Goal: Task Accomplishment & Management: Manage account settings

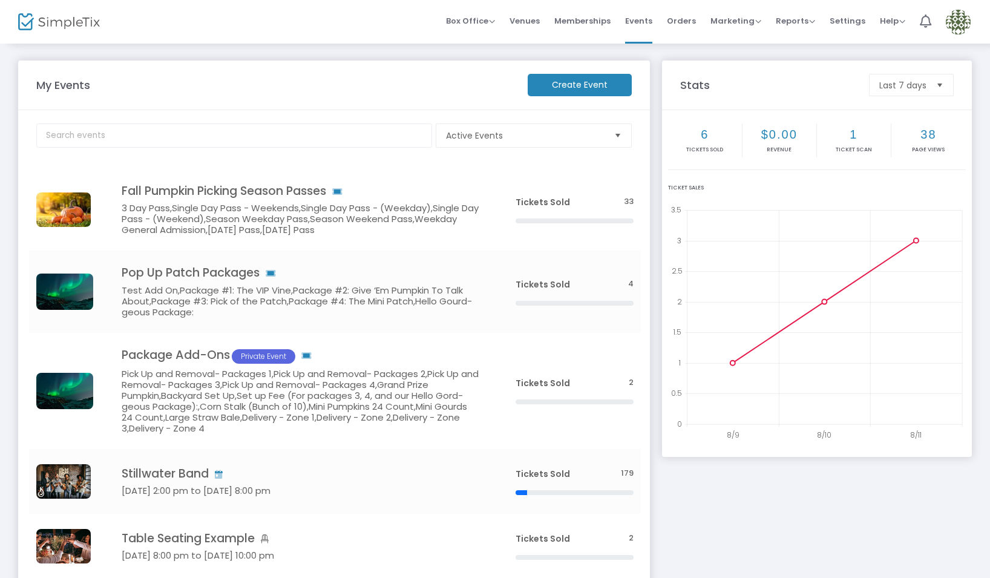
click at [954, 23] on img at bounding box center [958, 22] width 25 height 25
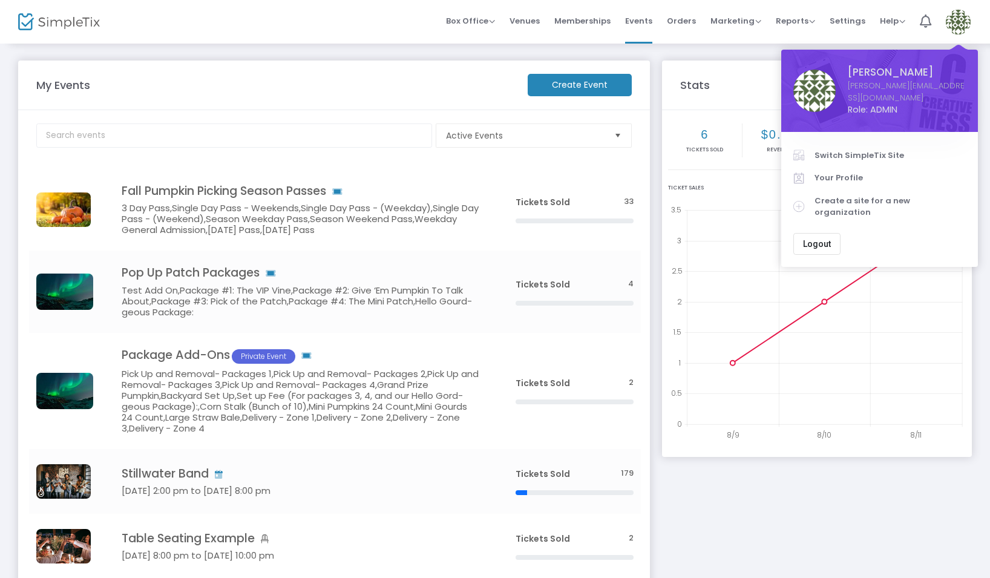
drag, startPoint x: 877, startPoint y: 143, endPoint x: 849, endPoint y: 157, distance: 30.6
click at [877, 149] on span "Switch SimpleTix Site" at bounding box center [889, 155] width 151 height 12
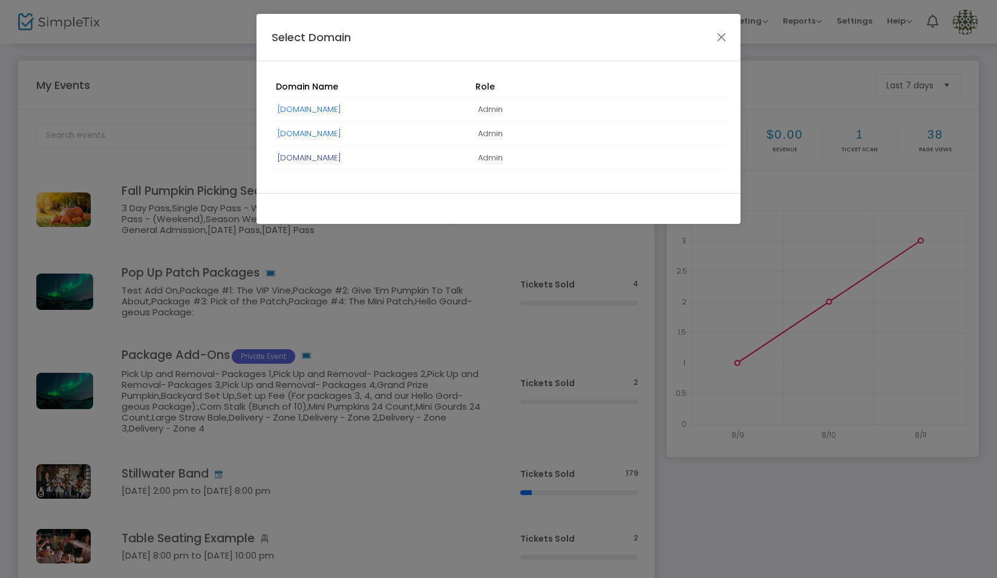
click at [341, 160] on link "[DOMAIN_NAME]" at bounding box center [310, 157] width 64 height 11
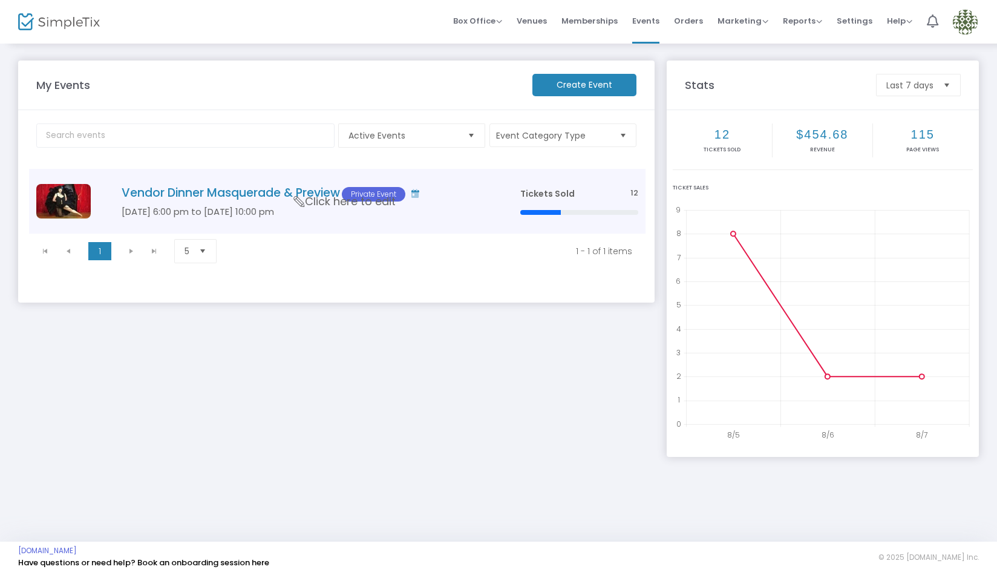
click at [299, 216] on h5 "Sep 12 6:00 pm to Sep 12 10:00 pm" at bounding box center [303, 211] width 362 height 11
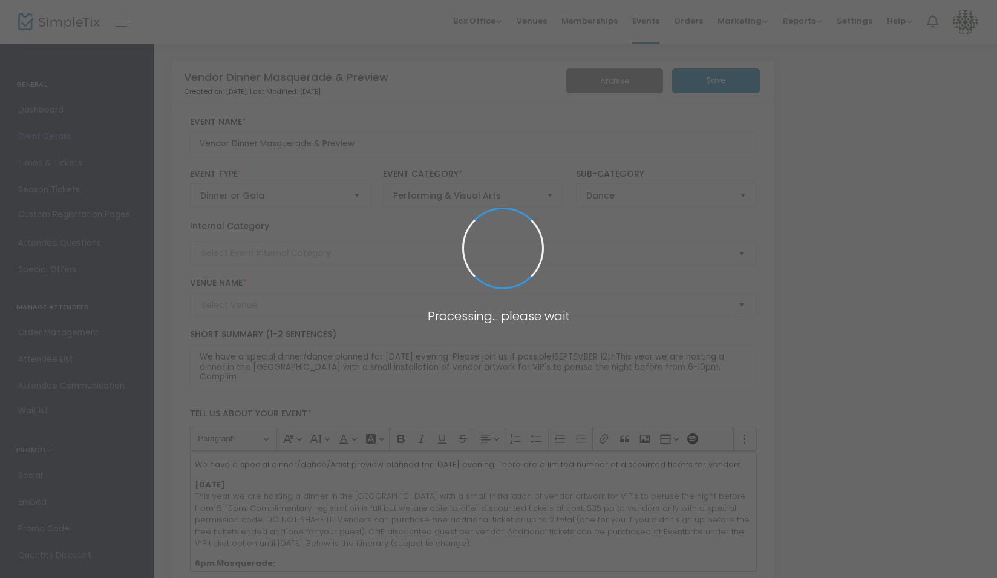
type input "VENDORS ONLY"
type input "Madonna Inn Secret Garden"
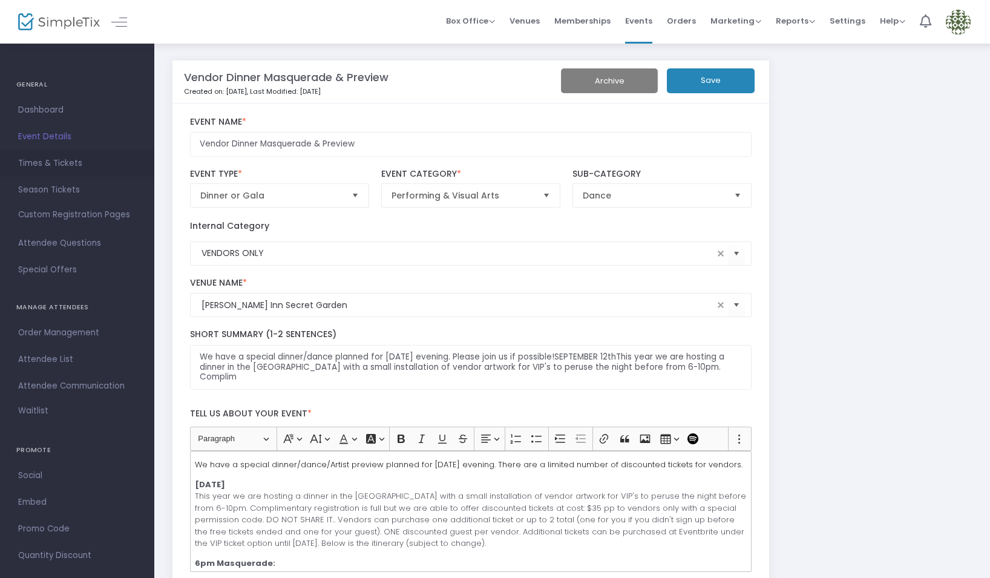
click at [56, 158] on span "Times & Tickets" at bounding box center [77, 163] width 118 height 16
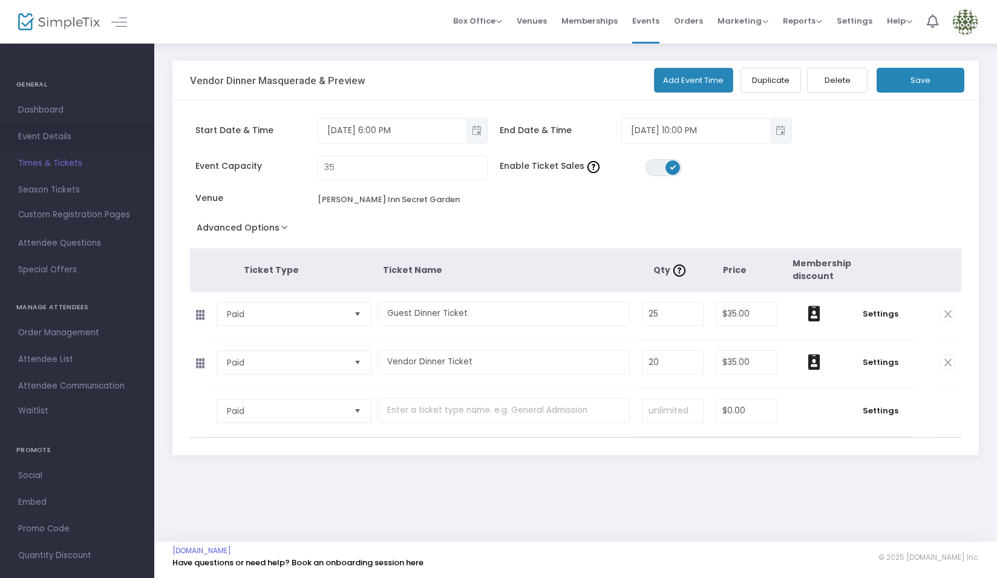
click at [58, 139] on span "Event Details" at bounding box center [77, 137] width 118 height 16
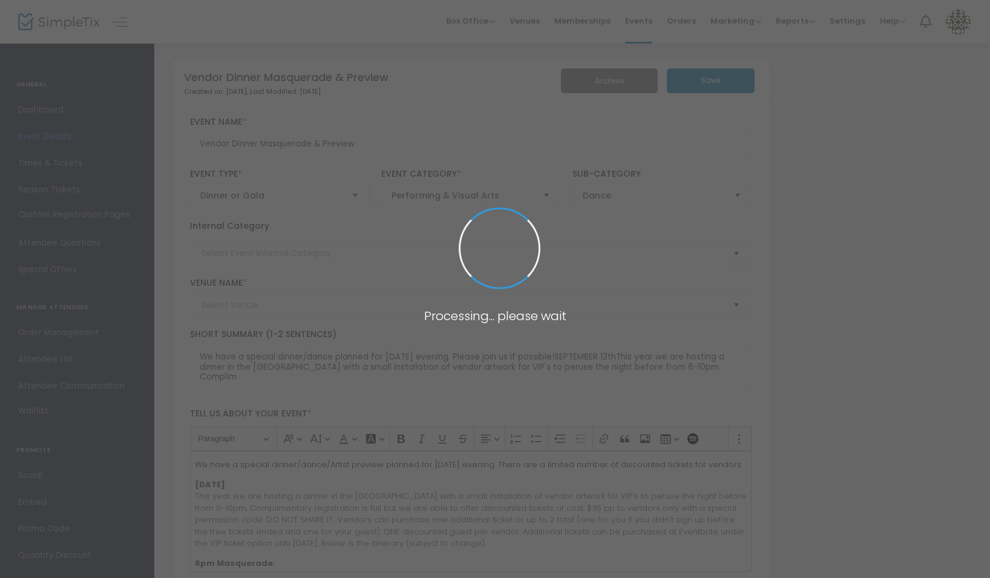
type input "VENDORS ONLY"
type input "Madonna Inn Secret Garden"
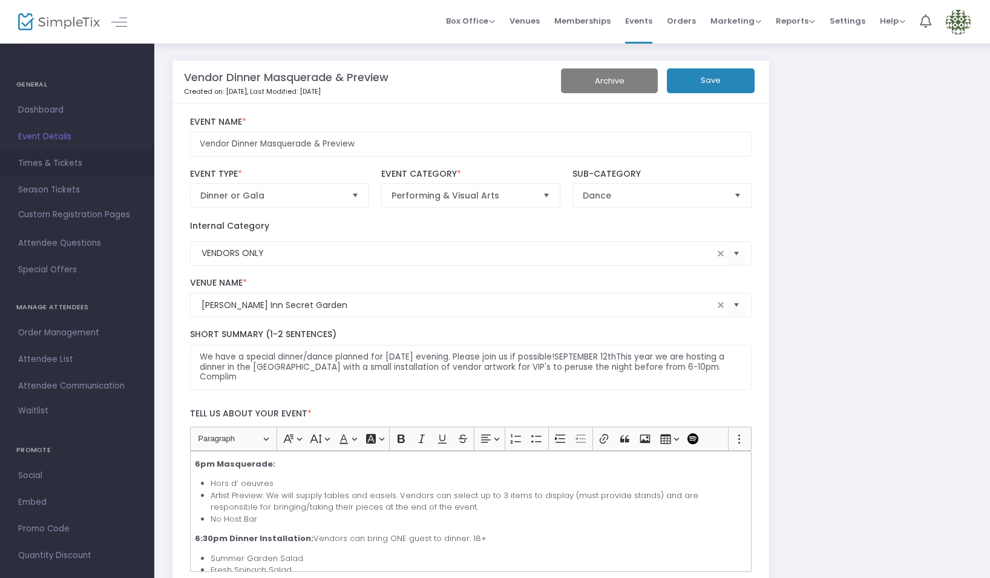
click at [68, 160] on span "Times & Tickets" at bounding box center [77, 163] width 118 height 16
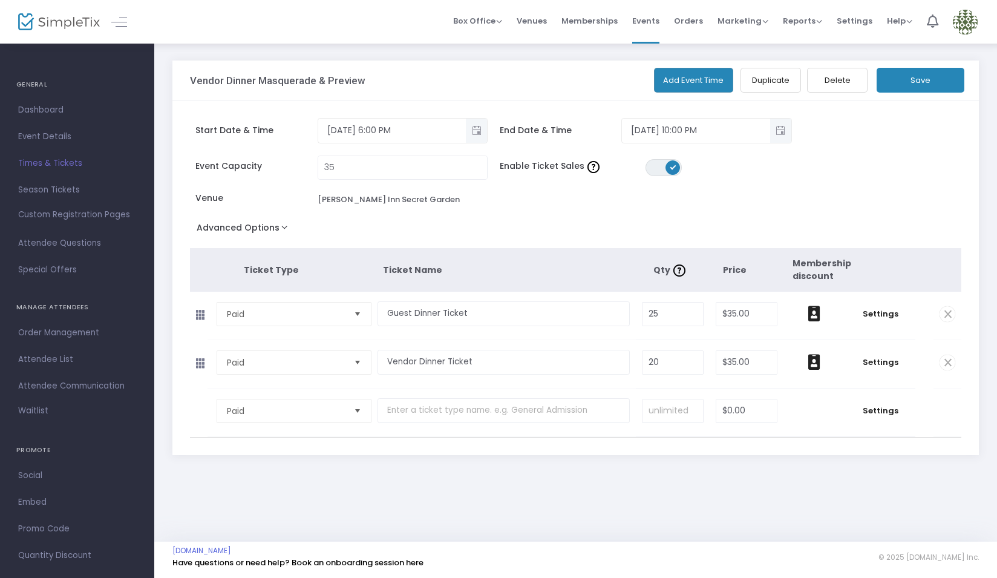
drag, startPoint x: 49, startPoint y: 132, endPoint x: 266, endPoint y: 244, distance: 244.1
click at [49, 132] on span "Event Details" at bounding box center [77, 137] width 118 height 16
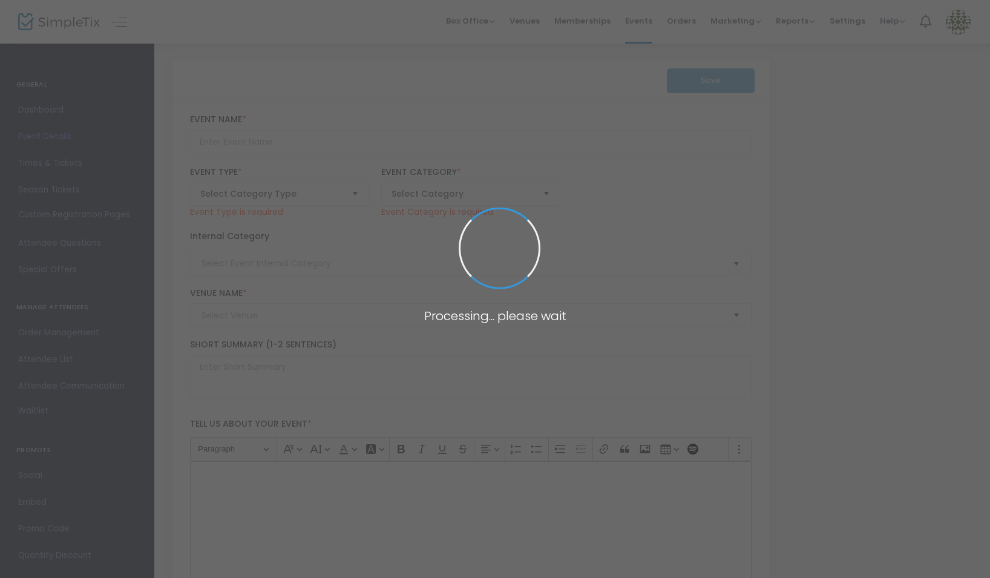
type input "Vendor Dinner Masquerade & Preview"
type textarea "We have a special dinner/dance planned for Friday evening. Please join us if po…"
type input "themenageriealameda@gmail.com"
type input "Buy Tickets"
type input "VENDORS ONLY"
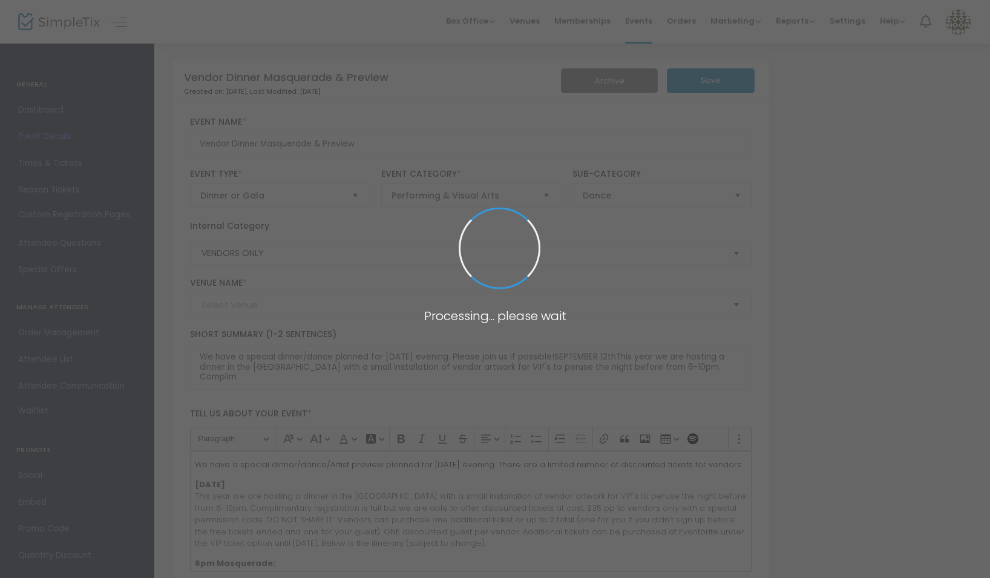
type input "Madonna Inn Secret Garden"
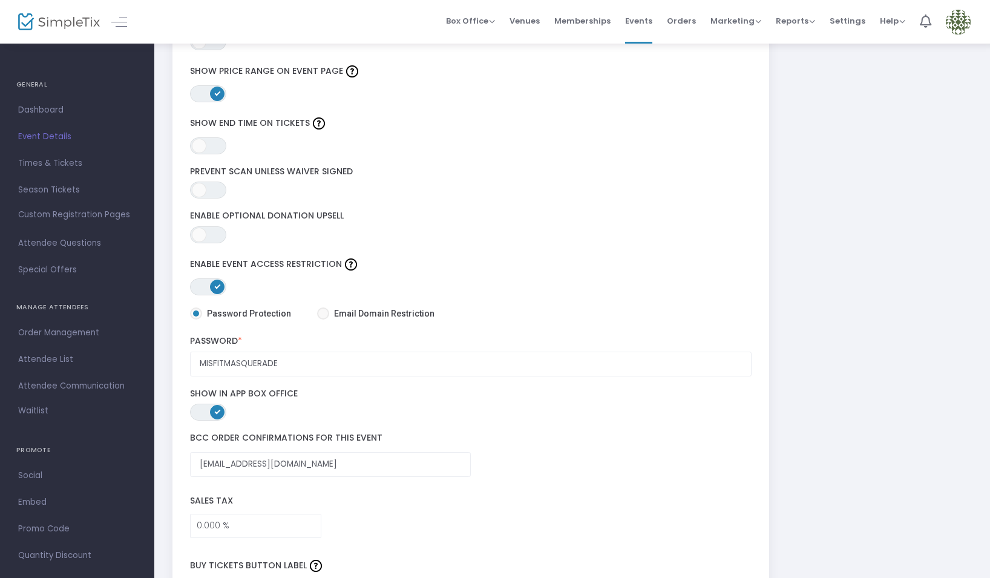
scroll to position [1592, 0]
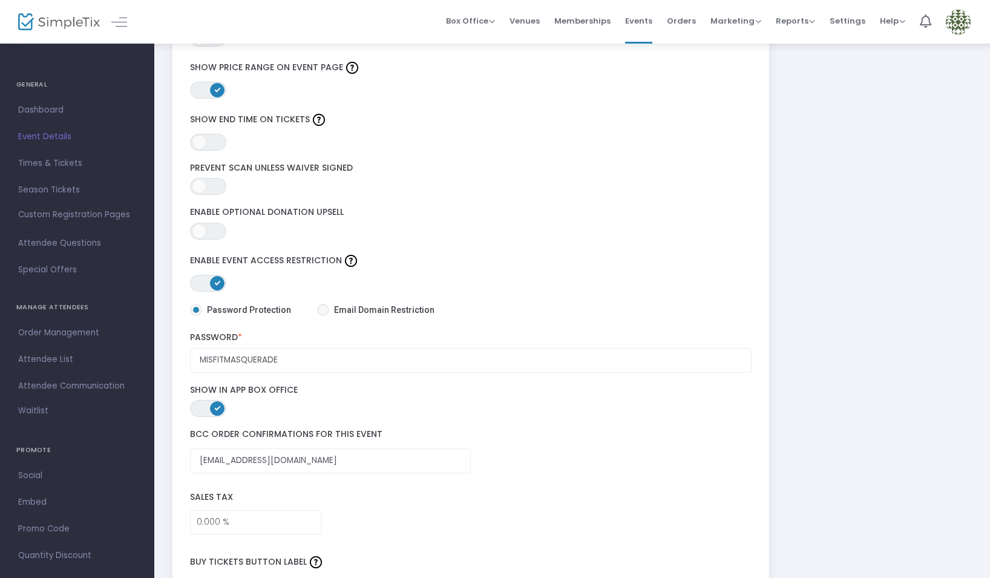
drag, startPoint x: 185, startPoint y: 260, endPoint x: 338, endPoint y: 259, distance: 153.1
click at [338, 259] on div "ON OFF Enable Event Access Restriction" at bounding box center [471, 272] width 574 height 40
click at [67, 163] on span "Times & Tickets" at bounding box center [77, 163] width 118 height 16
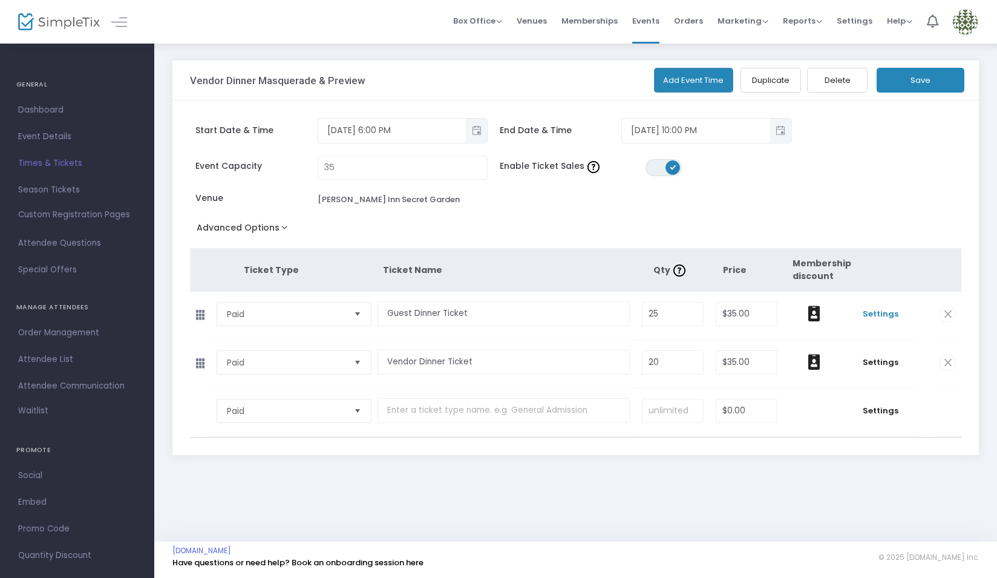
click at [880, 311] on span "Settings" at bounding box center [880, 314] width 58 height 12
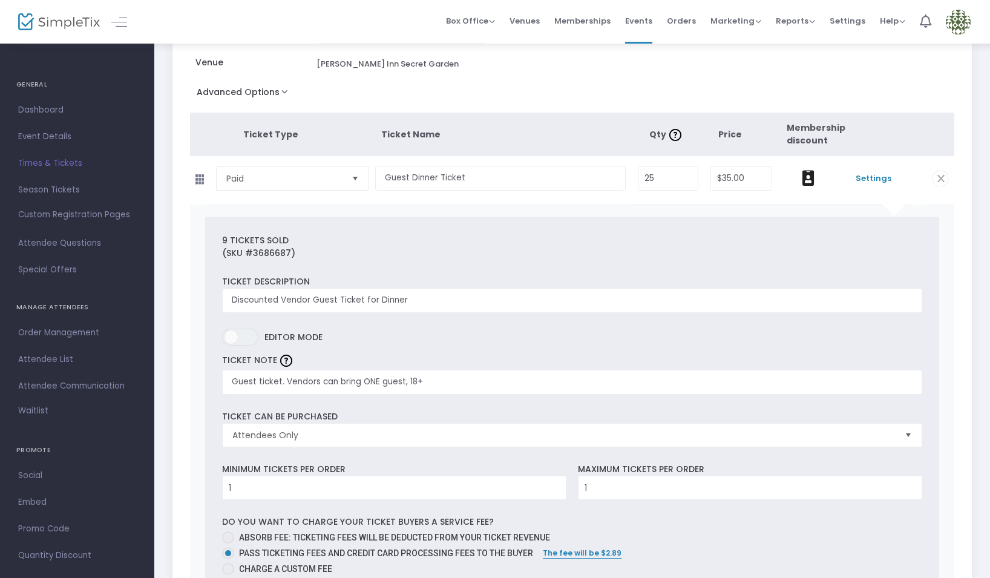
scroll to position [76, 0]
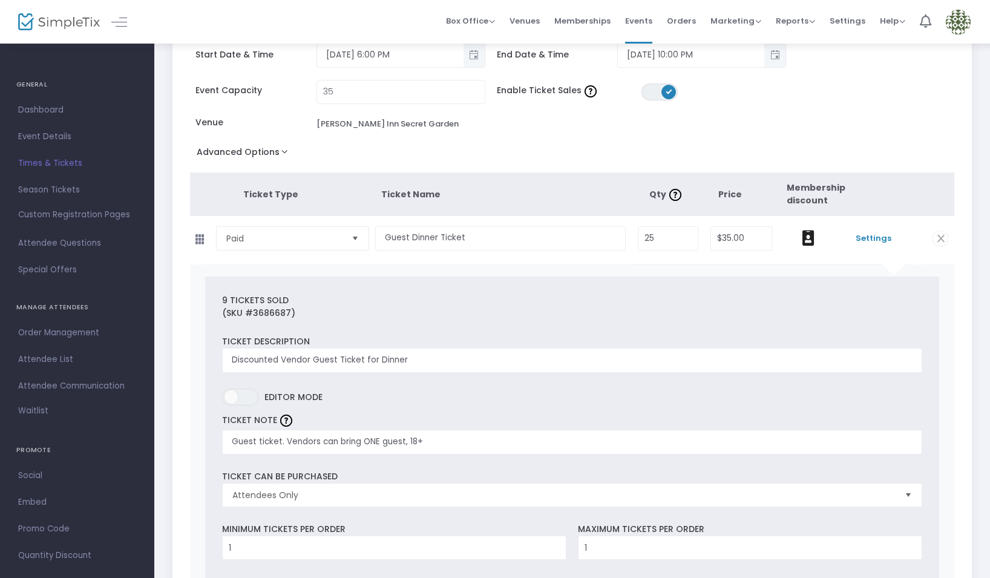
click at [868, 237] on span "Settings" at bounding box center [873, 238] width 57 height 12
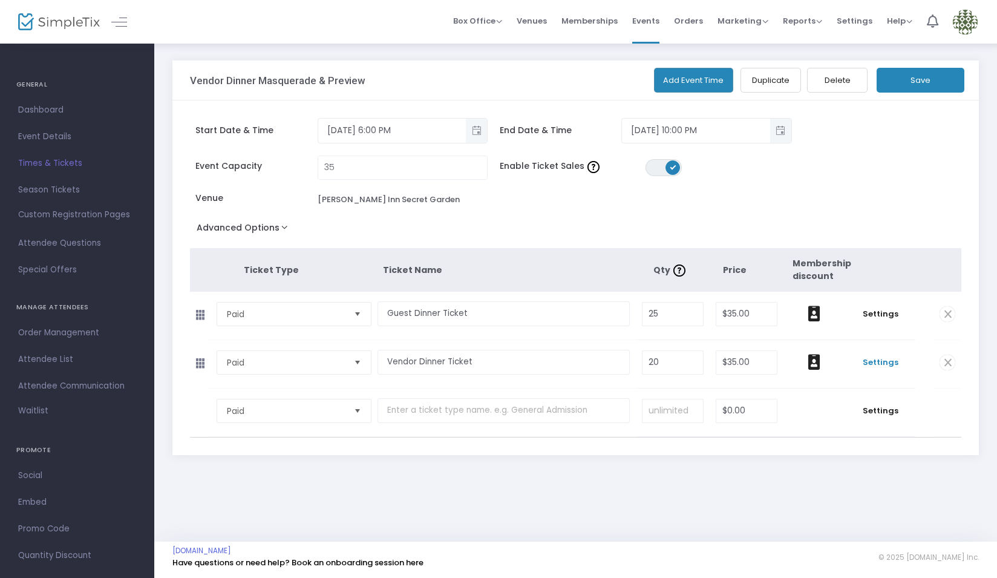
click at [881, 361] on span "Settings" at bounding box center [880, 362] width 58 height 12
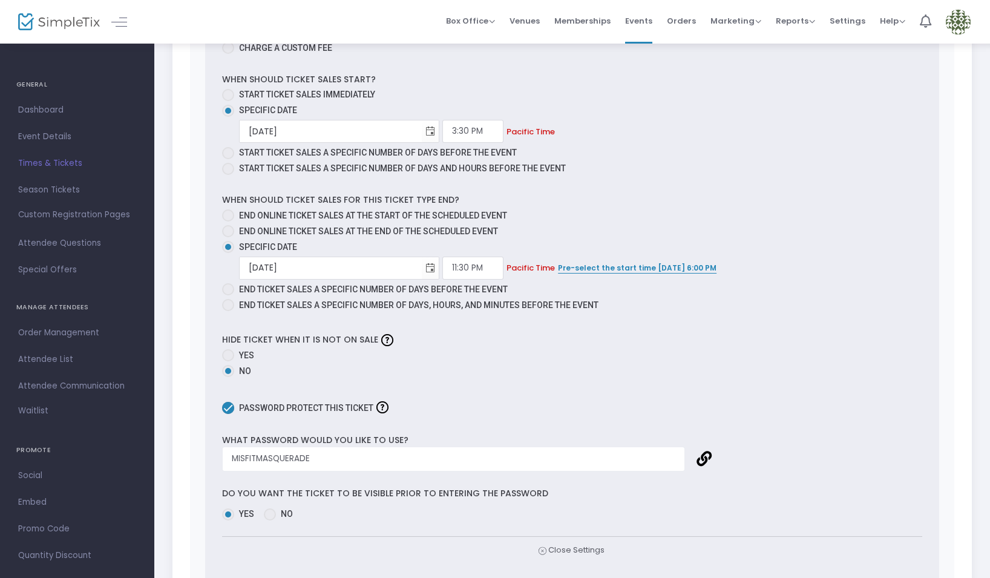
scroll to position [699, 0]
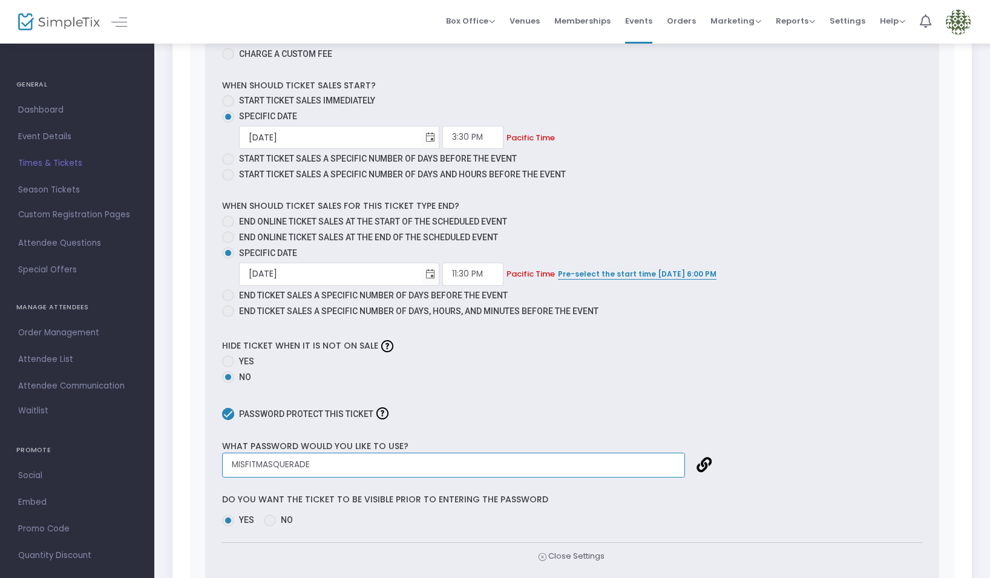
drag, startPoint x: 325, startPoint y: 461, endPoint x: 225, endPoint y: 459, distance: 100.5
click at [225, 459] on input "MISFITMASQUERADE" at bounding box center [453, 465] width 463 height 25
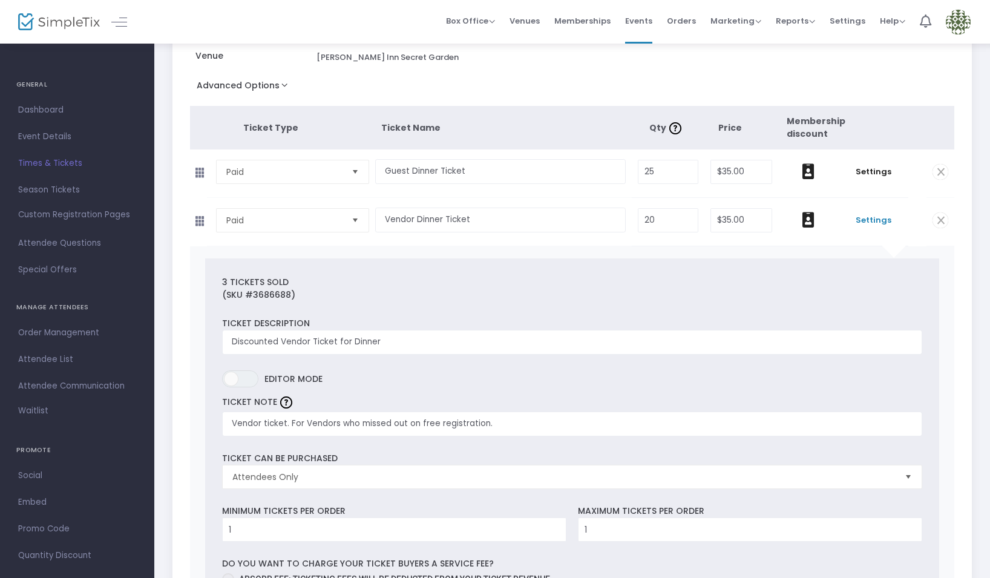
scroll to position [102, 0]
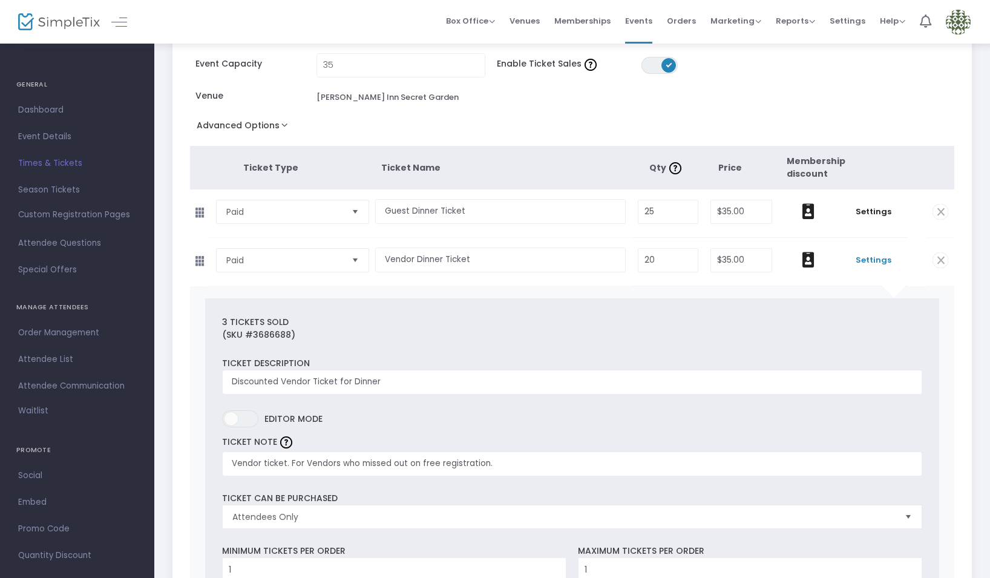
drag, startPoint x: 875, startPoint y: 210, endPoint x: 873, endPoint y: 222, distance: 12.3
click at [875, 211] on span "Settings" at bounding box center [873, 212] width 57 height 12
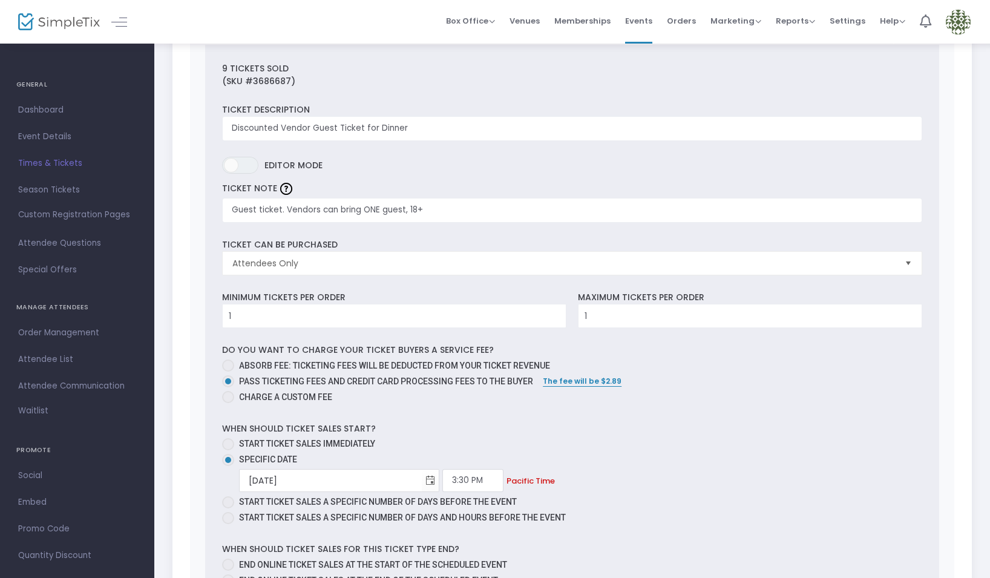
scroll to position [0, 0]
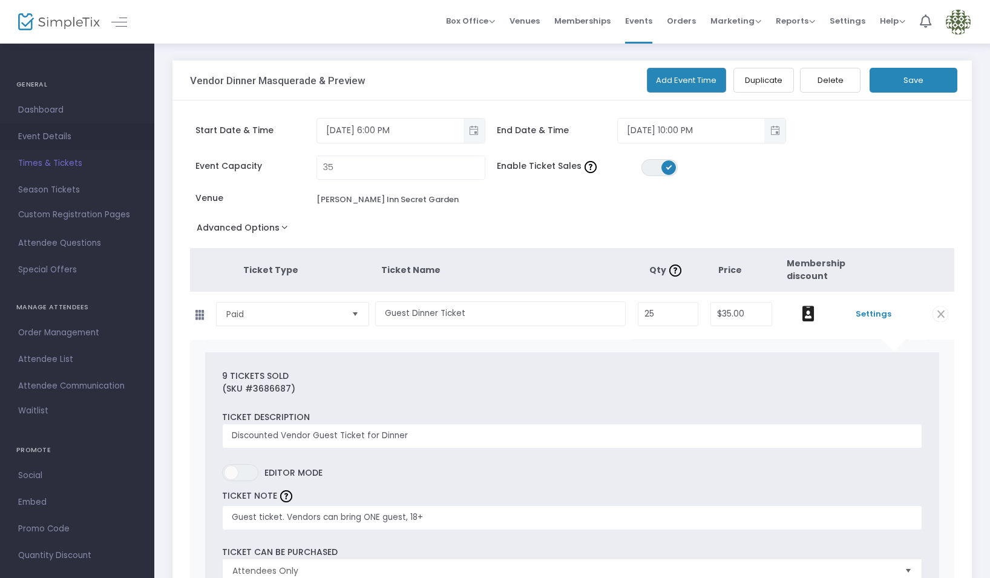
click at [39, 130] on span "Event Details" at bounding box center [77, 137] width 118 height 16
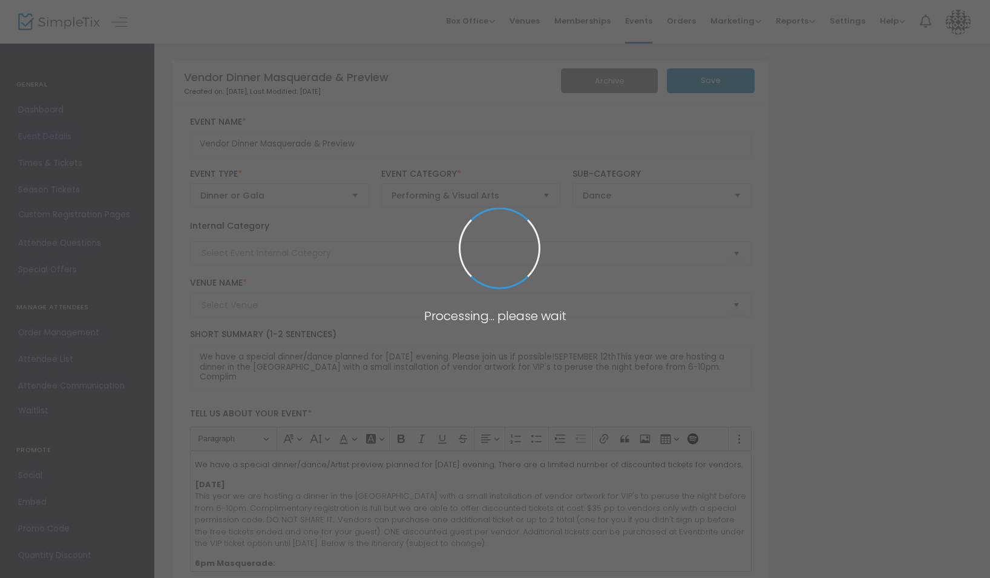
type input "VENDORS ONLY"
type input "Madonna Inn Secret Garden"
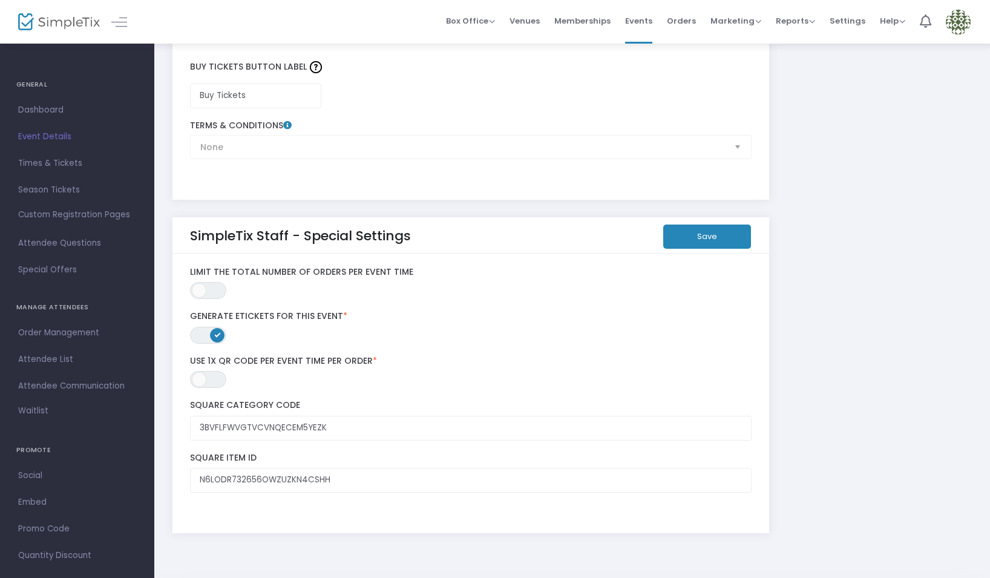
scroll to position [2138, 0]
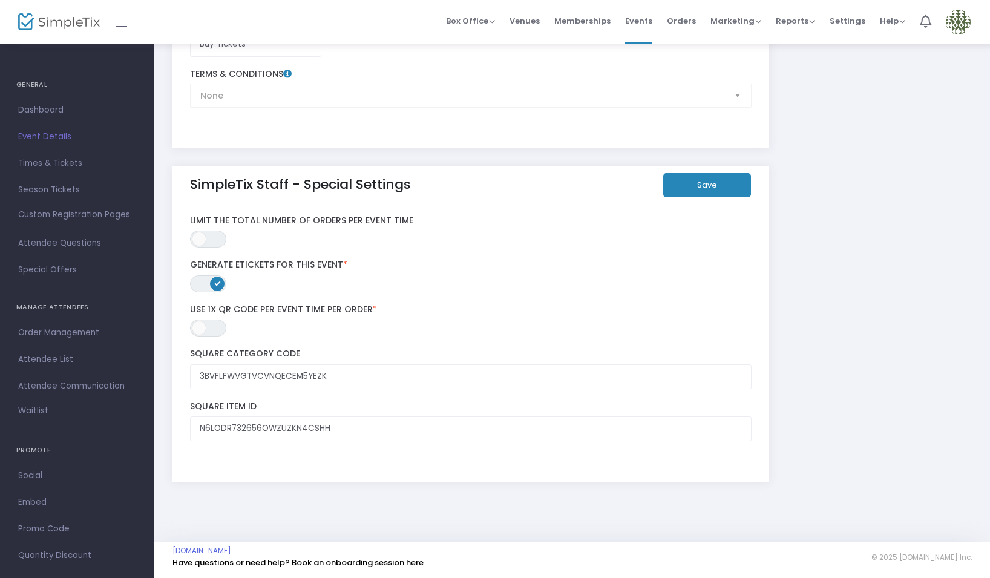
click at [231, 550] on link "[DOMAIN_NAME]" at bounding box center [201, 551] width 59 height 10
click at [68, 110] on span "Dashboard" at bounding box center [77, 110] width 118 height 16
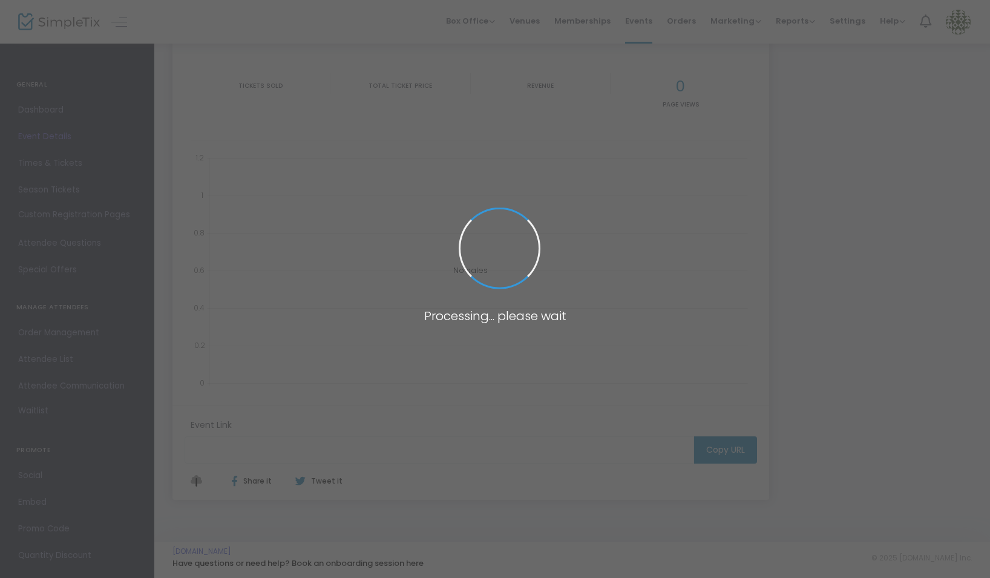
type input "https://www.simpletix.com/e/vendor-dinner-masquerade-preview-tickets-229915"
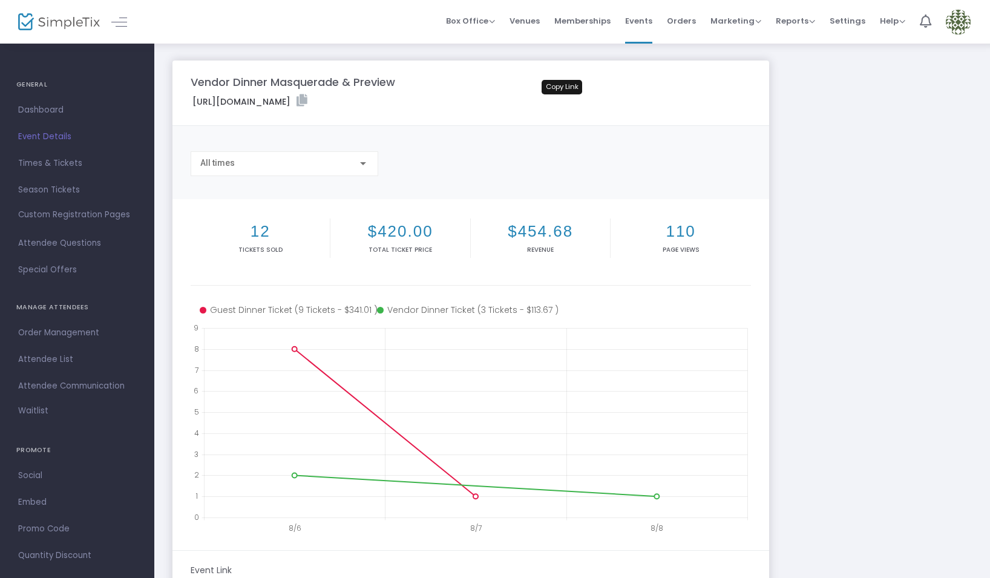
click at [307, 99] on icon at bounding box center [301, 100] width 11 height 12
click at [52, 134] on span "Event Details" at bounding box center [77, 137] width 118 height 16
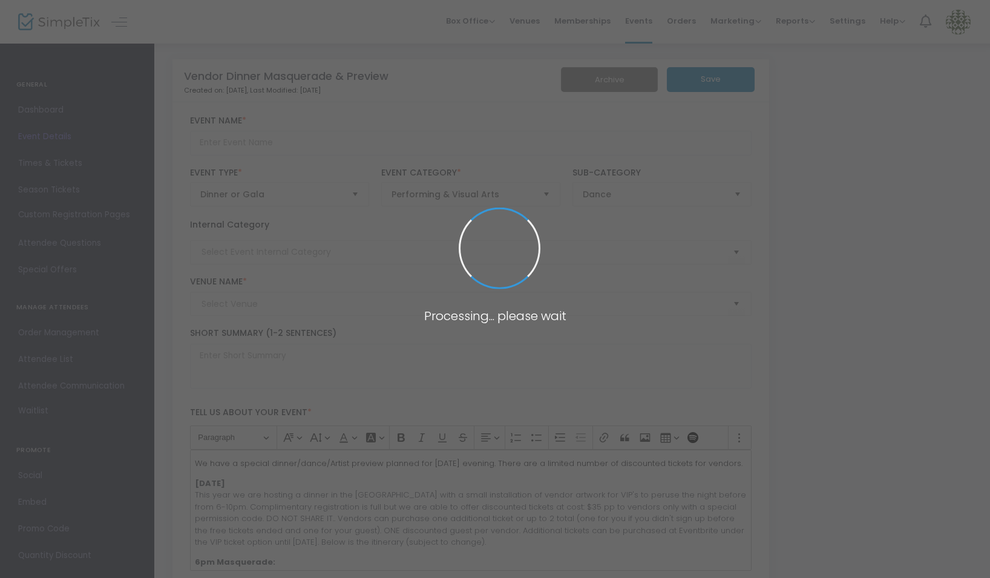
type input "Vendor Dinner Masquerade & Preview"
type textarea "We have a special dinner/dance planned for Friday evening. Please join us if po…"
type input "themenageriealameda@gmail.com"
type input "Buy Tickets"
type code "3BVFLFWVGTVCVNQECEM5YEZK"
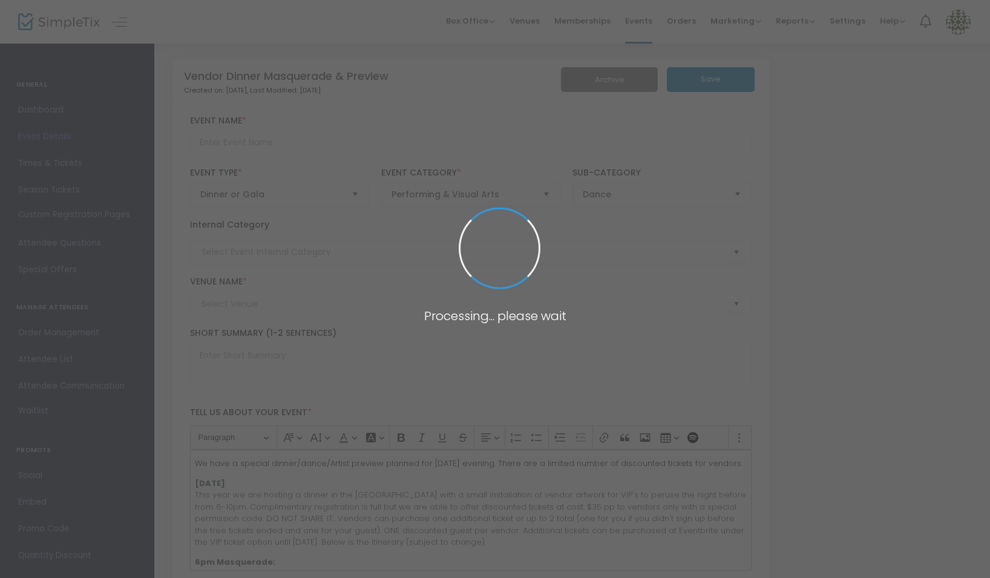
type input "N6LODR732656OWZUZKN4CSHH"
type input "VENDORS ONLY"
type input "Madonna Inn Secret Garden"
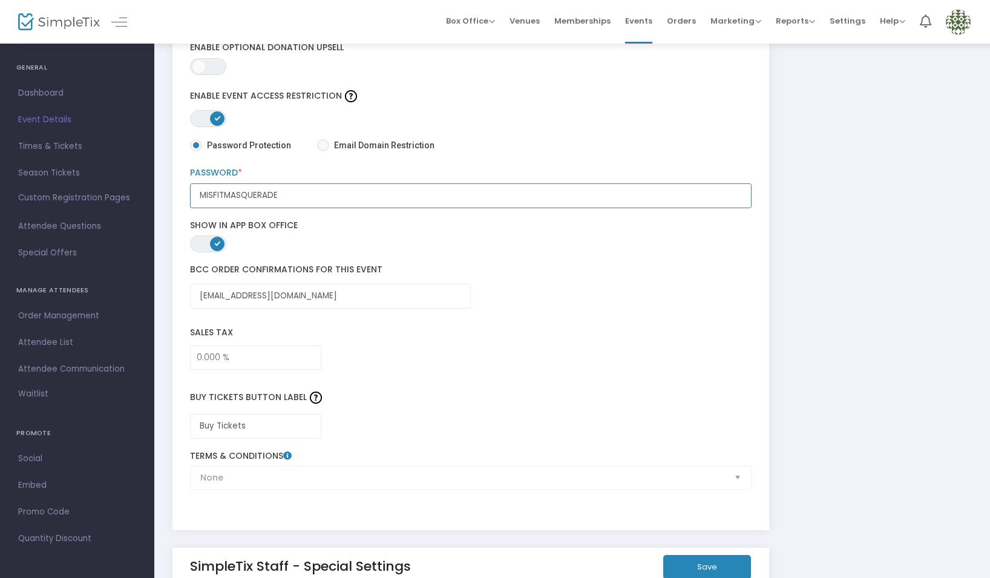
drag, startPoint x: 281, startPoint y: 197, endPoint x: 185, endPoint y: 194, distance: 96.8
click at [185, 194] on div "MISFITMASQUERADE Password *" at bounding box center [471, 188] width 574 height 40
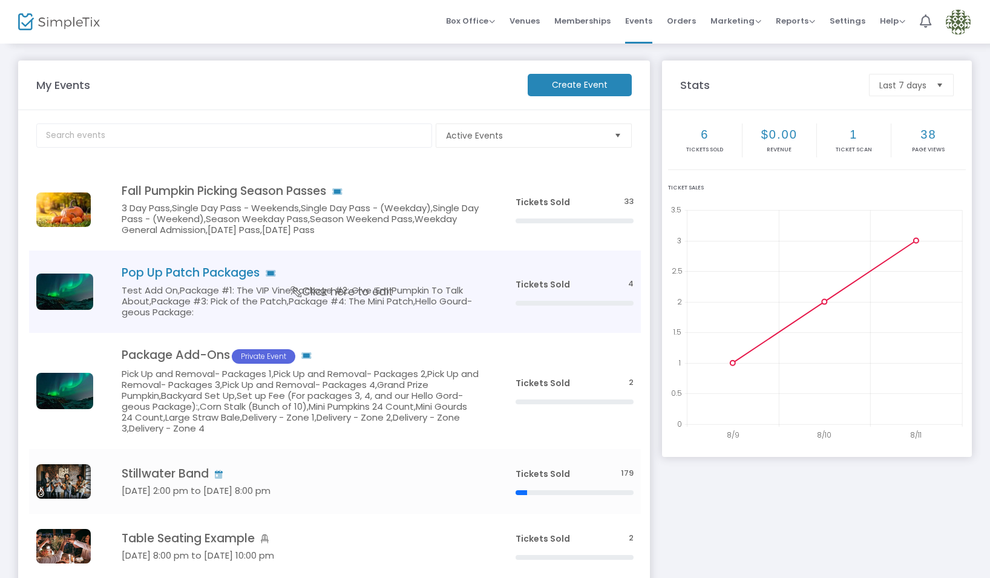
scroll to position [136, 0]
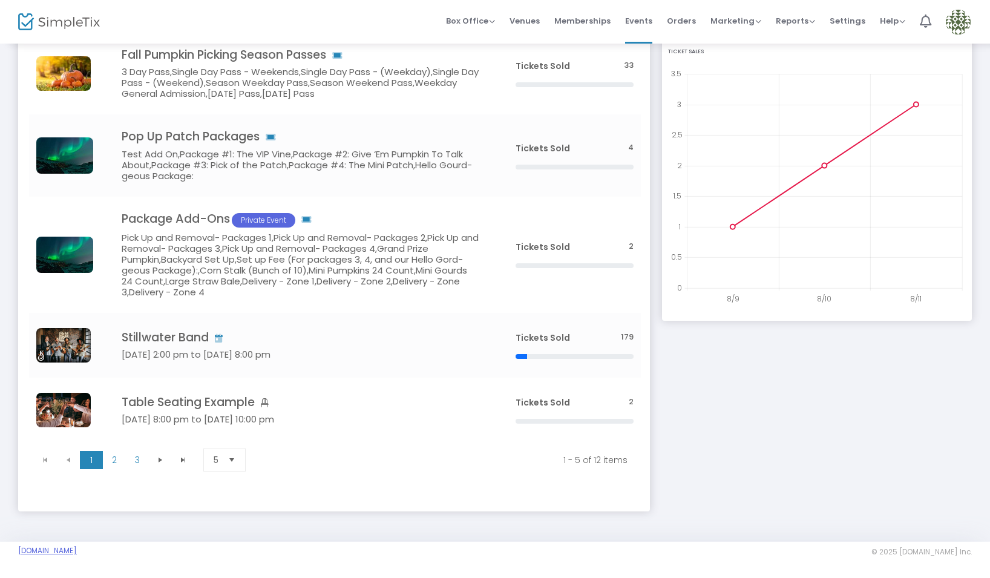
click at [77, 549] on link "[DOMAIN_NAME]" at bounding box center [47, 551] width 59 height 10
click at [965, 16] on img at bounding box center [958, 22] width 25 height 25
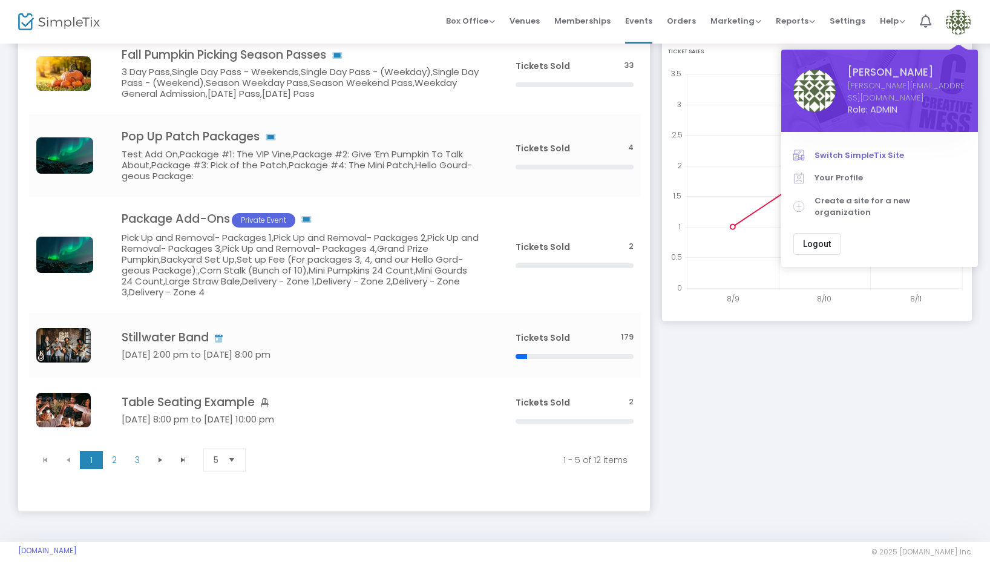
click at [881, 149] on span "Switch SimpleTix Site" at bounding box center [889, 155] width 151 height 12
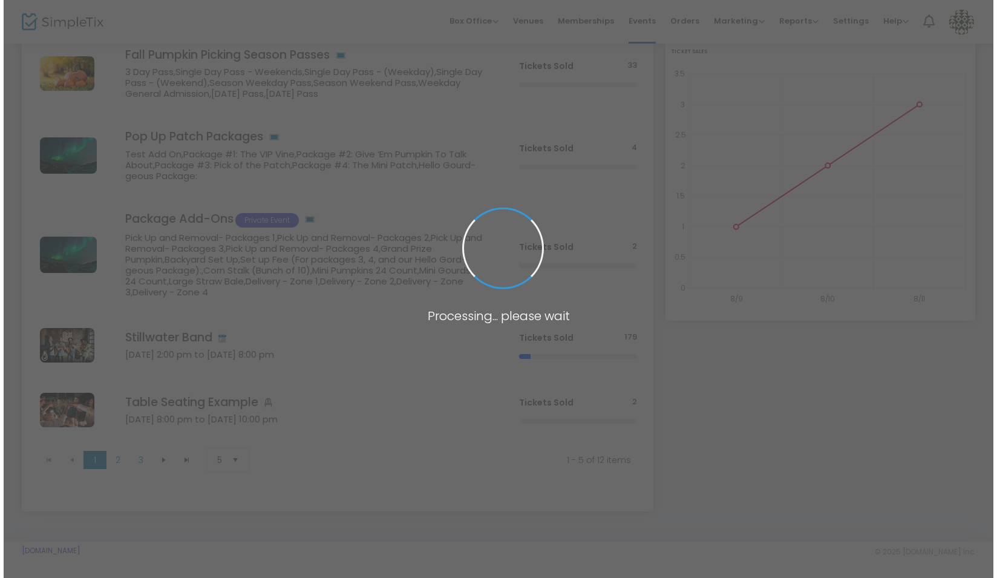
scroll to position [0, 0]
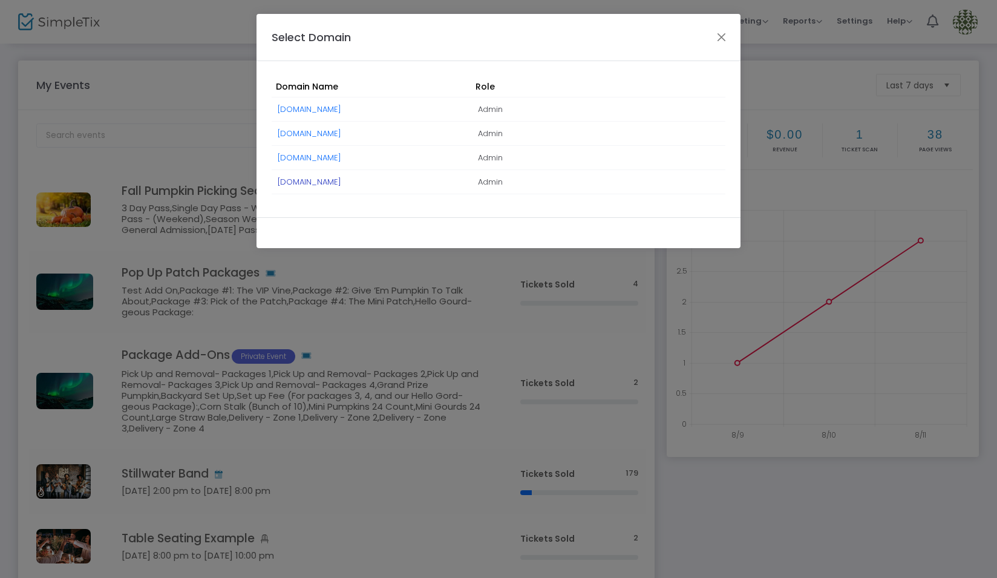
click at [341, 182] on link "PumpkinPatchFarms.simpletix.com" at bounding box center [310, 181] width 64 height 11
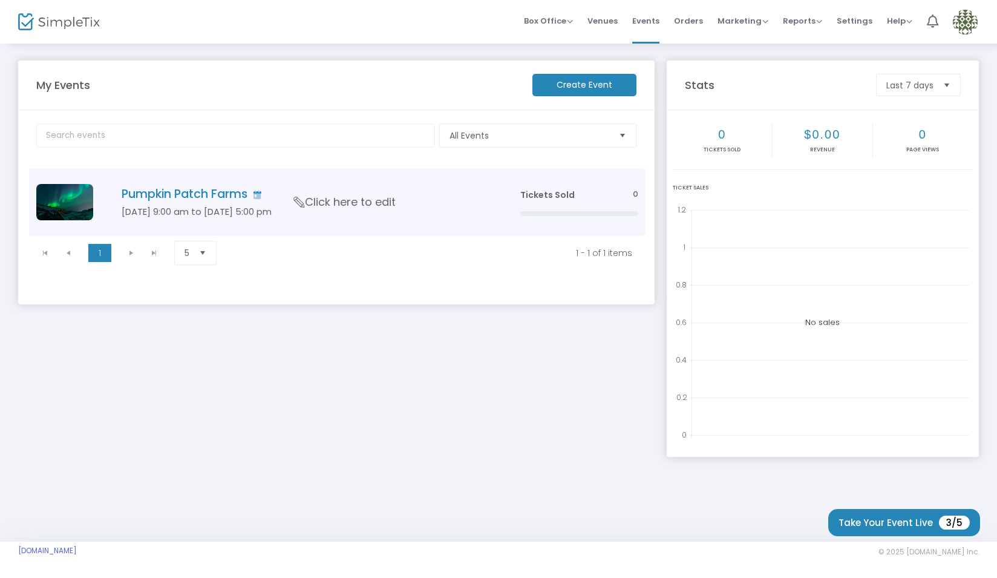
click at [364, 208] on span "Click here to edit" at bounding box center [345, 202] width 102 height 16
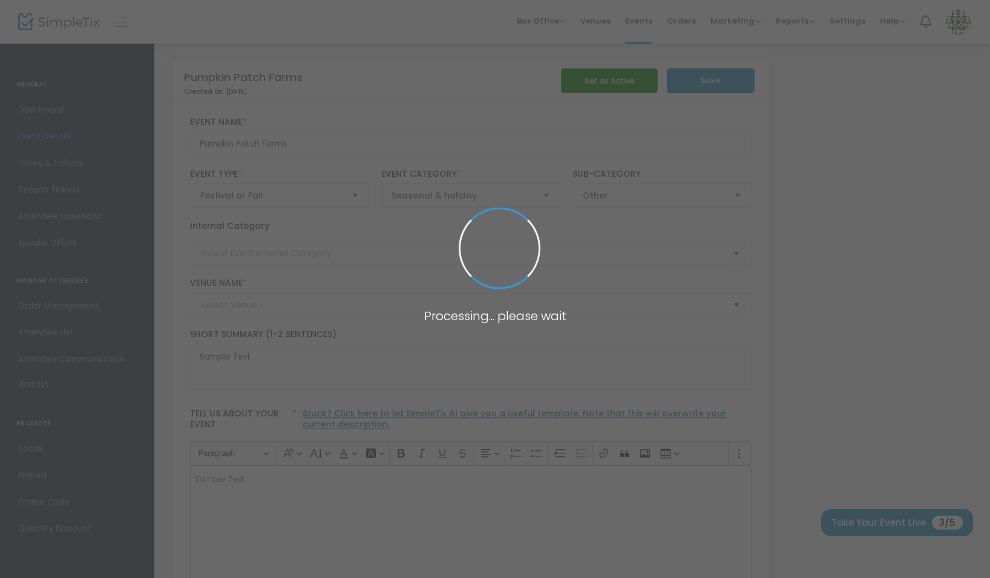
type input "Pumpkin Patch Farms"
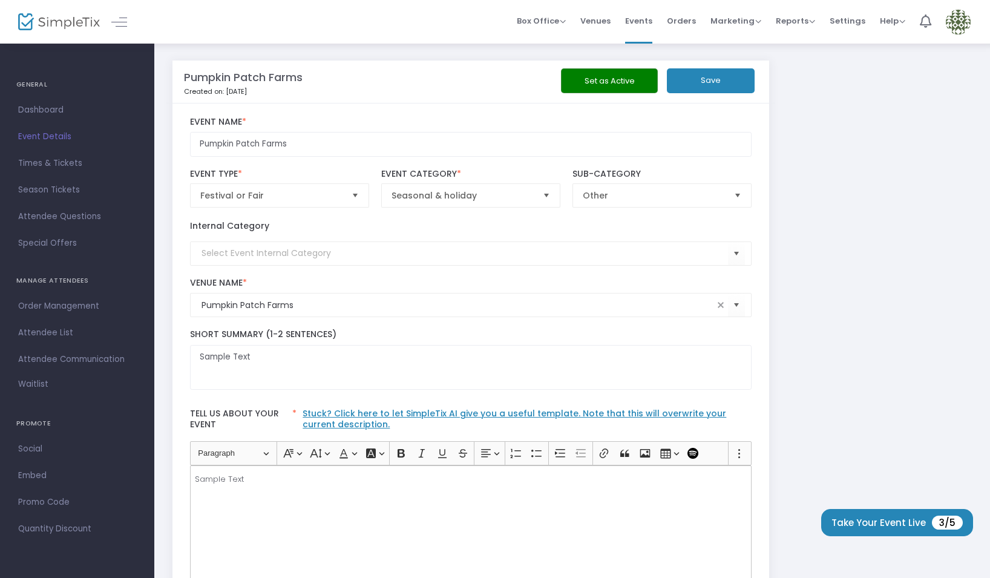
click at [61, 160] on span "Times & Tickets" at bounding box center [77, 163] width 118 height 16
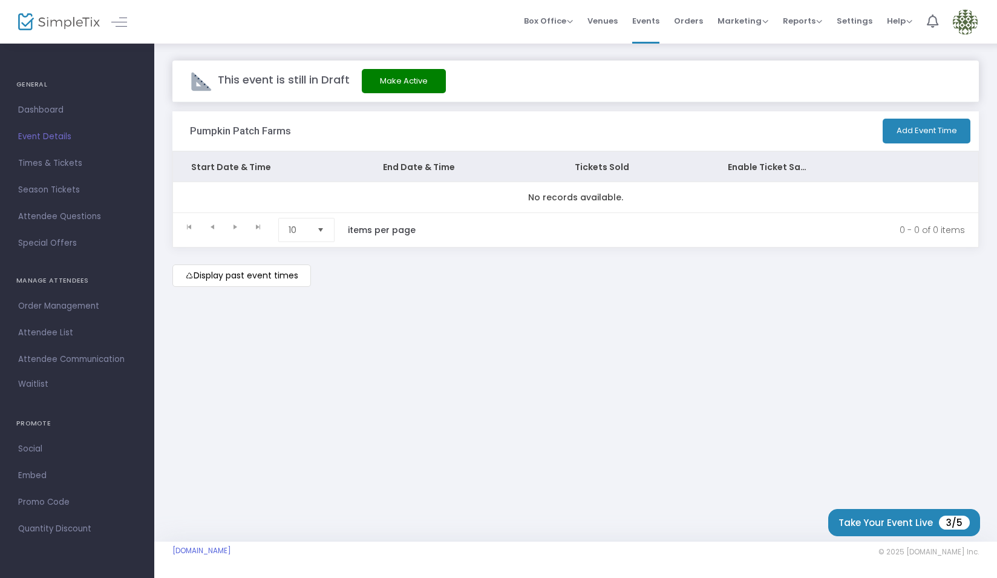
click at [240, 272] on m-button "Display past event times" at bounding box center [241, 275] width 139 height 22
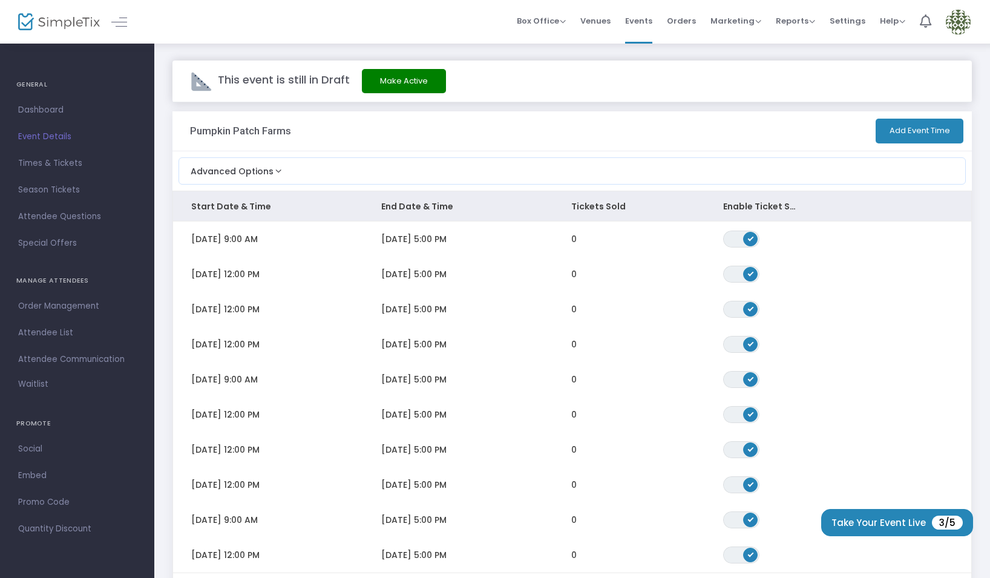
drag, startPoint x: 644, startPoint y: 15, endPoint x: 646, endPoint y: 27, distance: 11.7
click at [644, 15] on span "Events" at bounding box center [638, 20] width 27 height 31
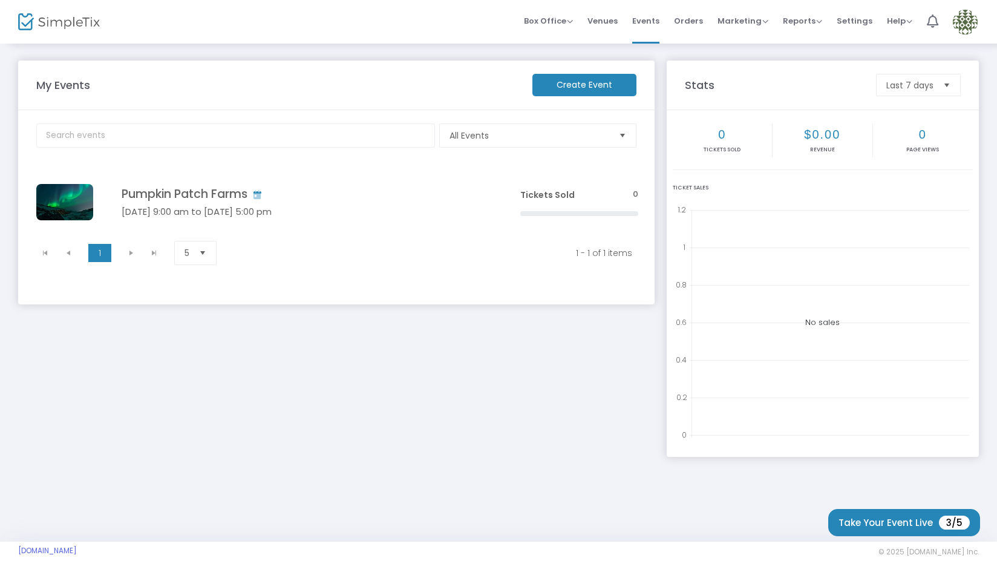
drag, startPoint x: 863, startPoint y: 21, endPoint x: 858, endPoint y: 33, distance: 13.6
click at [863, 21] on span "Settings" at bounding box center [855, 20] width 36 height 31
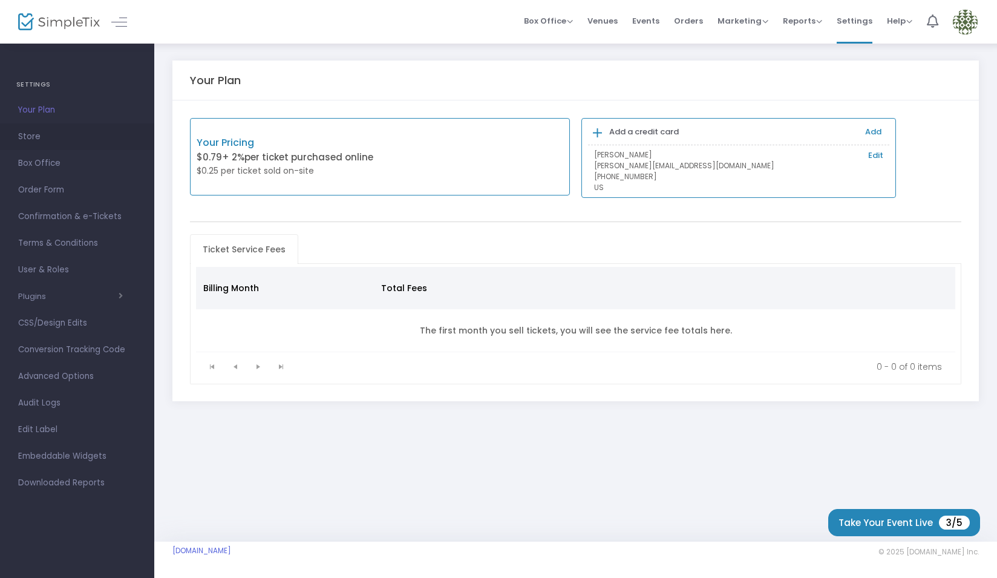
click at [55, 134] on span "Store" at bounding box center [77, 137] width 118 height 16
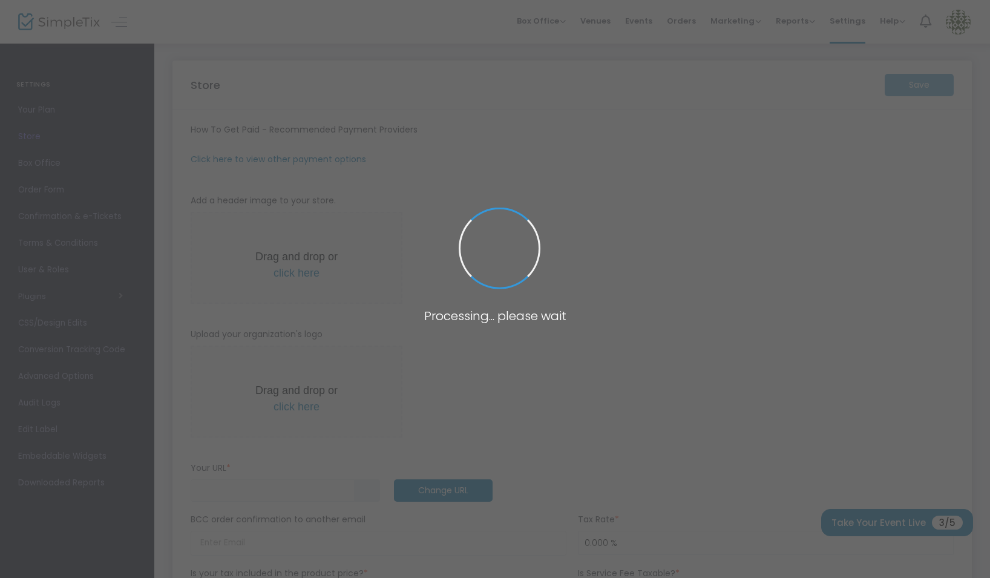
type input "https://PumpkinPatchFarms"
type input "Pumpkin Patch Farms"
type input "6626681802"
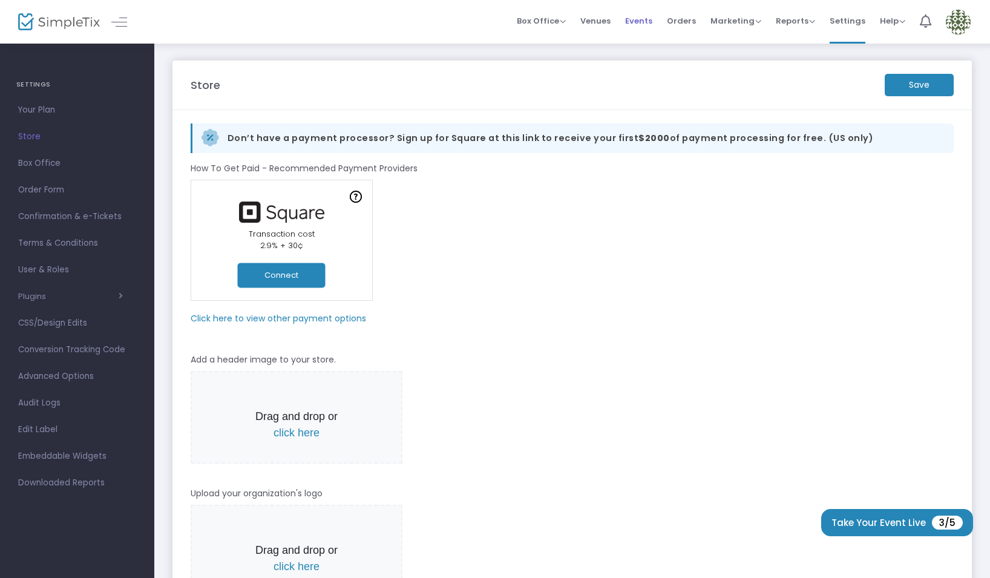
click at [646, 19] on span "Events" at bounding box center [638, 20] width 27 height 31
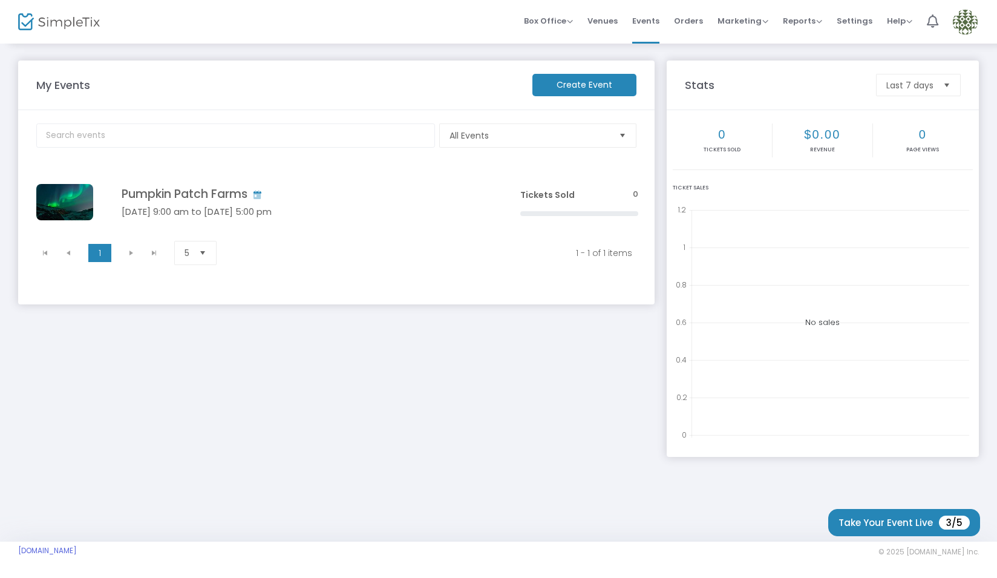
drag, startPoint x: 347, startPoint y: 178, endPoint x: 355, endPoint y: 279, distance: 101.3
click at [347, 178] on td "Pumpkin Patch Farms Sep 24 9:00 am to Nov 04 5:00 pm Click here to edit" at bounding box center [303, 202] width 420 height 67
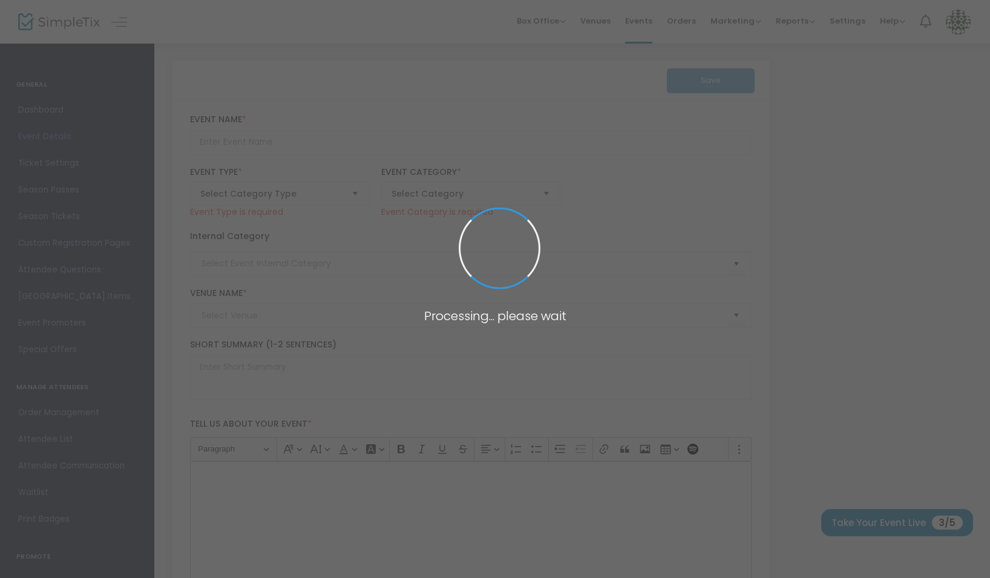
type input "Pumpkin Patch Farms"
type textarea "Sample Text"
type input "Buy Tickets"
type input "Pumpkin Patch Farms"
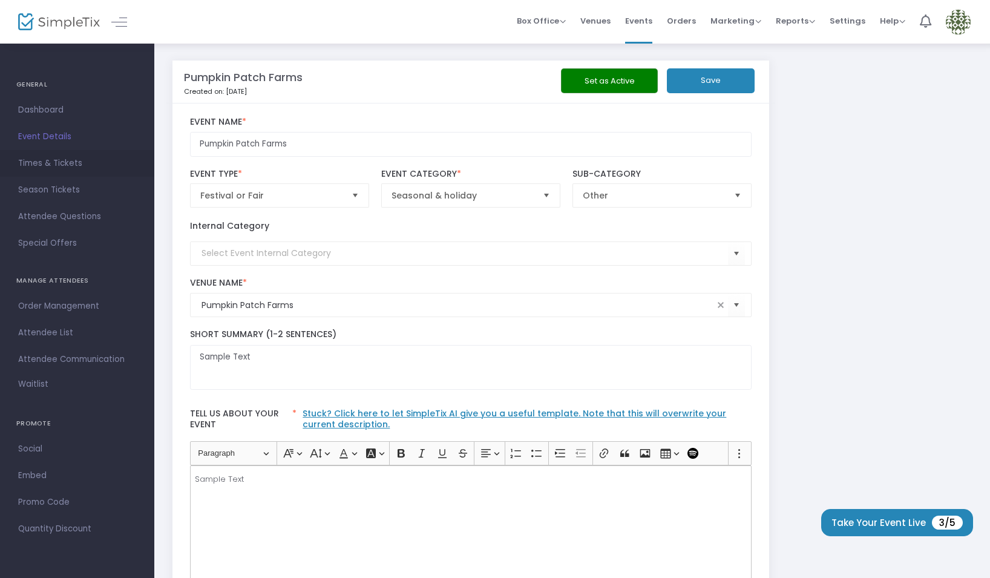
click at [75, 162] on span "Times & Tickets" at bounding box center [77, 163] width 118 height 16
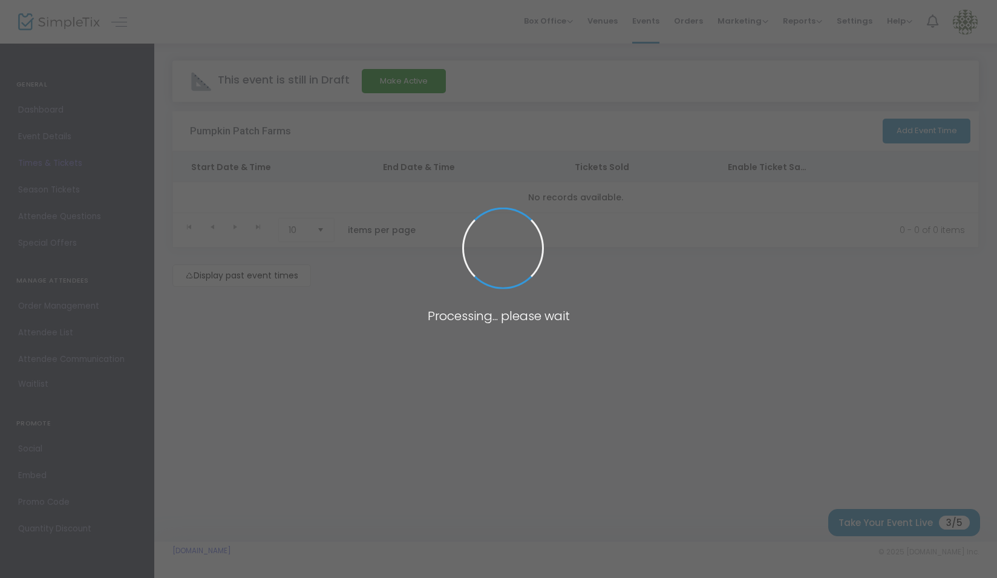
click at [279, 273] on body "Processing... please wait Box Office Sell Tickets Bookings Sell Season Pass Ven…" at bounding box center [498, 289] width 997 height 578
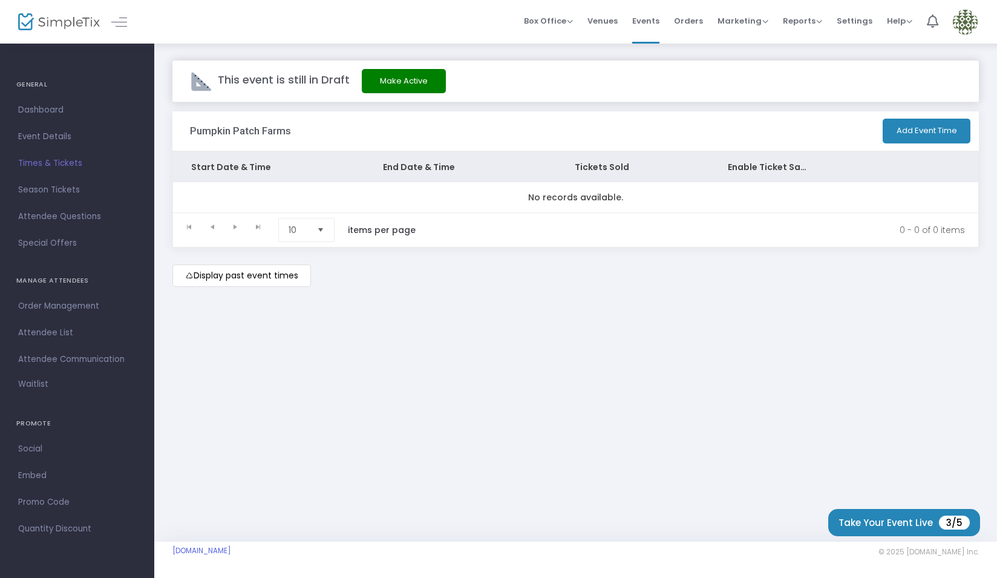
click at [292, 278] on m-button "Display past event times" at bounding box center [241, 275] width 139 height 22
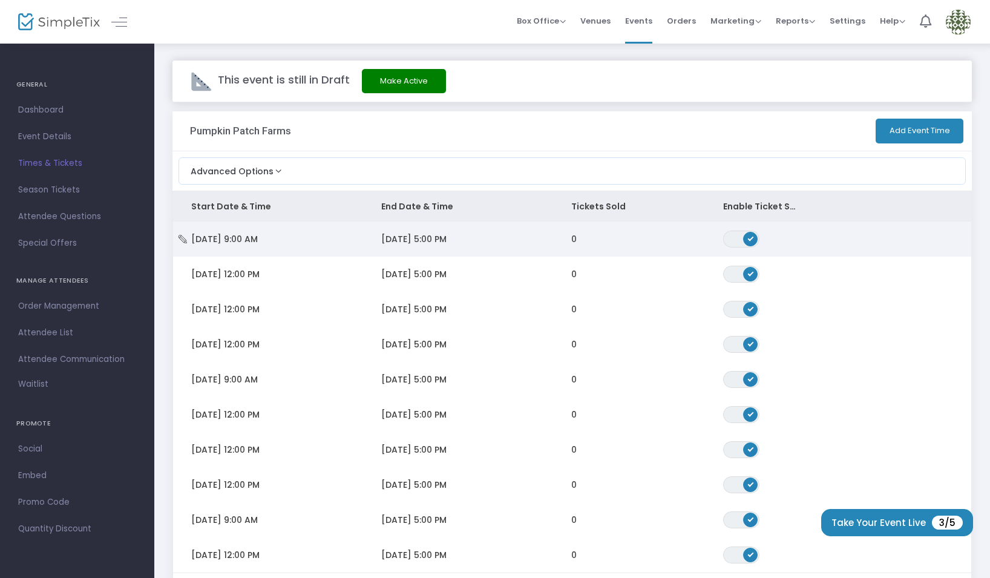
click at [396, 242] on span "9/24/2022 5:00 PM" at bounding box center [413, 239] width 65 height 12
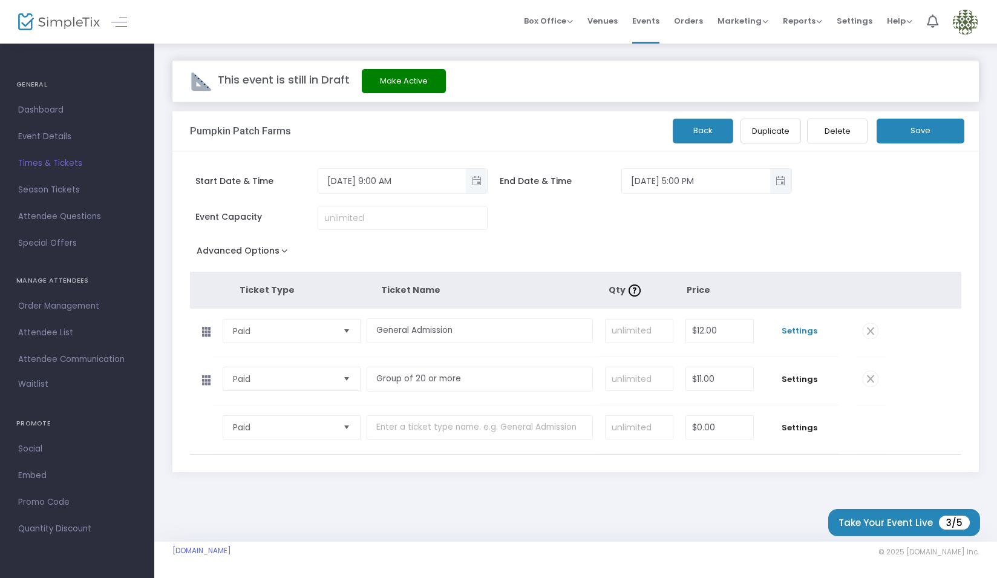
click at [796, 330] on span "Settings" at bounding box center [799, 331] width 66 height 12
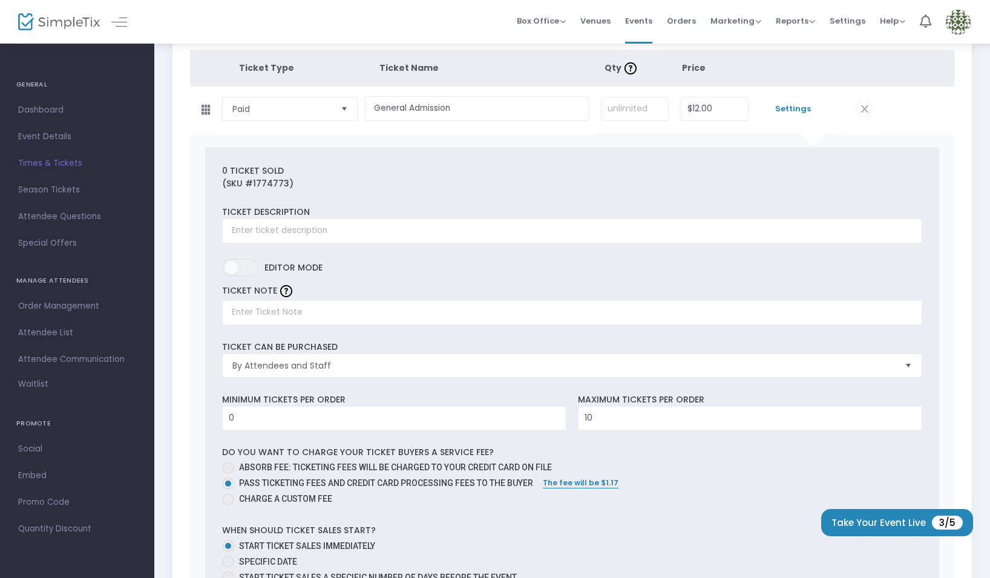
scroll to position [281, 0]
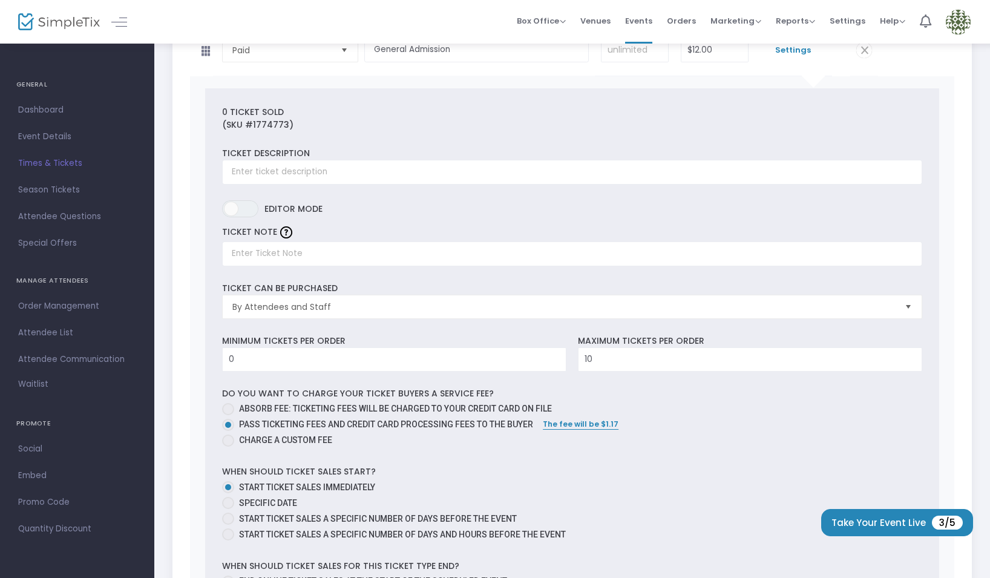
click at [652, 18] on span "Events" at bounding box center [638, 20] width 27 height 31
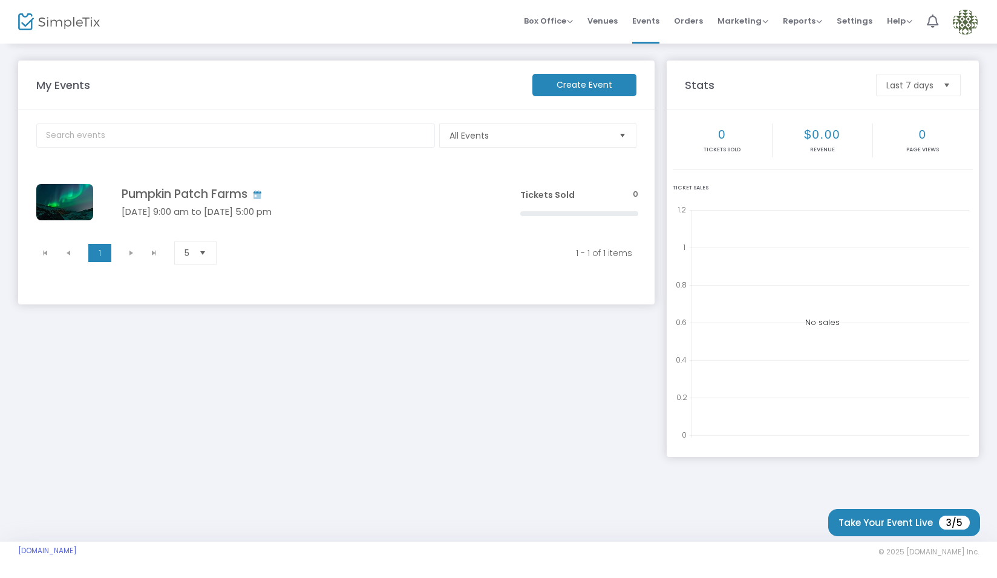
click at [966, 22] on img at bounding box center [965, 22] width 25 height 25
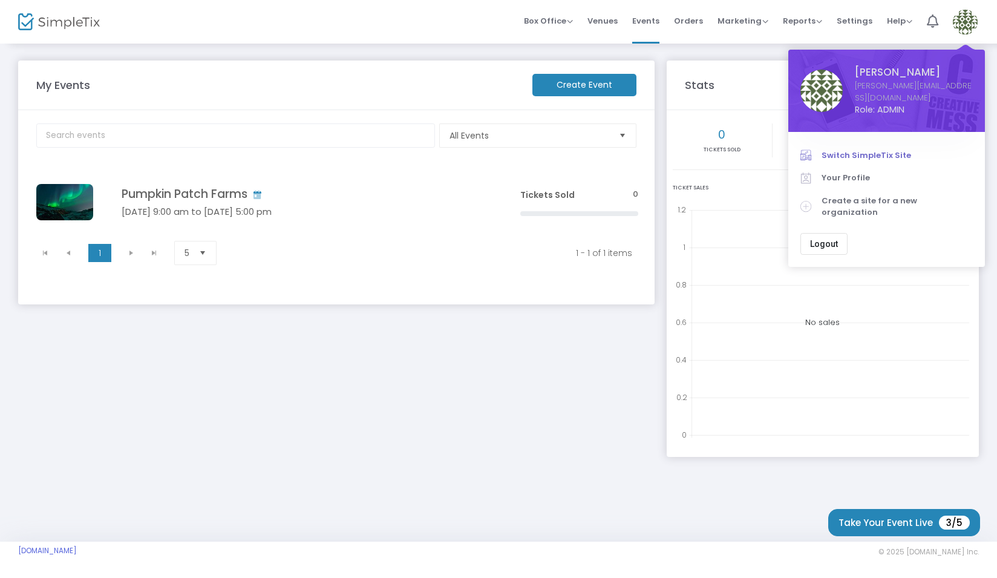
click at [887, 149] on span "Switch SimpleTix Site" at bounding box center [897, 155] width 151 height 12
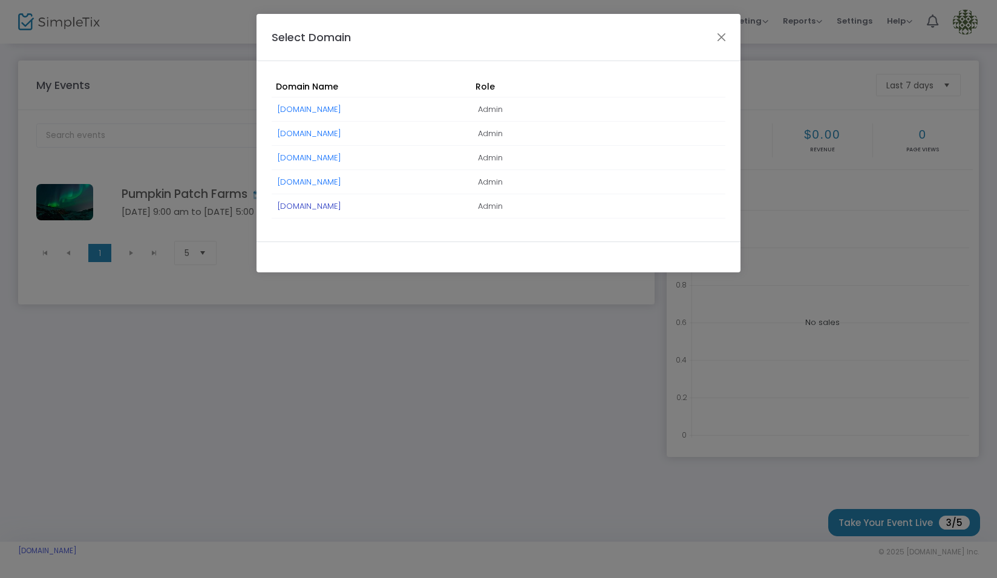
click at [316, 208] on link "[DOMAIN_NAME]" at bounding box center [310, 205] width 64 height 11
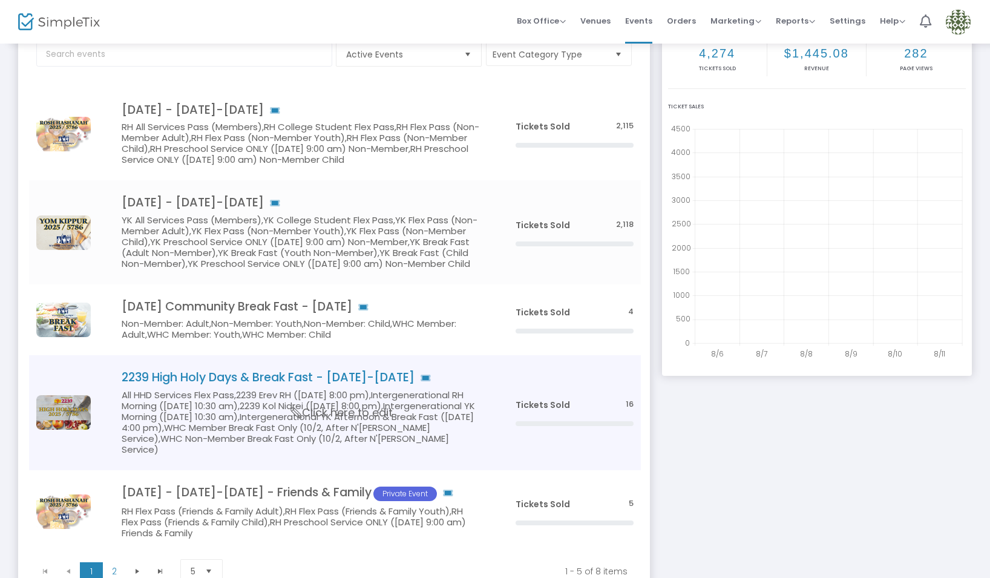
scroll to position [83, 0]
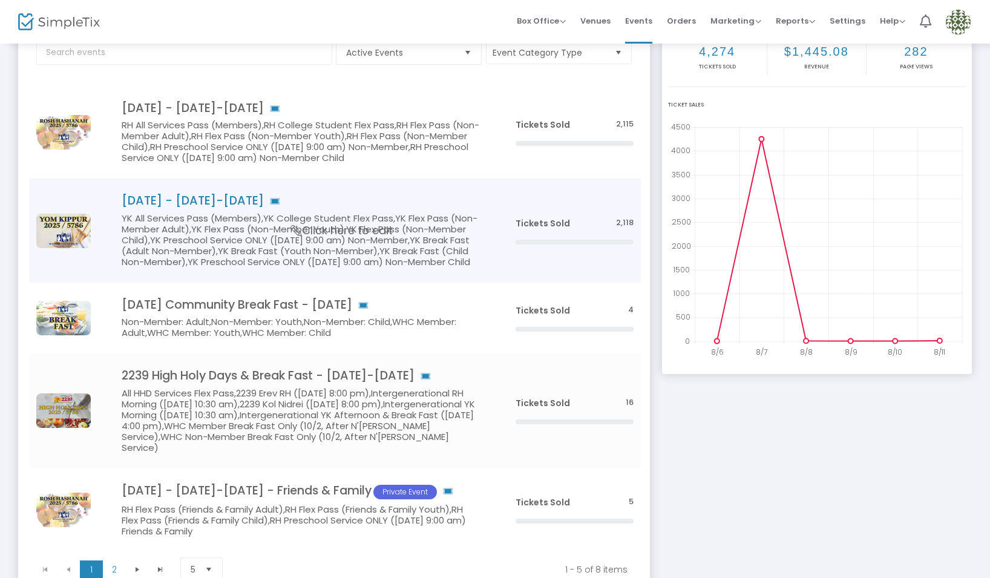
click at [386, 230] on span "Click here to edit" at bounding box center [342, 231] width 102 height 16
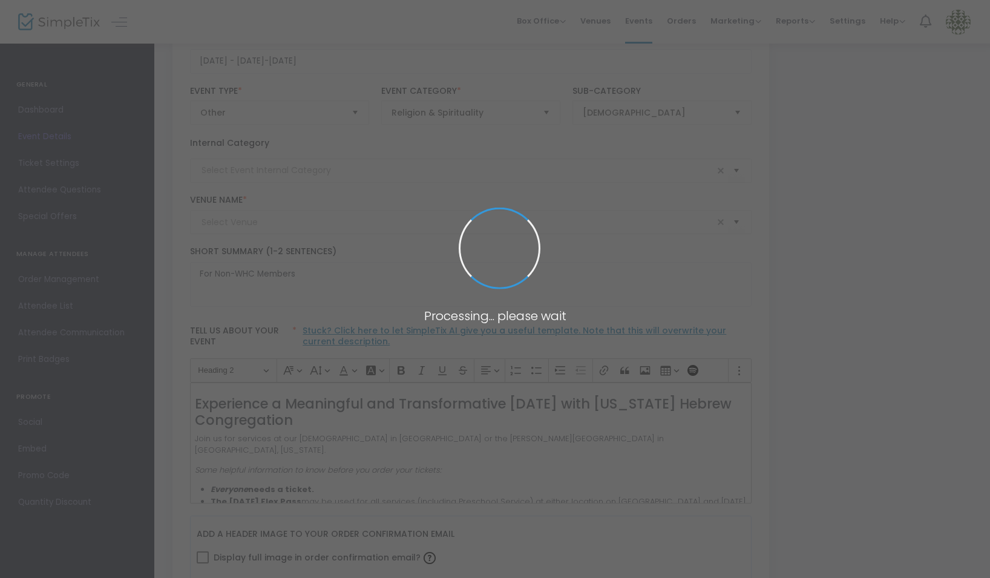
type input "High Holy Days"
type input "WHC Temple ([STREET_ADDRESS][US_STATE]) & [PERSON_NAME] Suburban Center-[GEOGRA…"
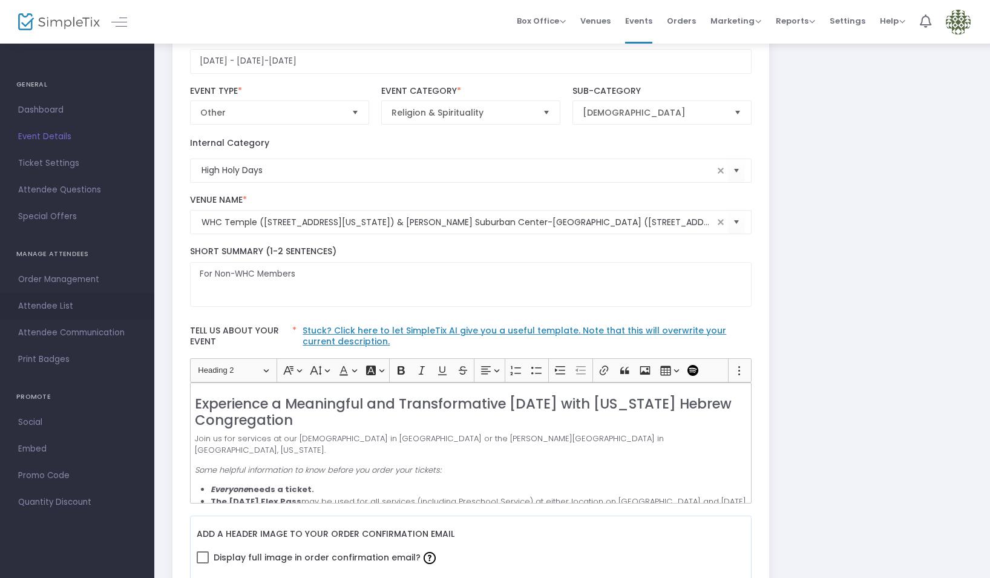
click at [64, 308] on span "Attendee List" at bounding box center [77, 306] width 118 height 16
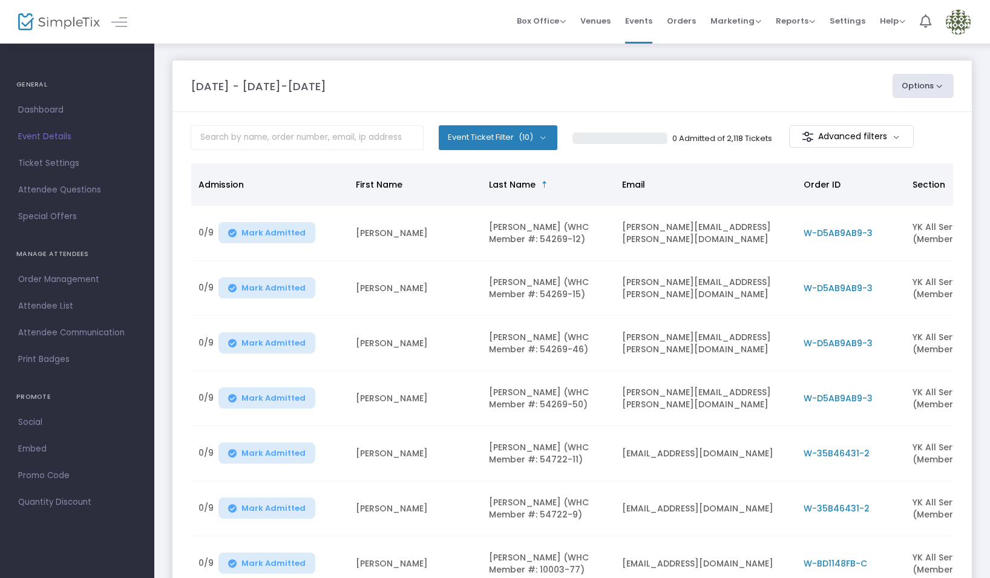
click at [922, 87] on button "Options" at bounding box center [923, 86] width 62 height 24
drag, startPoint x: 641, startPoint y: 21, endPoint x: 645, endPoint y: 29, distance: 9.2
click at [641, 21] on span "Events" at bounding box center [638, 20] width 27 height 31
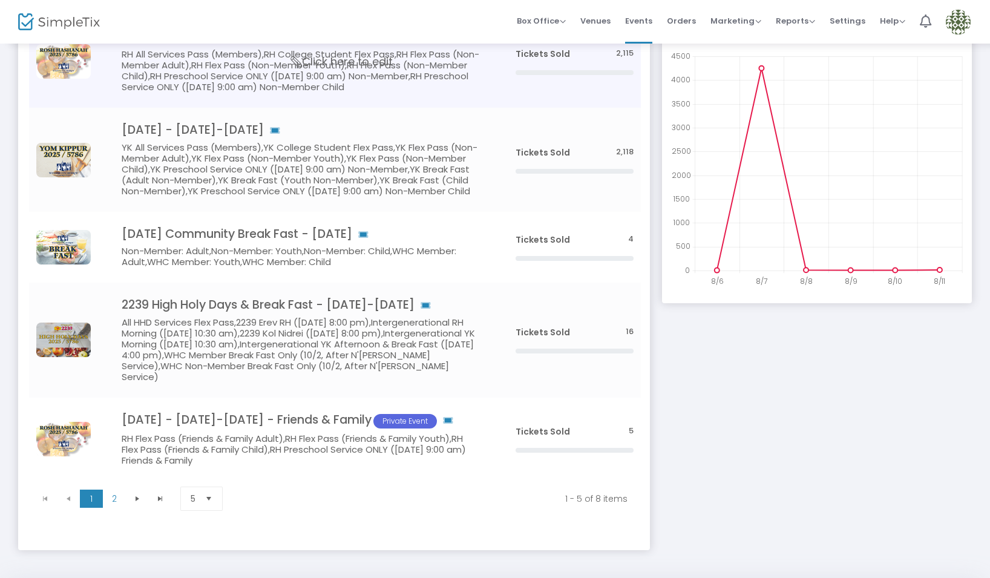
scroll to position [151, 0]
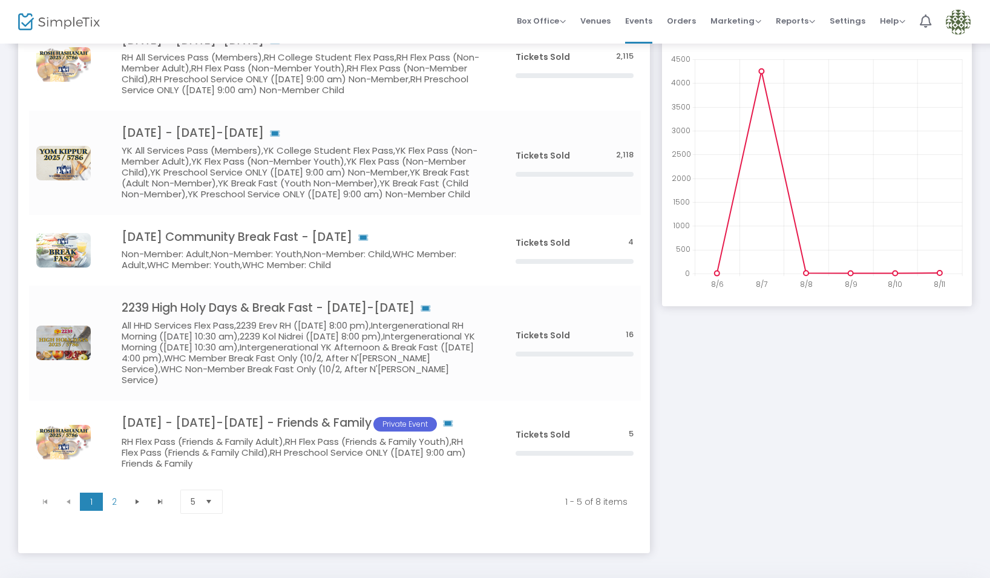
drag, startPoint x: 451, startPoint y: 257, endPoint x: 467, endPoint y: 267, distance: 19.1
click at [451, 257] on h5 "Non-Member: Adult,Non-Member: Youth,Non-Member: Child,WHC Member: Adult,WHC Mem…" at bounding box center [301, 260] width 358 height 22
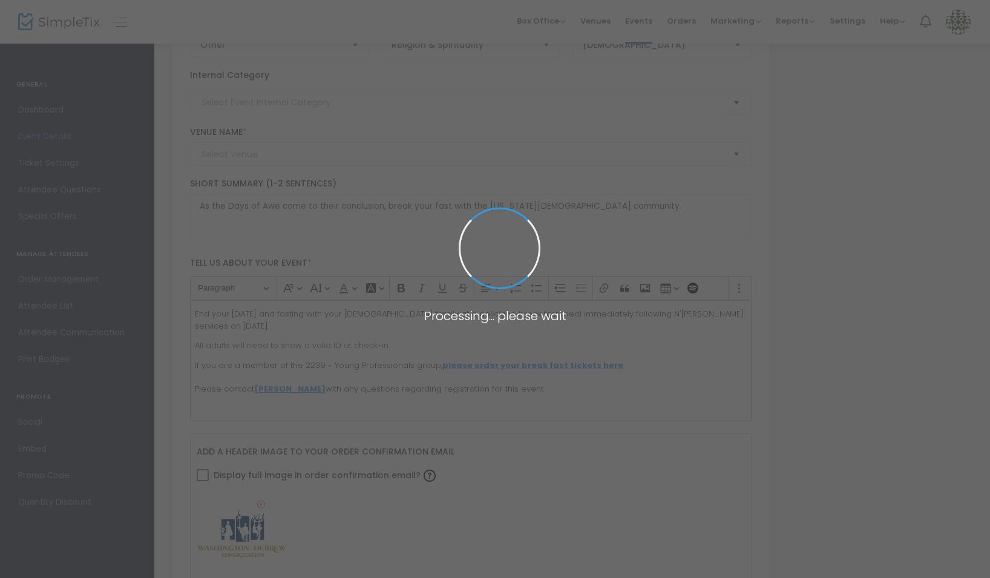
type input "HHD: Break Fast"
type input "[US_STATE] Hebrew Congregation"
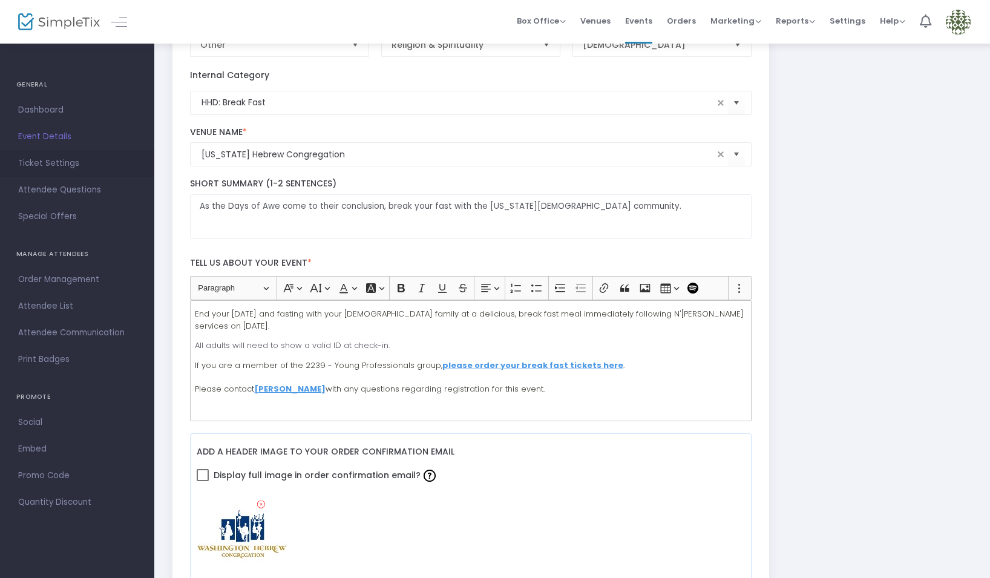
click at [65, 163] on span "Ticket Settings" at bounding box center [77, 163] width 118 height 16
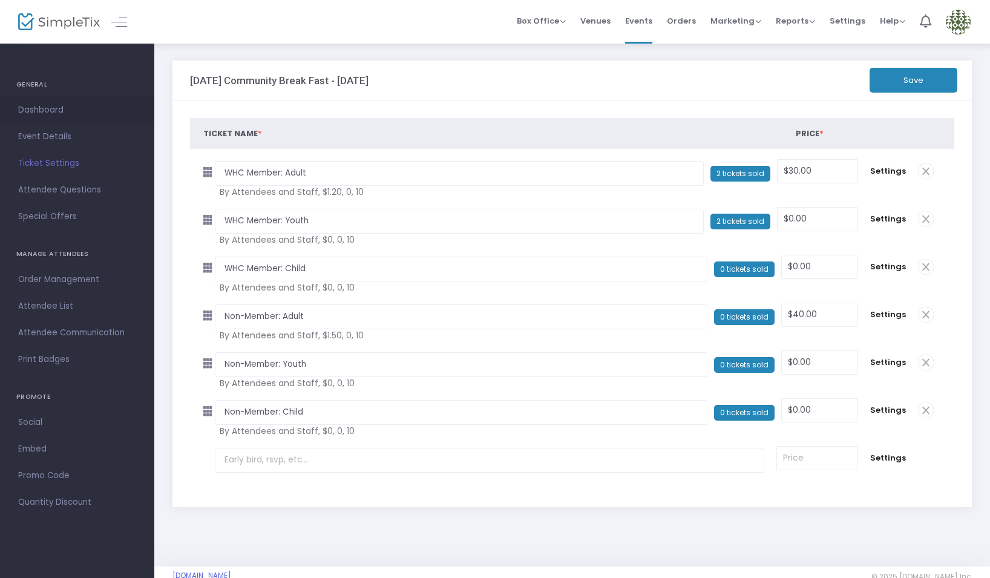
click at [38, 104] on span "Dashboard" at bounding box center [77, 110] width 118 height 16
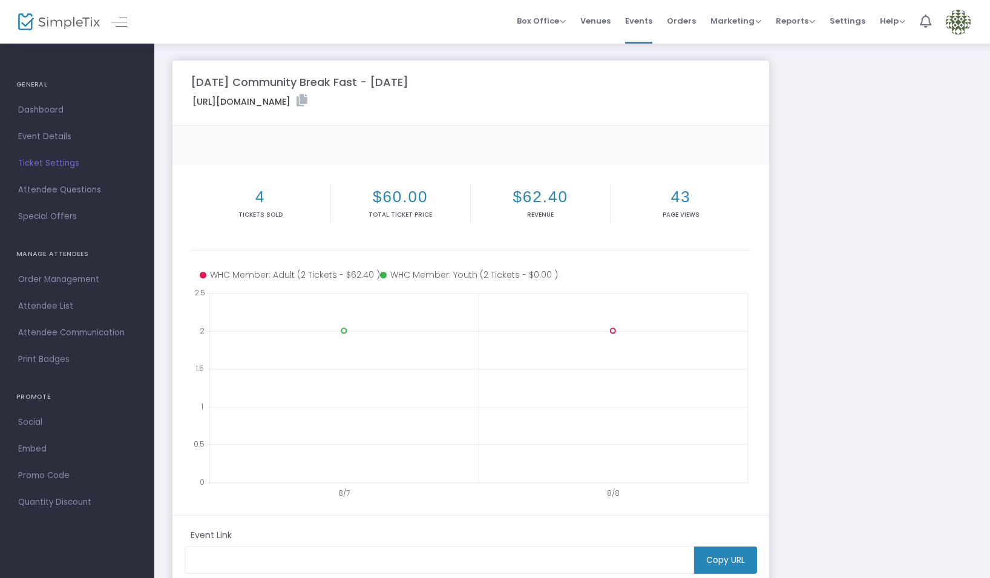
click at [960, 21] on img at bounding box center [958, 22] width 25 height 25
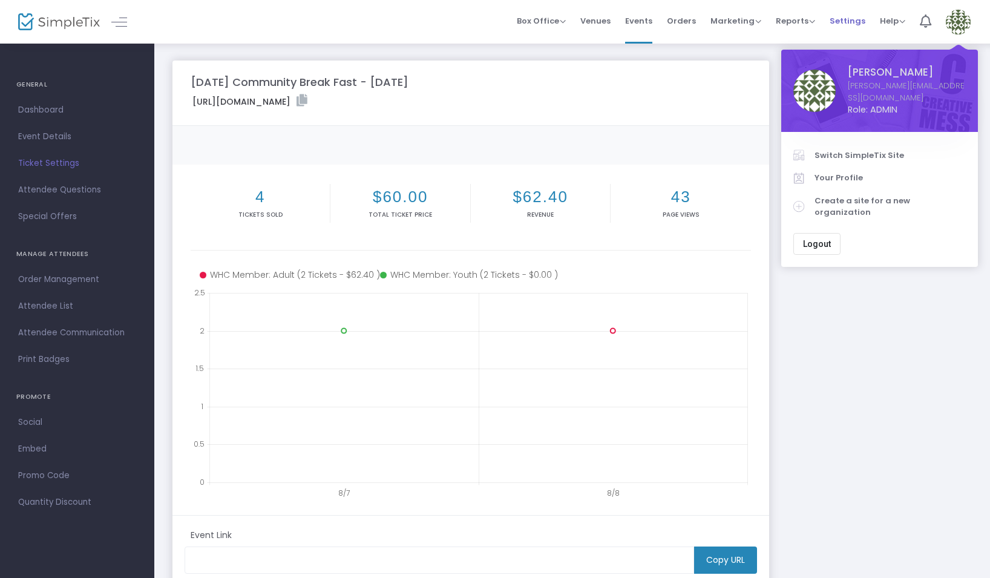
click at [847, 19] on span "Settings" at bounding box center [847, 20] width 36 height 31
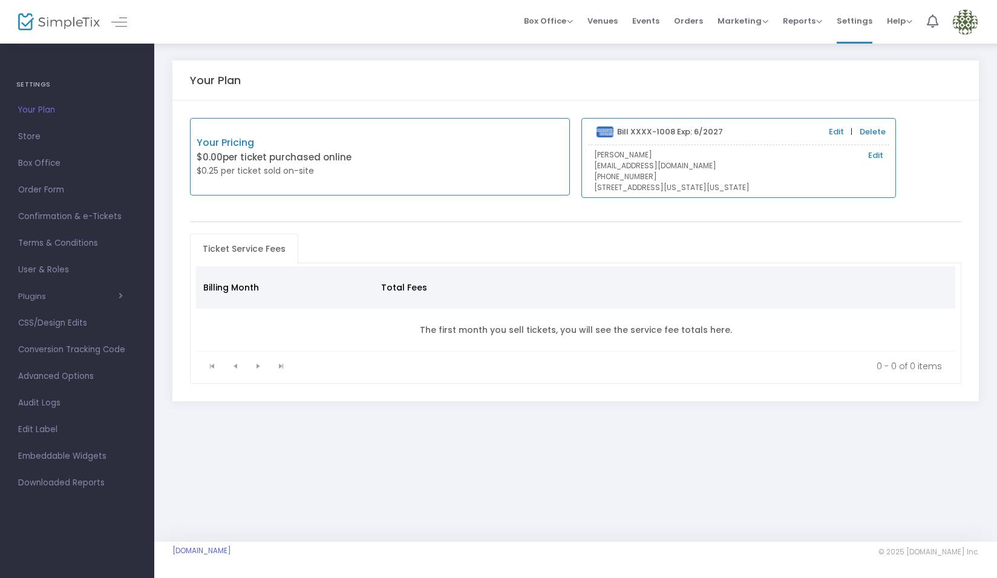
drag, startPoint x: 76, startPoint y: 266, endPoint x: 110, endPoint y: 286, distance: 39.1
click at [76, 266] on span "User & Roles" at bounding box center [77, 270] width 118 height 16
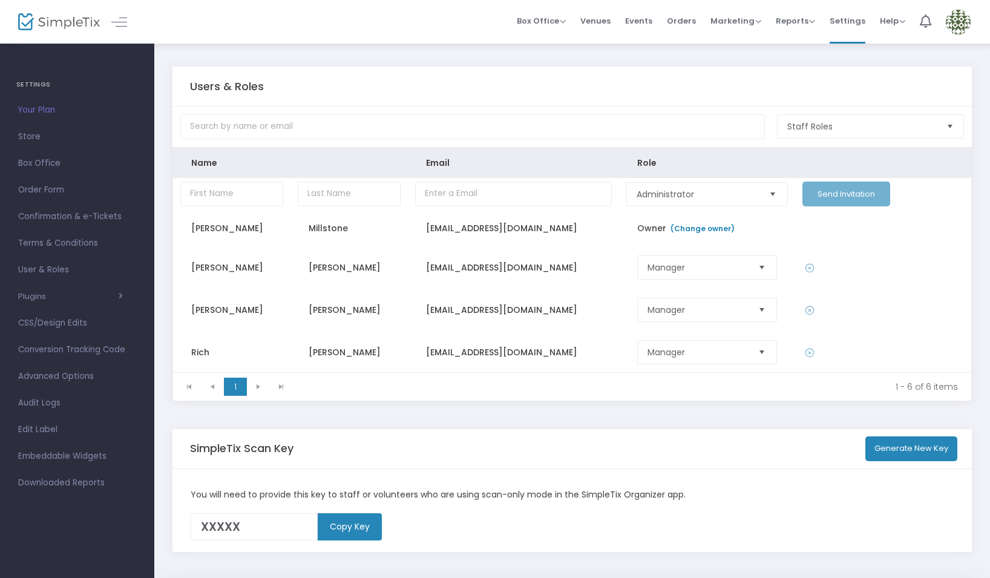
scroll to position [38, 0]
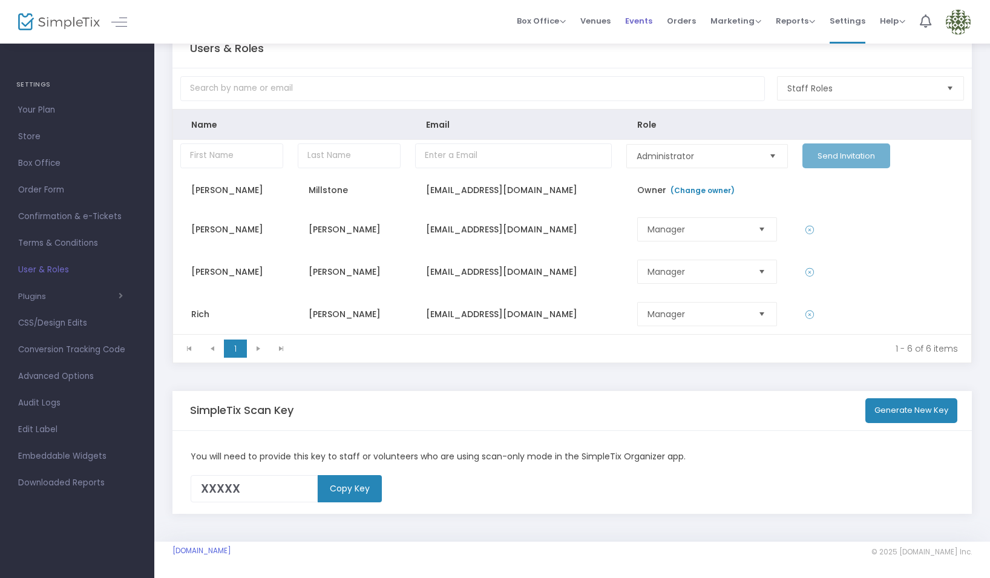
click at [632, 20] on span "Events" at bounding box center [638, 20] width 27 height 31
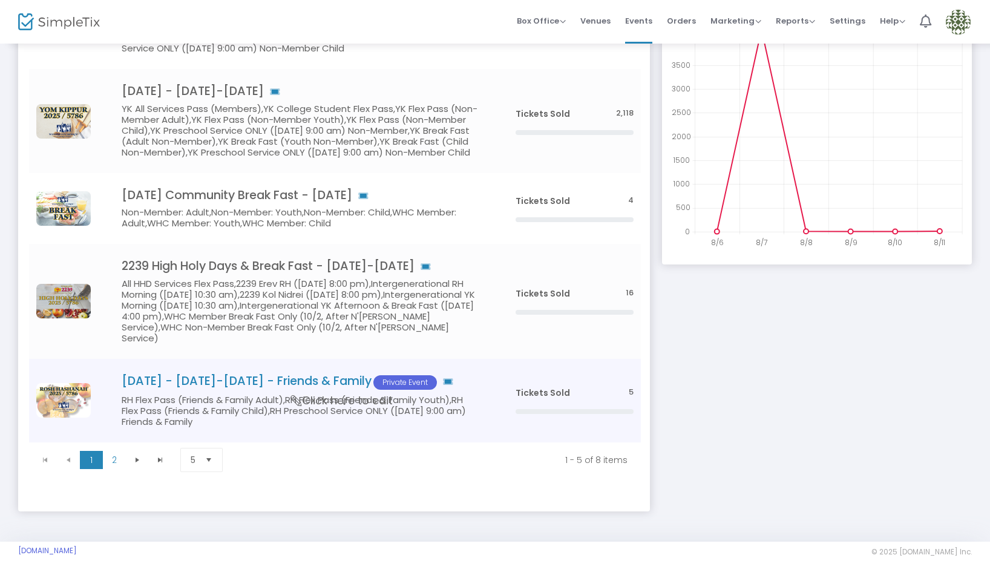
scroll to position [209, 0]
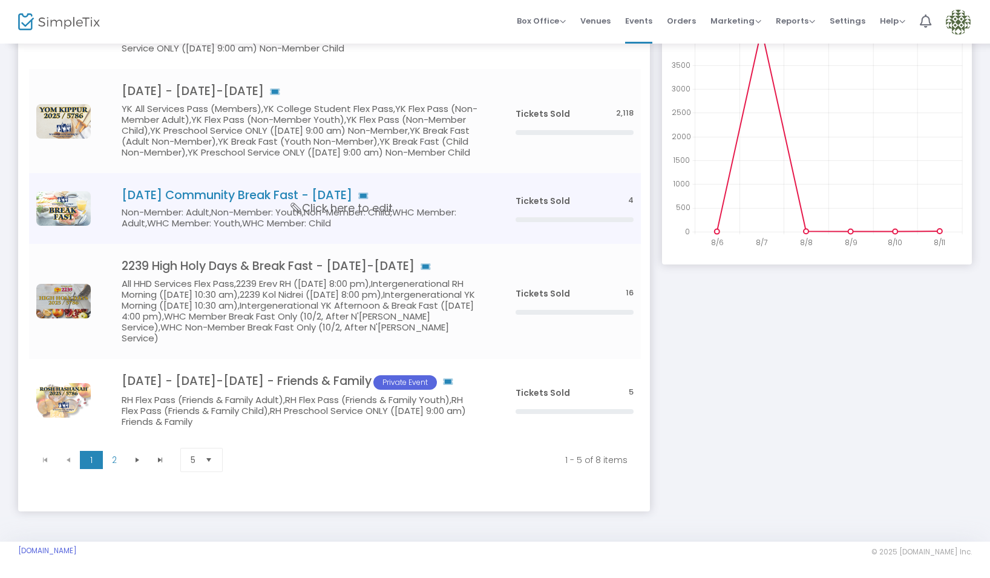
drag, startPoint x: 301, startPoint y: 197, endPoint x: 319, endPoint y: 219, distance: 28.4
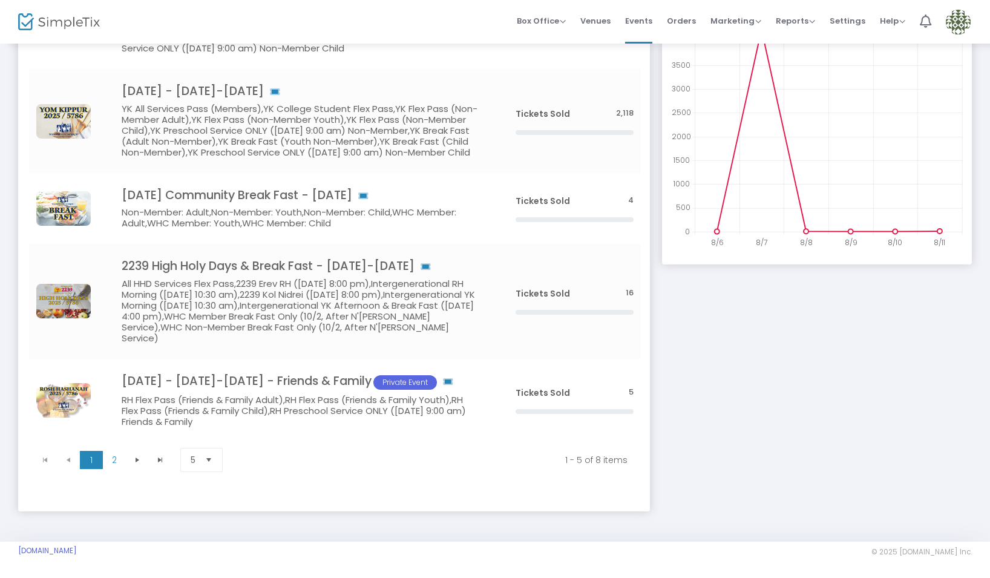
click at [0, 0] on span "Click here to edit" at bounding box center [0, 0] width 0 height 0
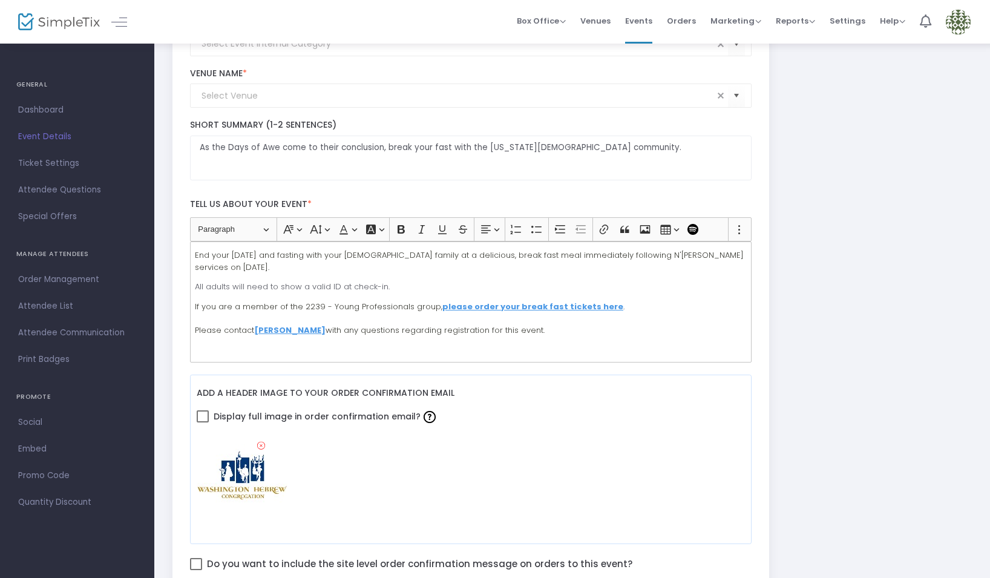
click at [57, 106] on span "Dashboard" at bounding box center [77, 110] width 118 height 16
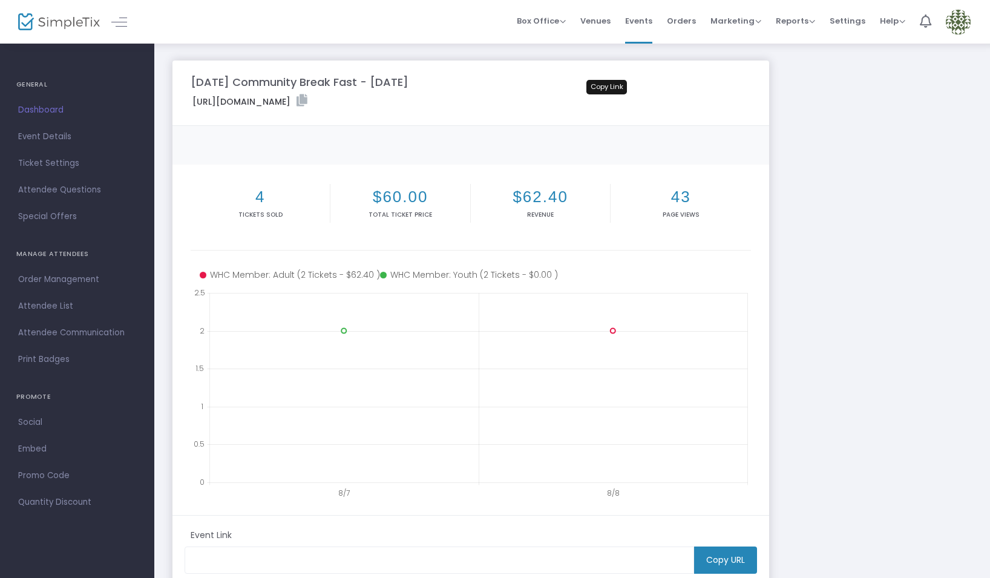
drag, startPoint x: 604, startPoint y: 96, endPoint x: 725, endPoint y: 105, distance: 121.3
click at [307, 96] on icon at bounding box center [301, 100] width 11 height 12
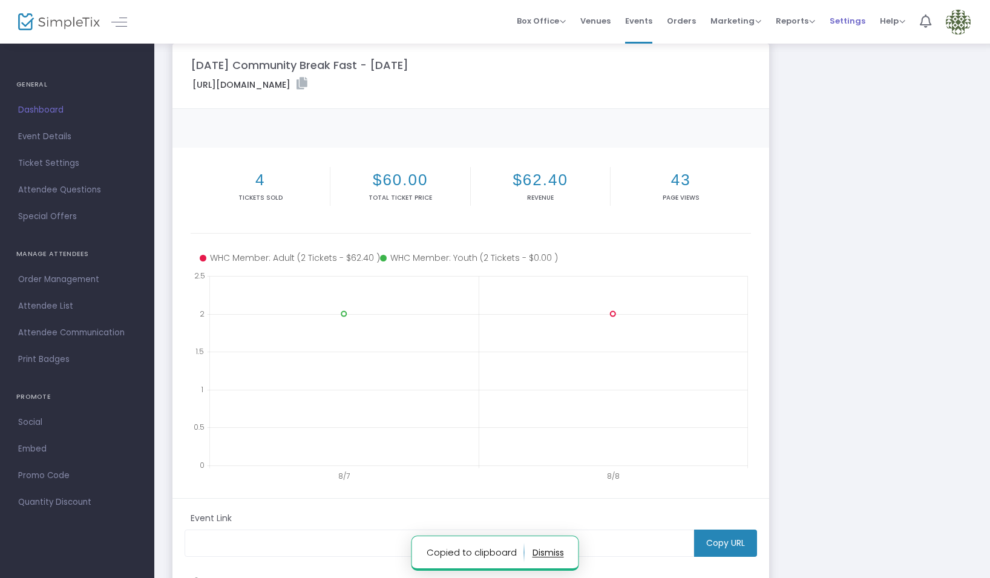
scroll to position [36, 0]
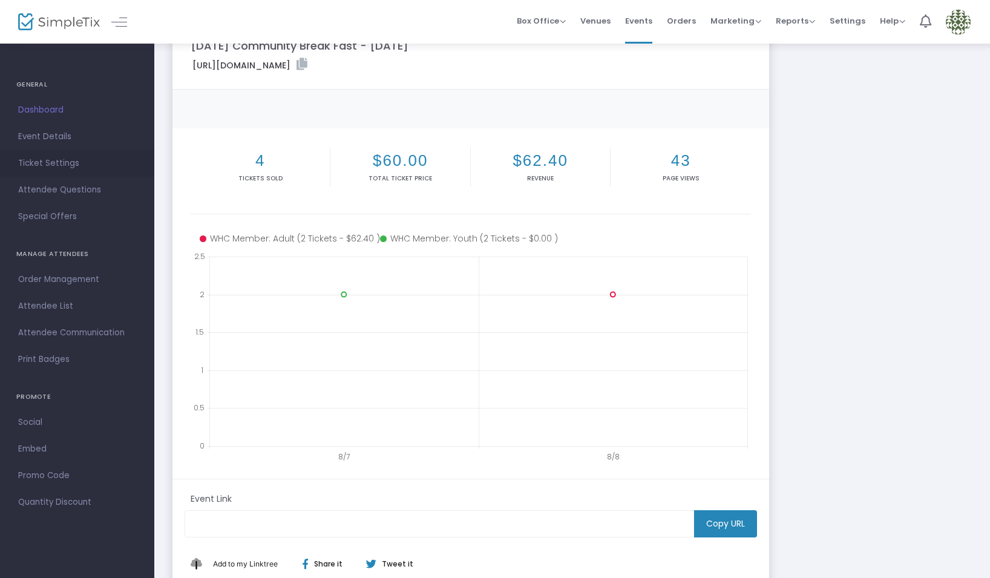
click at [45, 159] on span "Ticket Settings" at bounding box center [77, 163] width 118 height 16
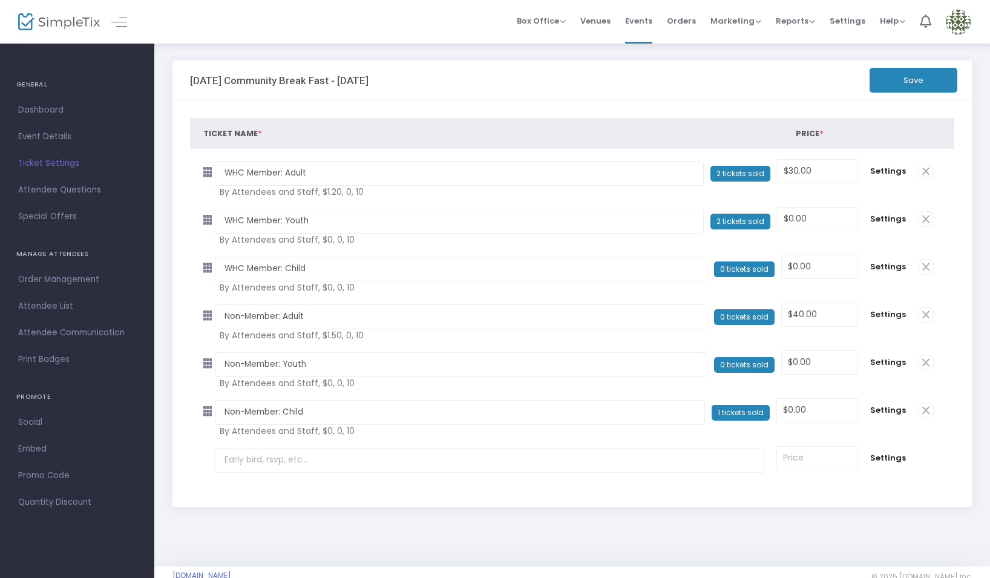
drag, startPoint x: 889, startPoint y: 411, endPoint x: 883, endPoint y: 420, distance: 10.9
click at [889, 411] on span "Settings" at bounding box center [888, 410] width 36 height 12
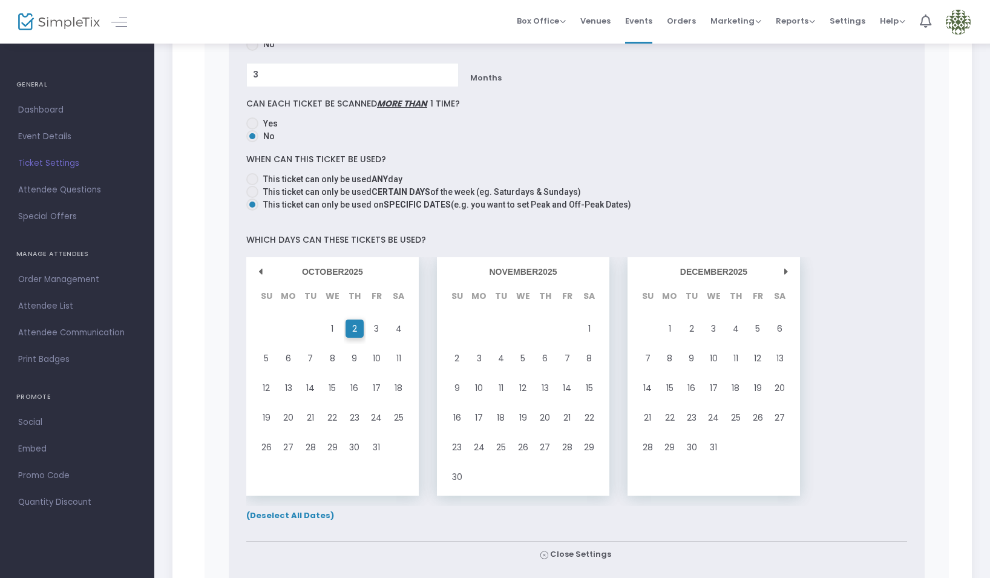
scroll to position [897, 0]
drag, startPoint x: 352, startPoint y: 324, endPoint x: 420, endPoint y: 321, distance: 67.8
click at [352, 324] on span "2" at bounding box center [354, 327] width 5 height 16
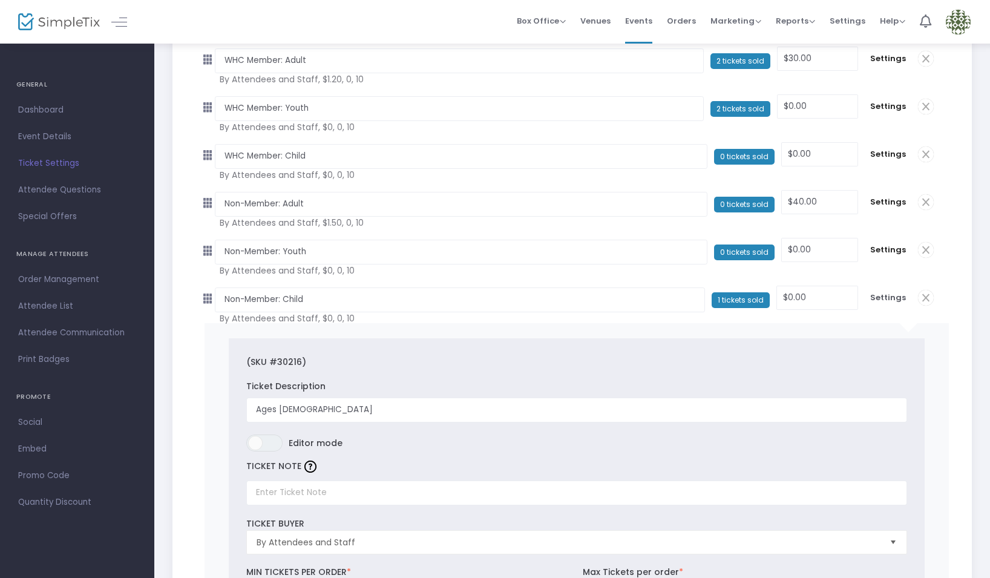
scroll to position [0, 0]
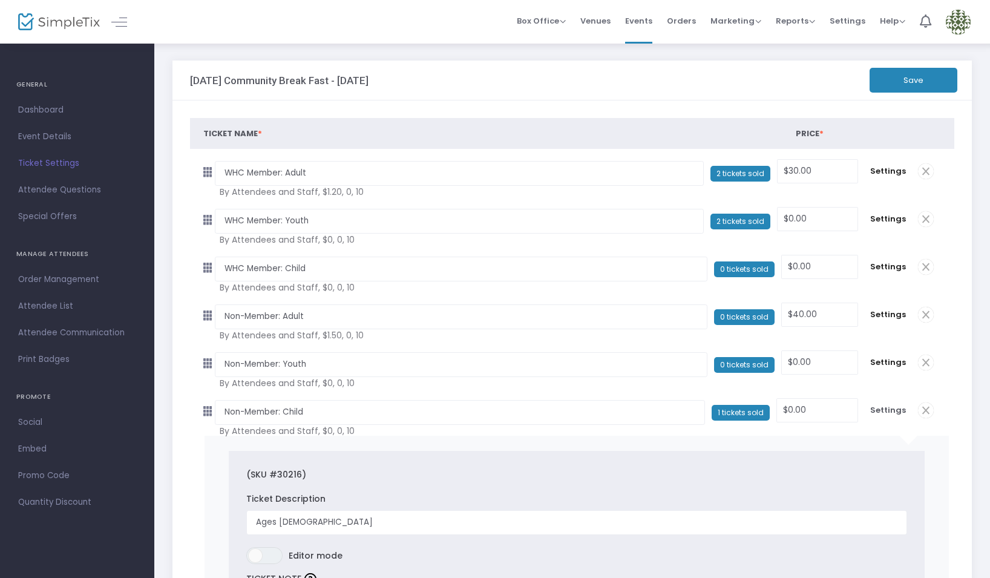
click at [914, 73] on button "Save" at bounding box center [913, 80] width 88 height 25
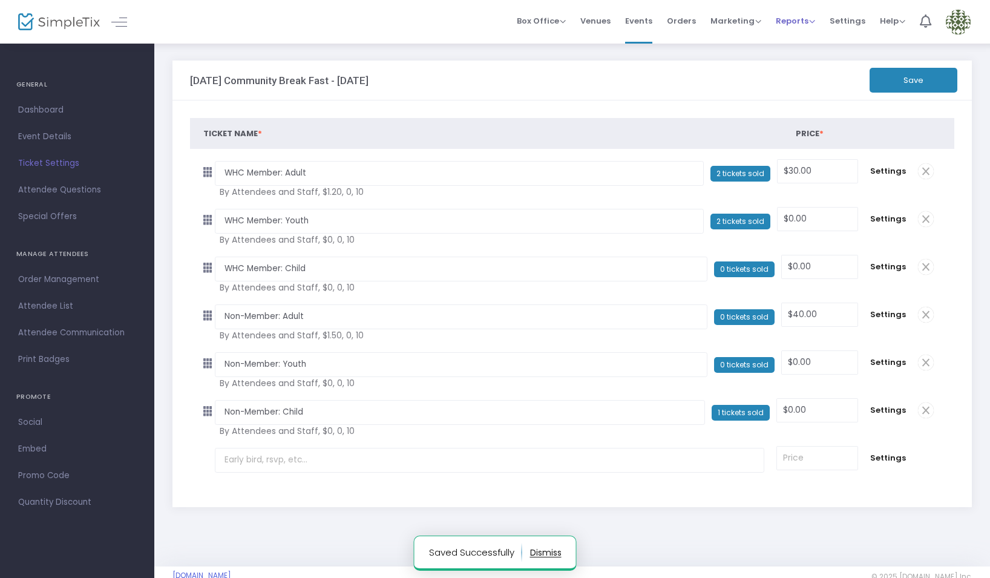
scroll to position [2, 0]
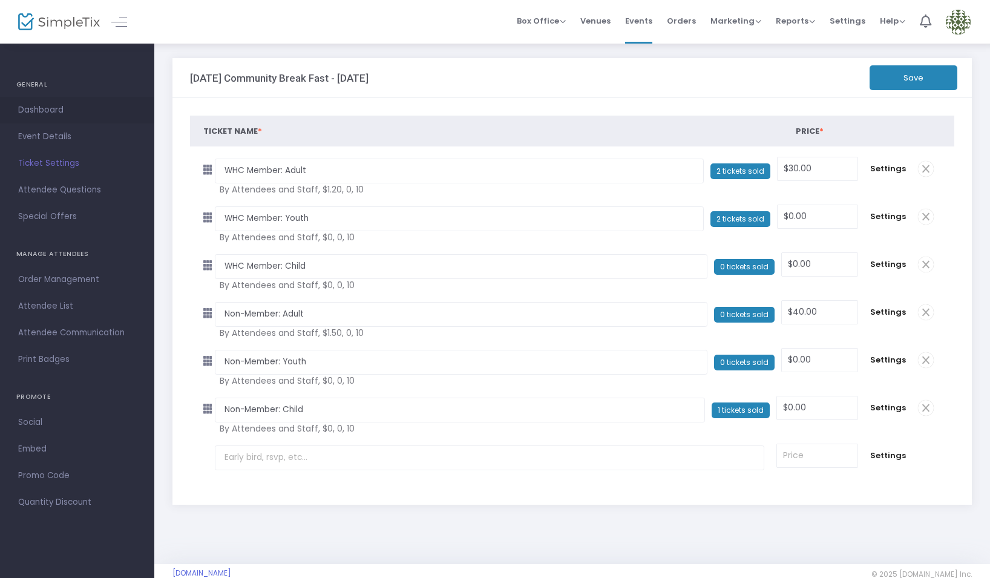
click at [51, 106] on span "Dashboard" at bounding box center [77, 110] width 118 height 16
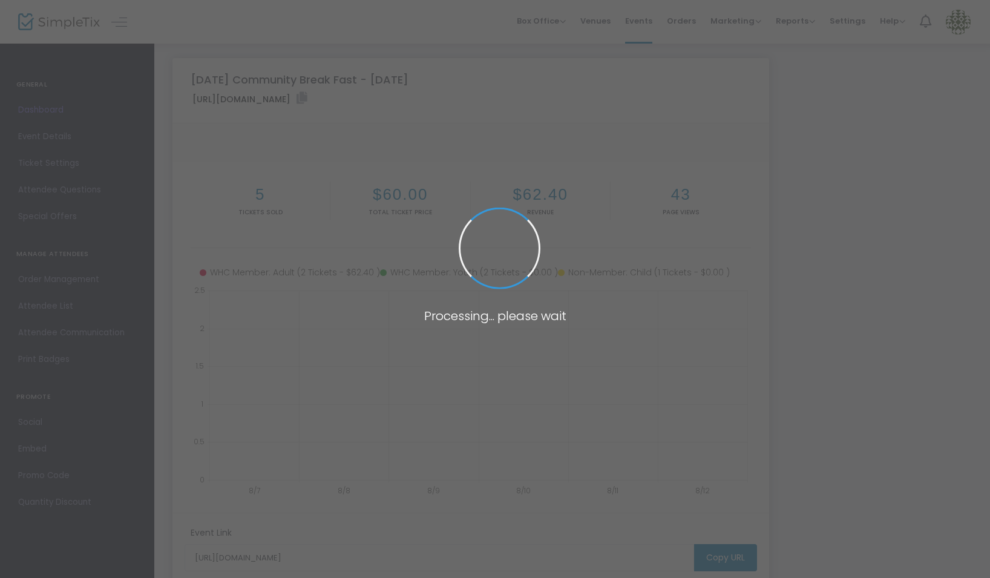
scroll to position [3, 0]
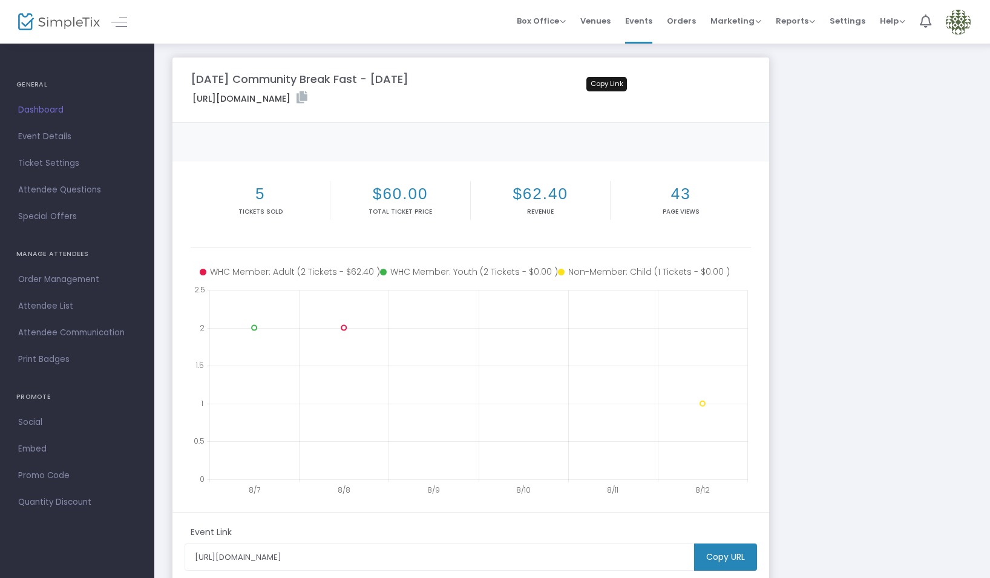
click at [307, 96] on icon at bounding box center [301, 97] width 11 height 12
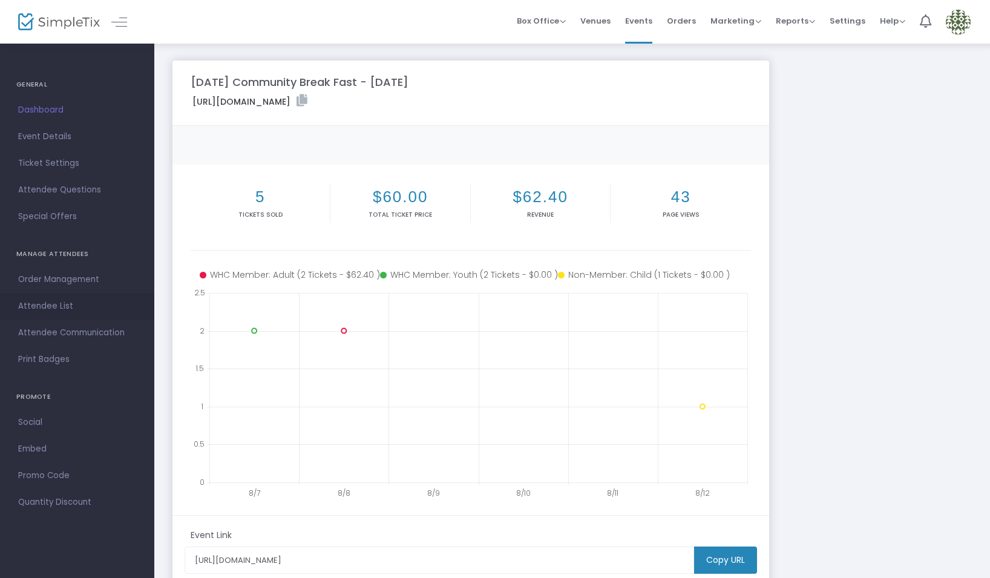
click at [61, 303] on span "Attendee List" at bounding box center [77, 306] width 118 height 16
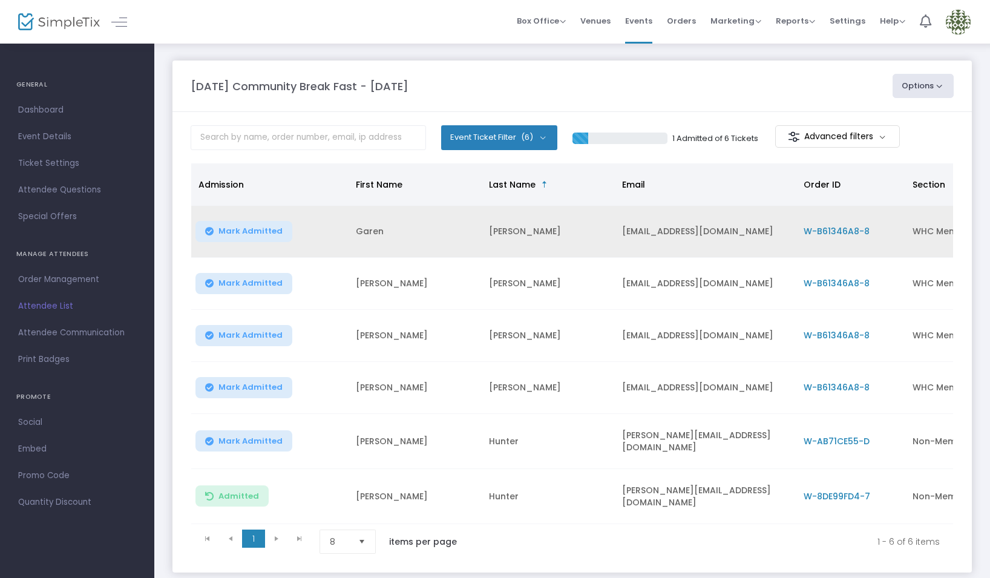
scroll to position [1, 0]
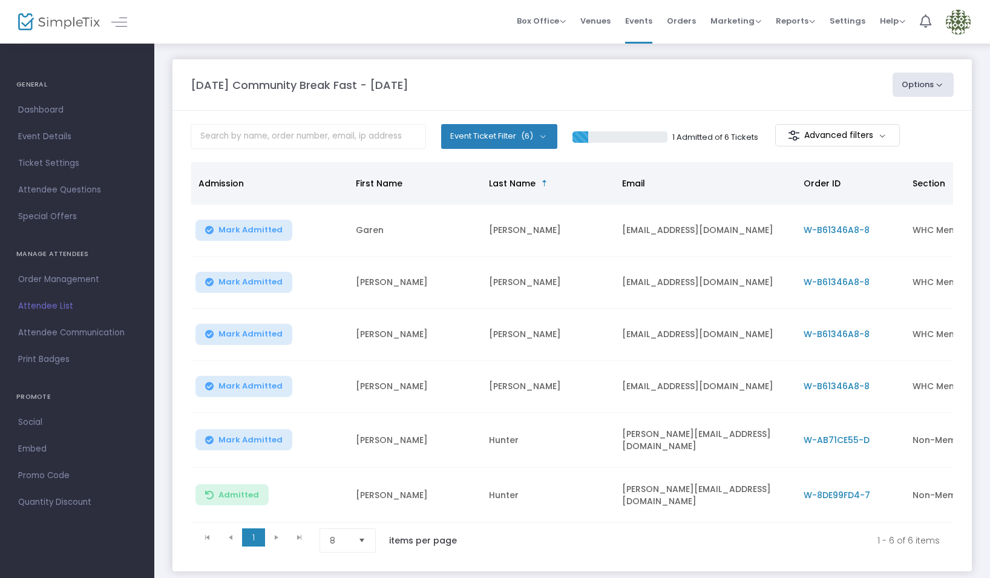
click at [929, 82] on button "Options" at bounding box center [923, 85] width 62 height 24
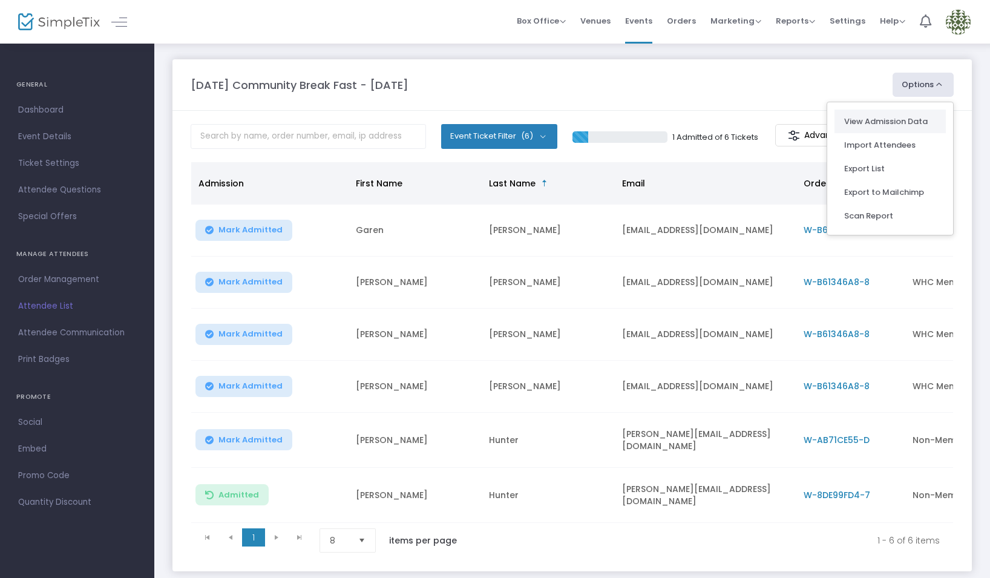
click at [914, 116] on link "View Admission Data" at bounding box center [890, 122] width 92 height 12
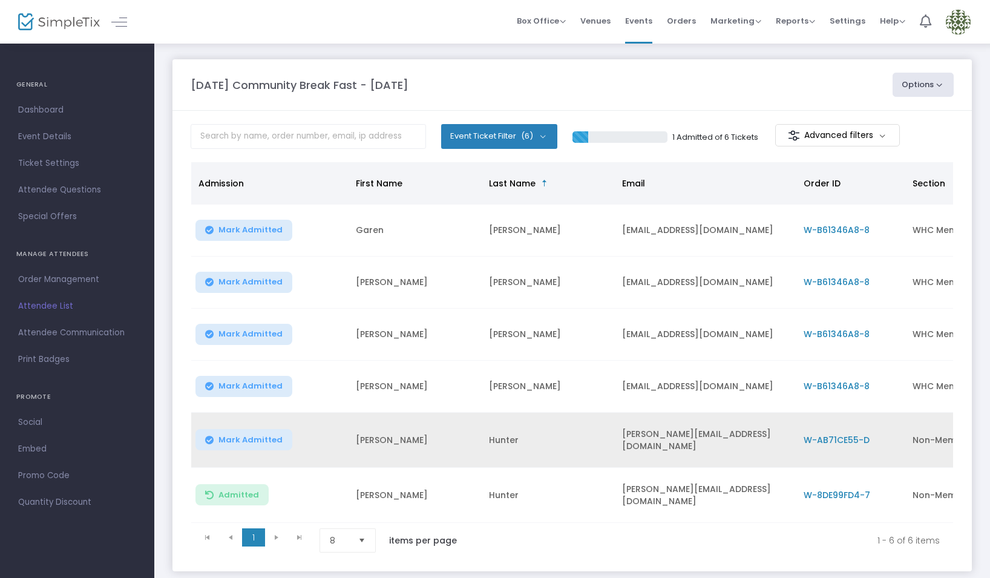
click at [837, 439] on span "W-AB71CE55-D" at bounding box center [836, 440] width 66 height 12
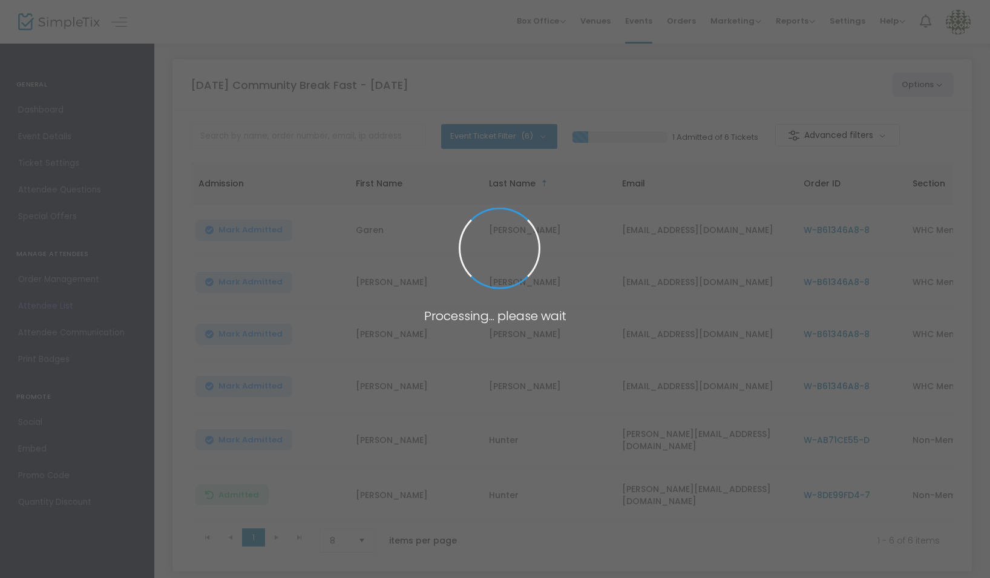
scroll to position [0, 0]
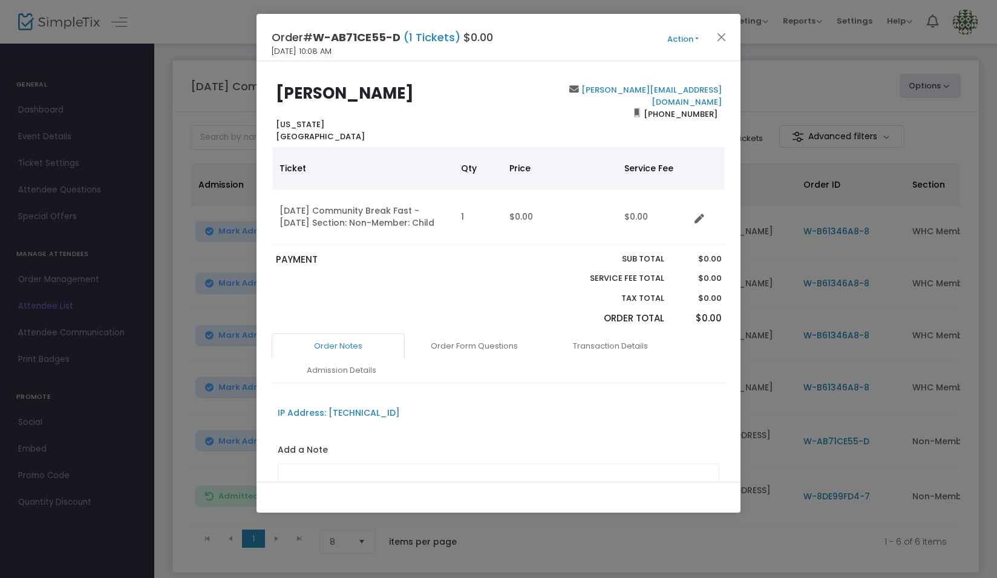
click at [690, 38] on button "Action" at bounding box center [683, 39] width 73 height 13
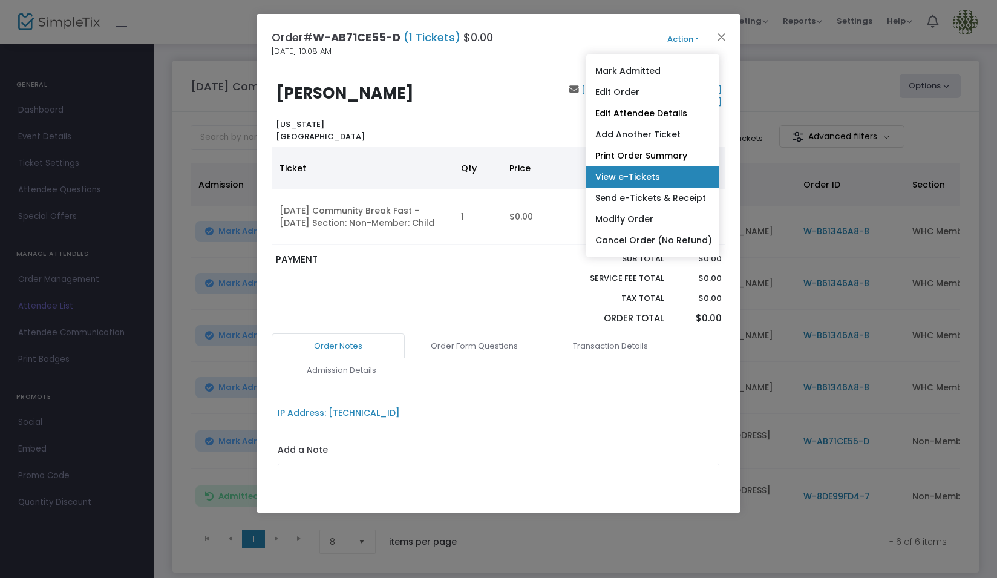
click at [666, 176] on link "View e-Tickets" at bounding box center [652, 176] width 133 height 21
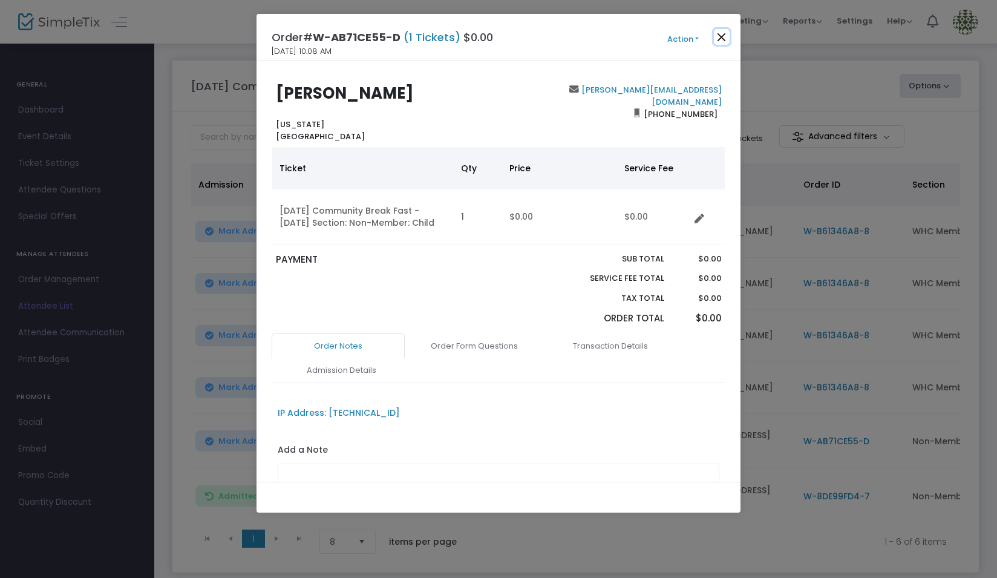
click at [724, 38] on button "Close" at bounding box center [722, 37] width 16 height 16
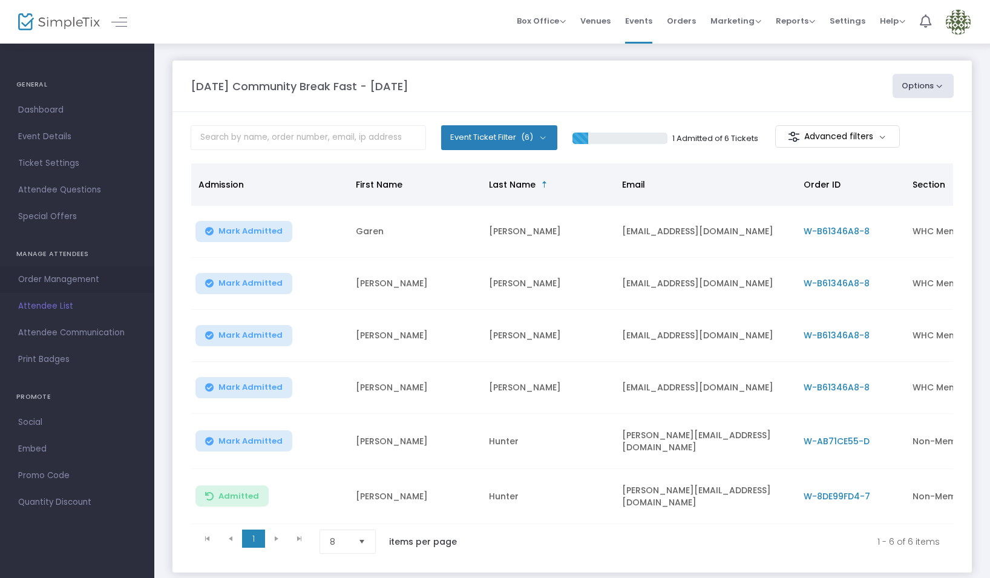
click at [70, 279] on span "Order Management" at bounding box center [77, 280] width 118 height 16
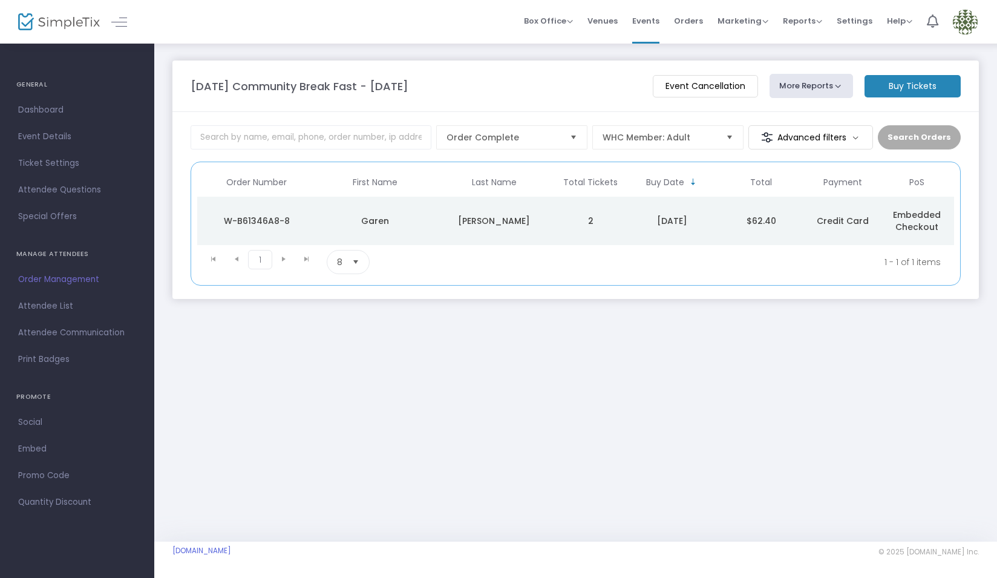
click at [50, 309] on span "Attendee List" at bounding box center [77, 306] width 118 height 16
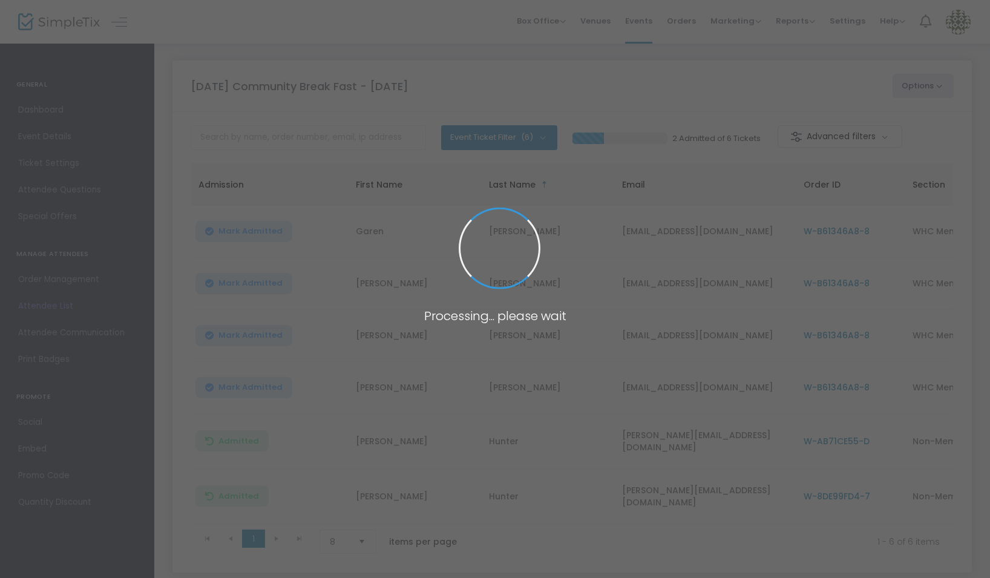
scroll to position [1, 0]
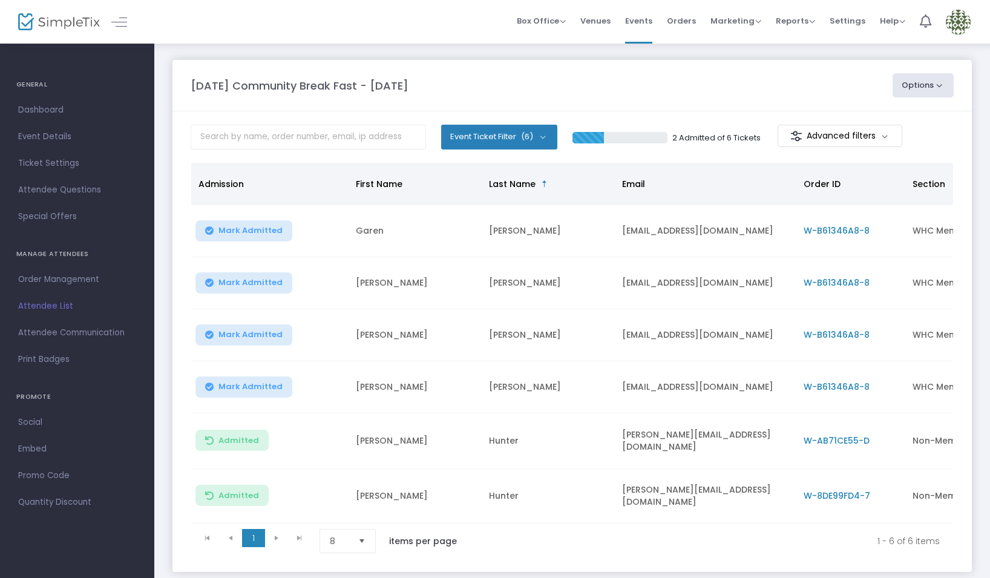
click at [930, 85] on button "Options" at bounding box center [923, 85] width 62 height 24
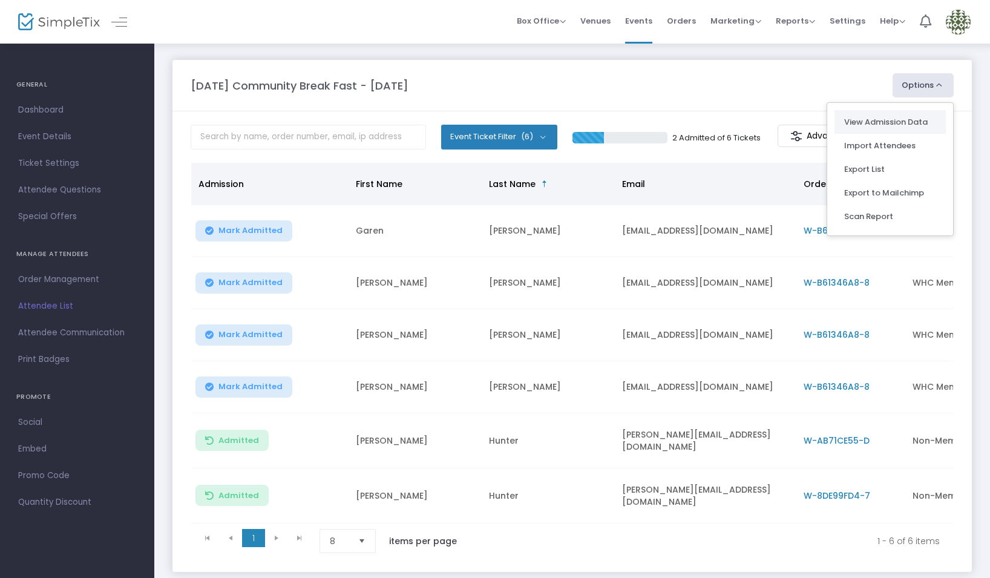
click at [921, 120] on link "View Admission Data" at bounding box center [890, 122] width 92 height 12
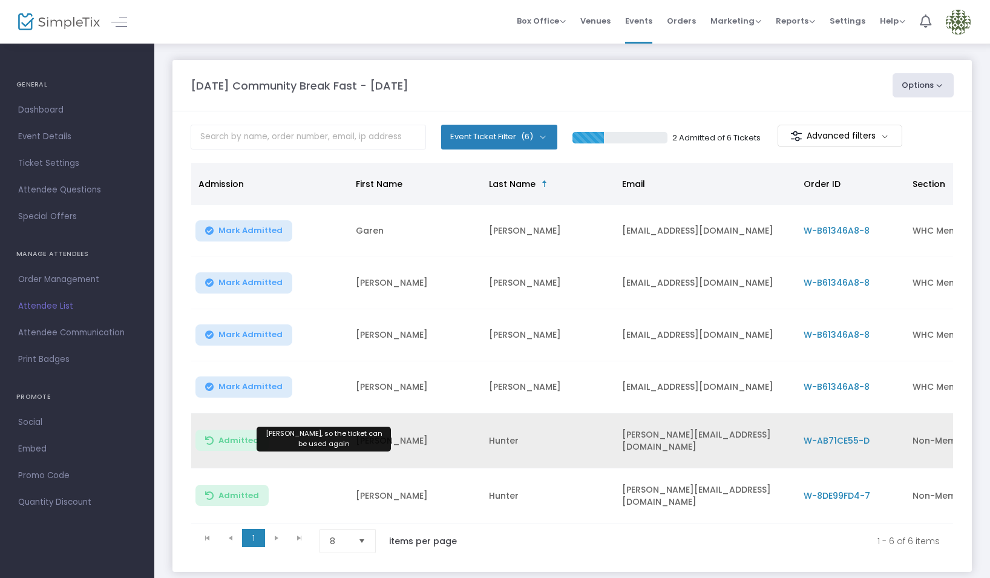
click at [231, 440] on span "Admitted" at bounding box center [238, 441] width 41 height 10
click at [926, 77] on button "Options" at bounding box center [923, 85] width 62 height 24
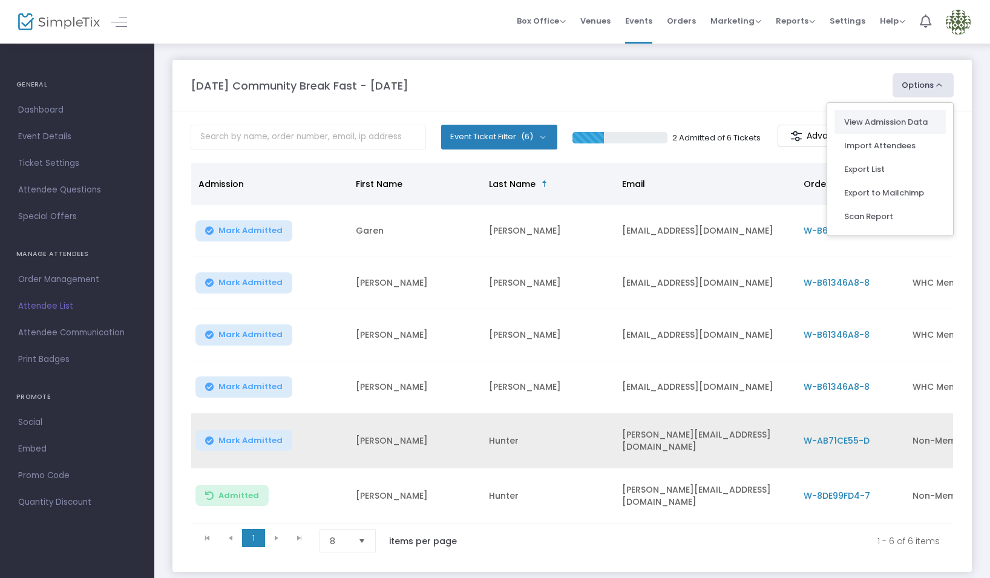
click at [914, 110] on li "View Admission Data" at bounding box center [889, 122] width 111 height 24
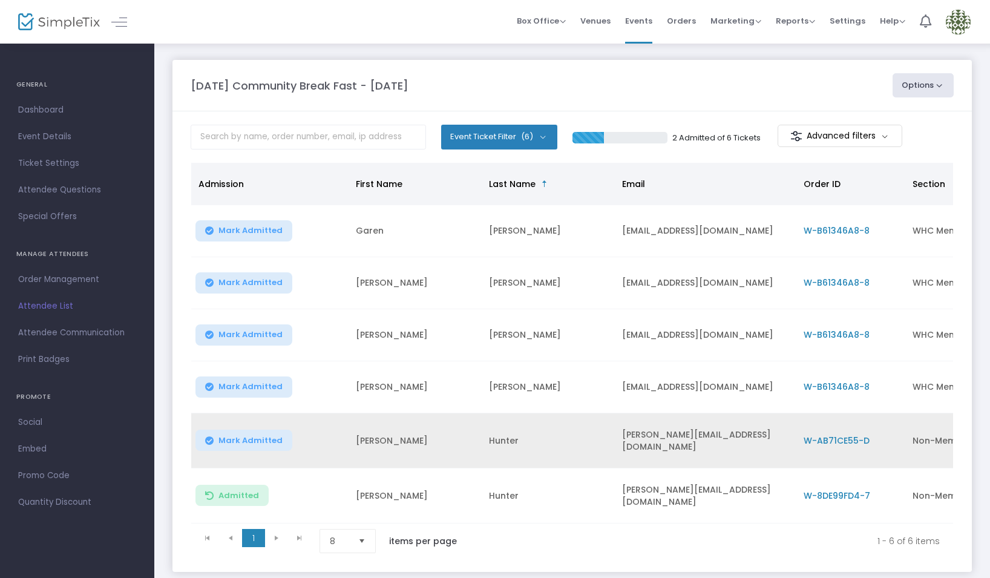
scroll to position [14, 0]
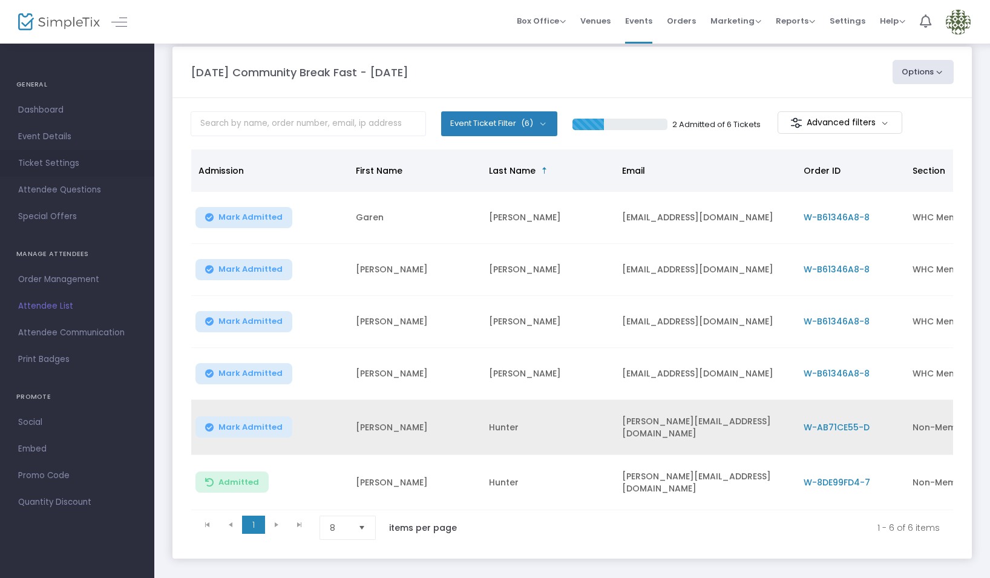
click at [50, 157] on span "Ticket Settings" at bounding box center [77, 163] width 118 height 16
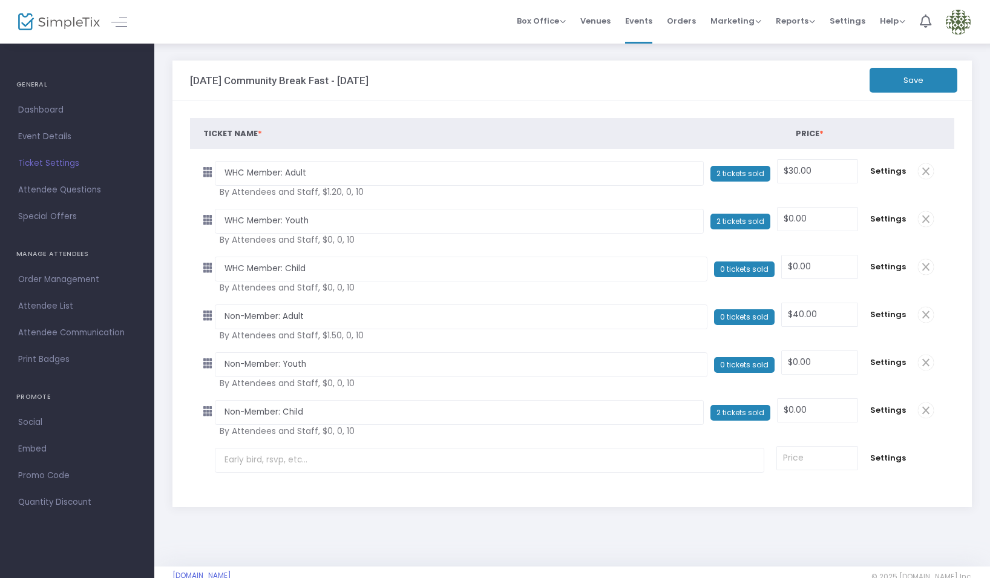
drag, startPoint x: 69, startPoint y: 304, endPoint x: 75, endPoint y: 309, distance: 7.7
click at [69, 304] on span "Attendee List" at bounding box center [77, 306] width 118 height 16
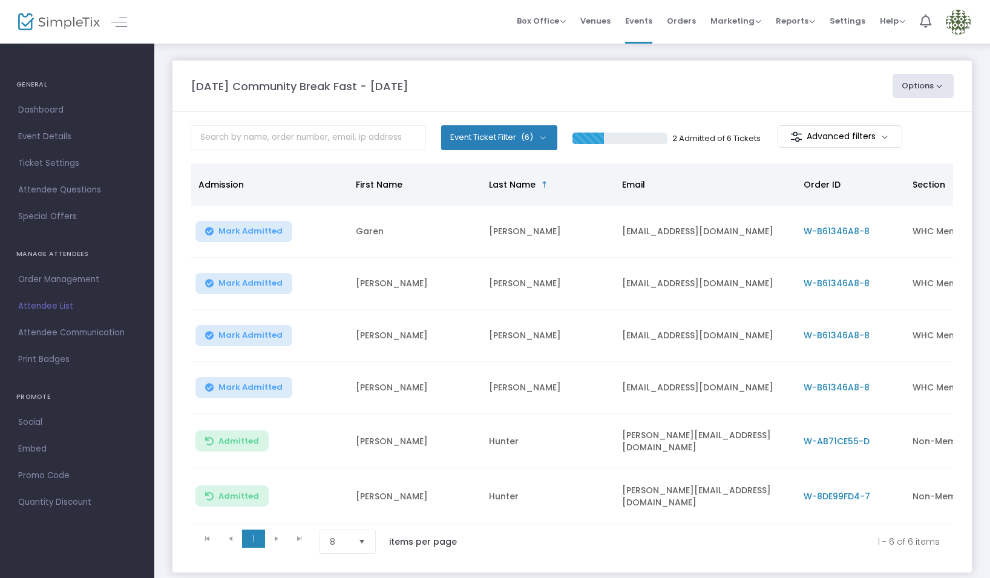
drag, startPoint x: 948, startPoint y: 85, endPoint x: 939, endPoint y: 99, distance: 16.1
click at [947, 85] on button "Options" at bounding box center [923, 86] width 62 height 24
click at [924, 117] on link "View Admission Data" at bounding box center [890, 123] width 92 height 12
click at [958, 16] on img at bounding box center [958, 22] width 25 height 25
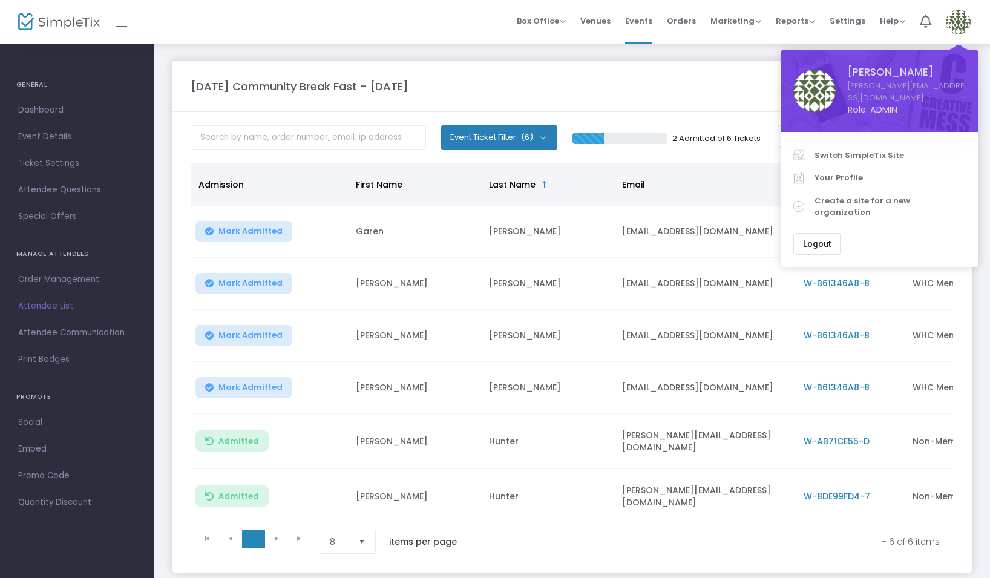
click at [881, 149] on span "Switch SimpleTix Site" at bounding box center [889, 155] width 151 height 12
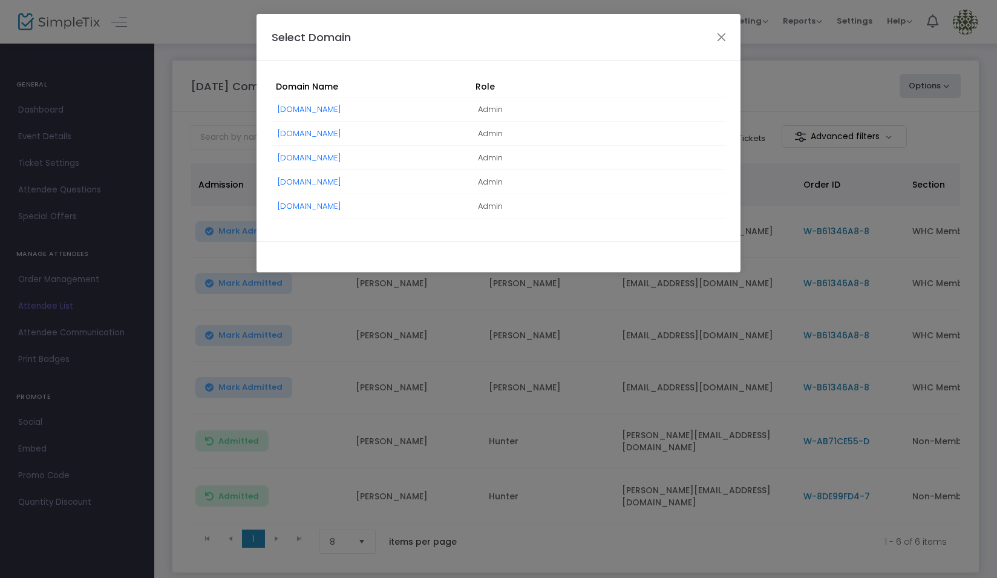
drag, startPoint x: 315, startPoint y: 155, endPoint x: 378, endPoint y: 208, distance: 82.0
click at [315, 155] on link "[DOMAIN_NAME]" at bounding box center [310, 157] width 64 height 11
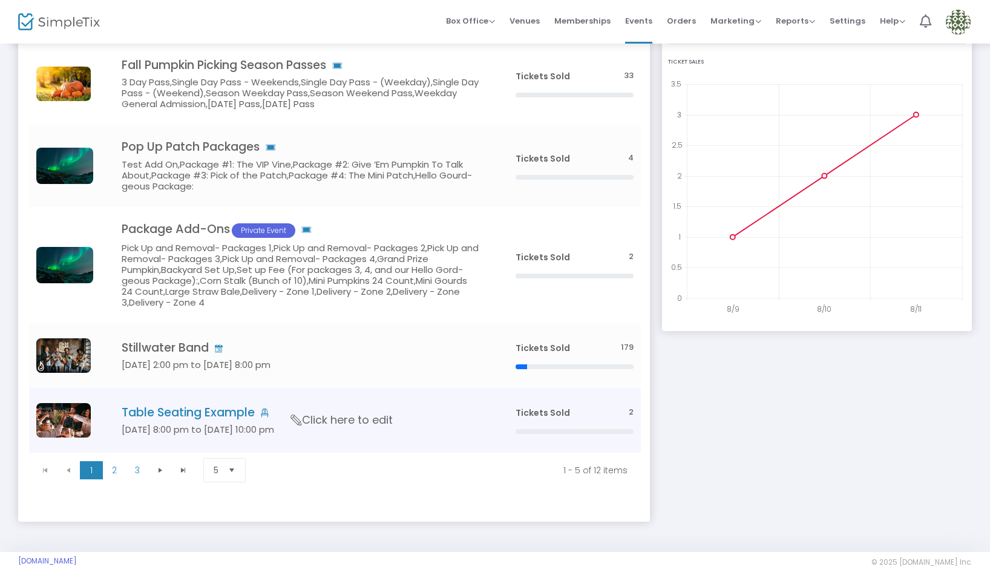
scroll to position [136, 0]
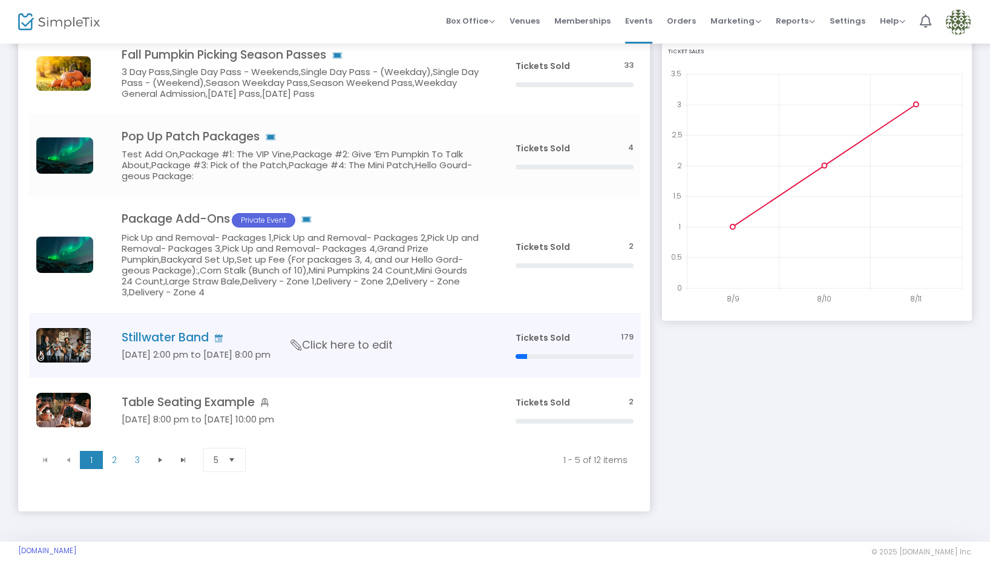
click at [335, 341] on span "Click here to edit" at bounding box center [342, 345] width 102 height 16
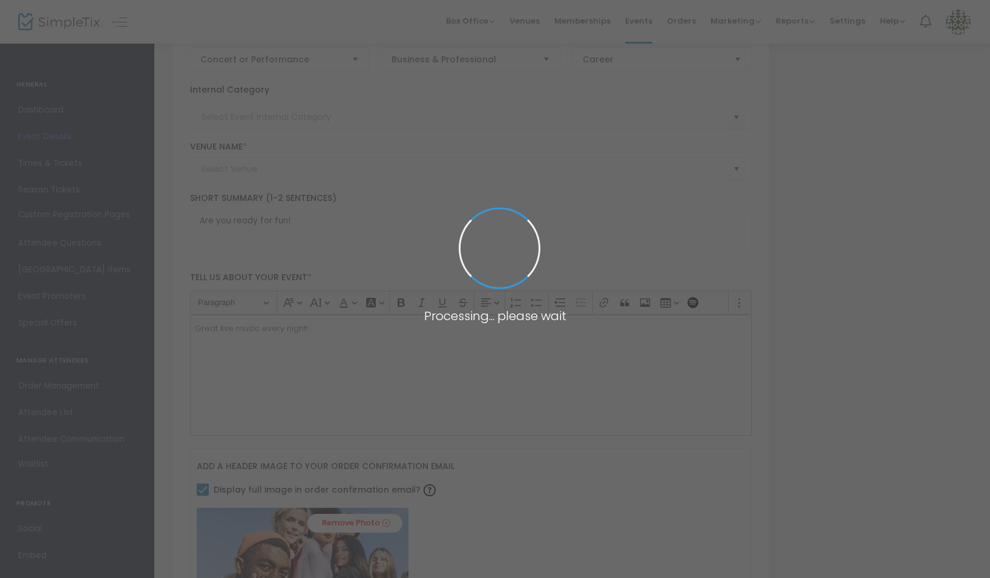
type input "Geffen Playhouse"
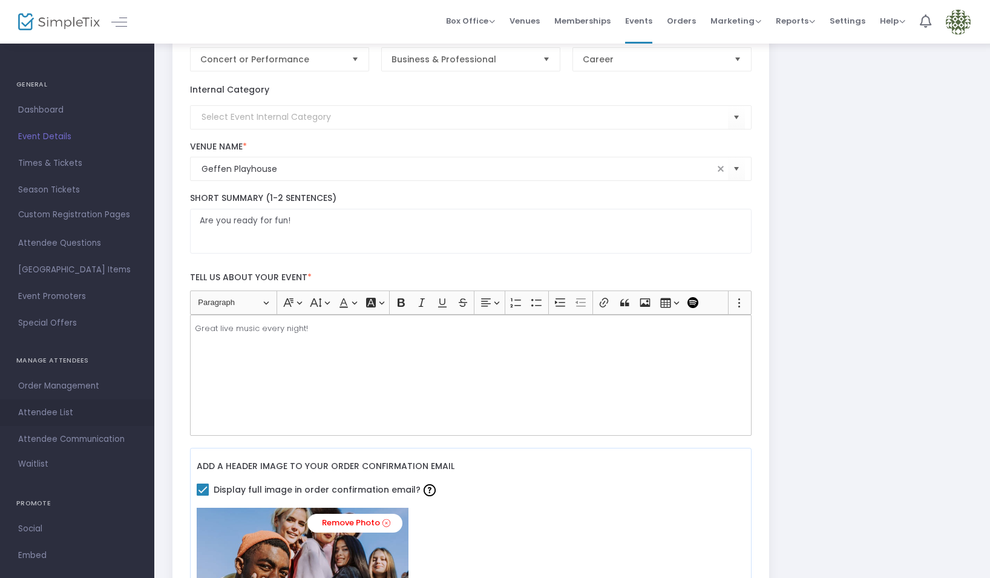
click at [62, 414] on span "Attendee List" at bounding box center [77, 413] width 118 height 16
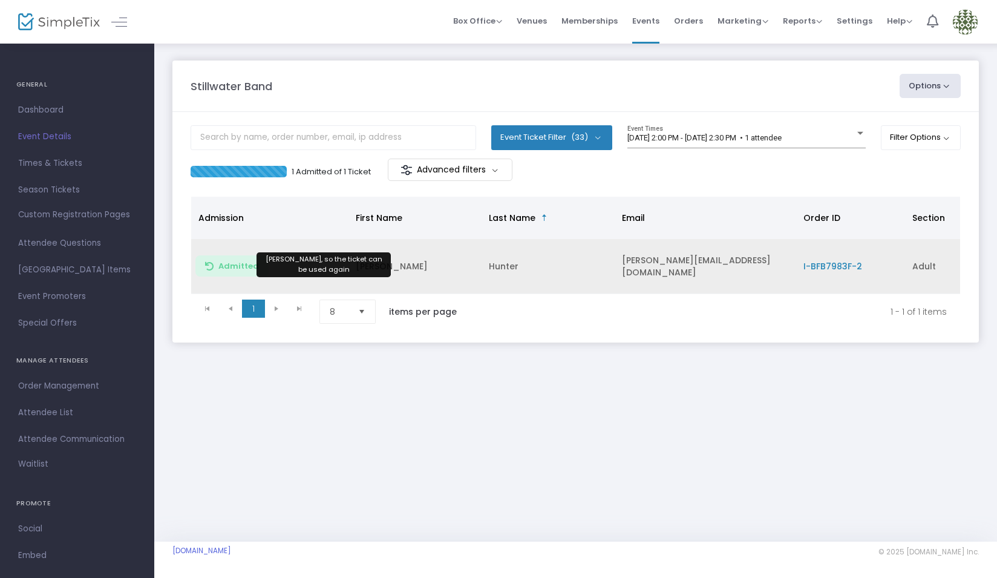
click at [243, 265] on span "Admitted" at bounding box center [238, 266] width 41 height 10
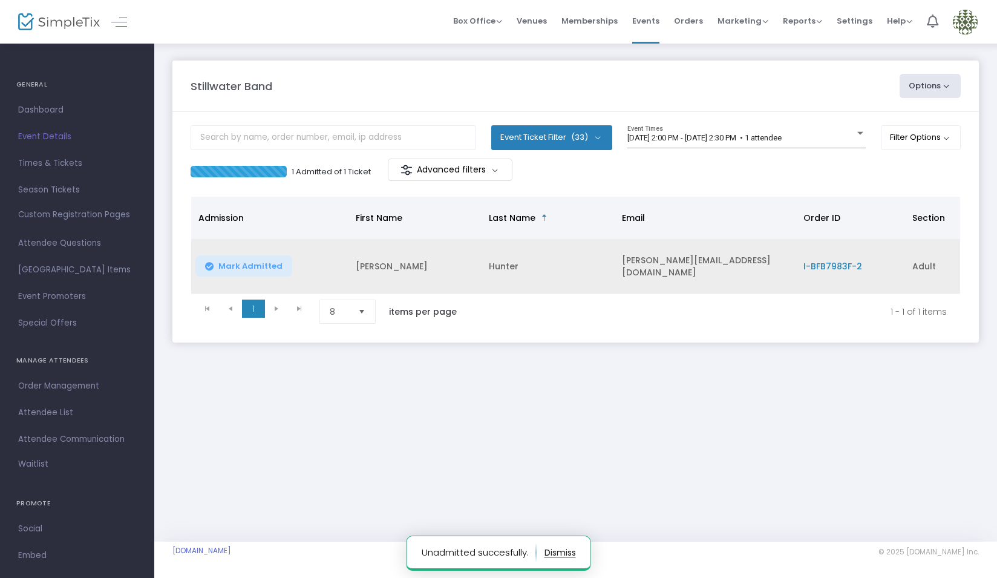
click at [830, 268] on span "I-BFB7983F-2" at bounding box center [832, 266] width 59 height 12
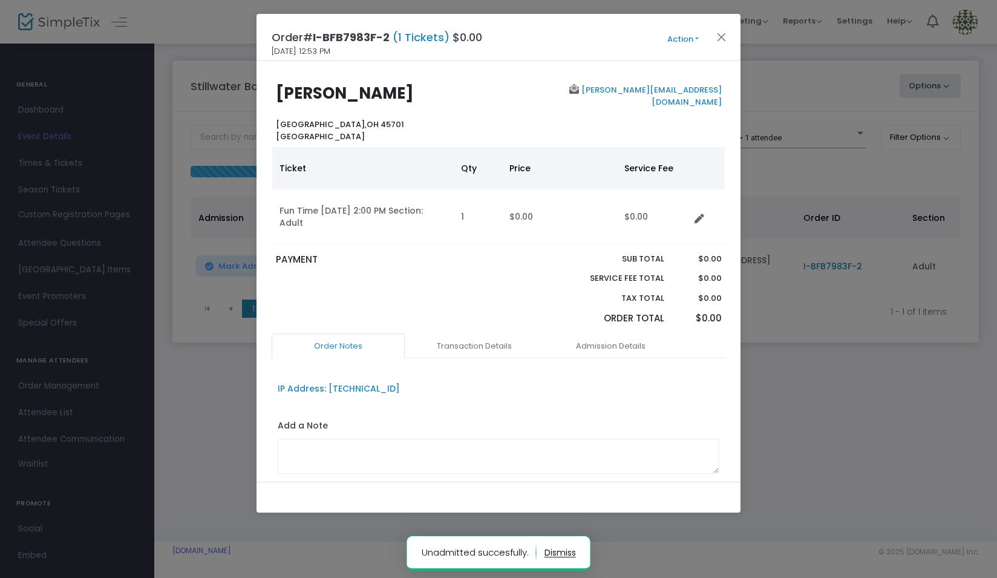
click at [693, 38] on button "Action" at bounding box center [683, 39] width 73 height 13
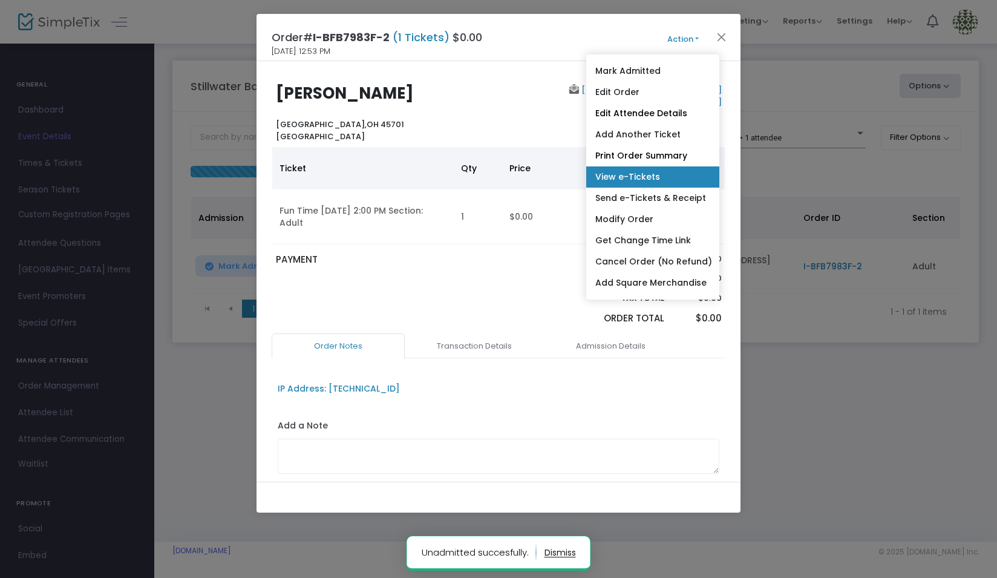
click at [691, 176] on link "View e-Tickets" at bounding box center [652, 176] width 133 height 21
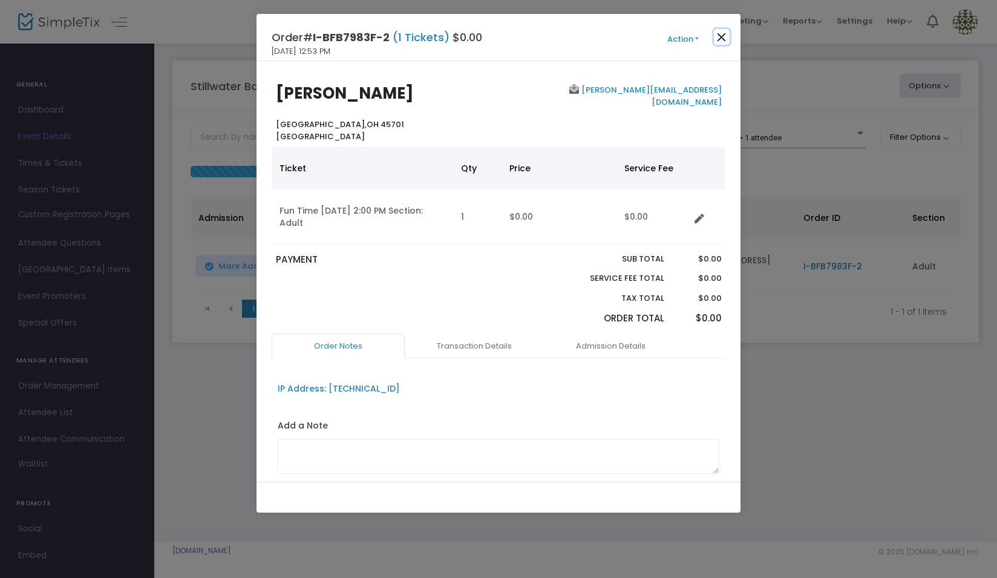
click at [725, 41] on button "Close" at bounding box center [722, 37] width 16 height 16
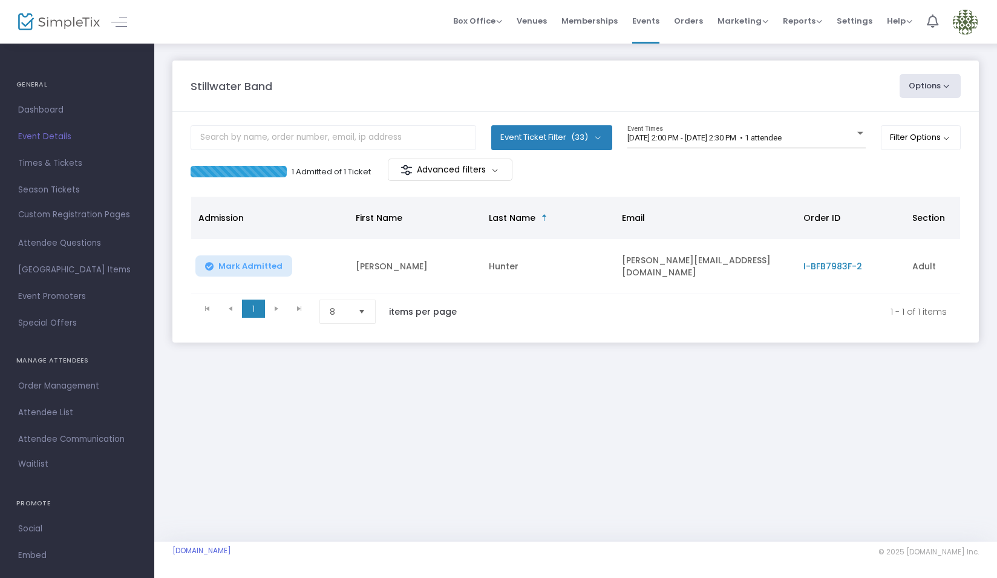
click at [972, 26] on img at bounding box center [965, 22] width 25 height 25
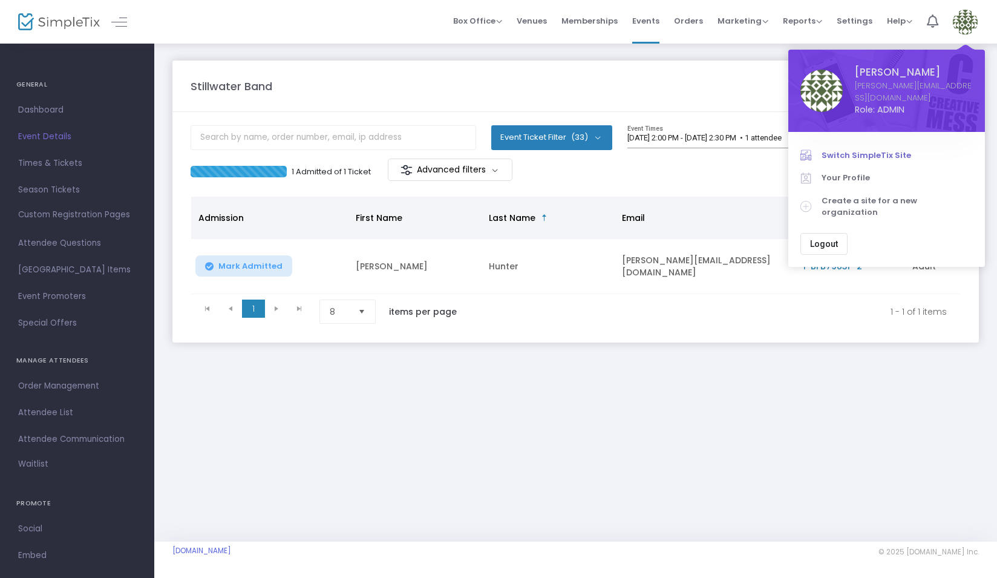
click at [866, 149] on span "Switch SimpleTix Site" at bounding box center [897, 155] width 151 height 12
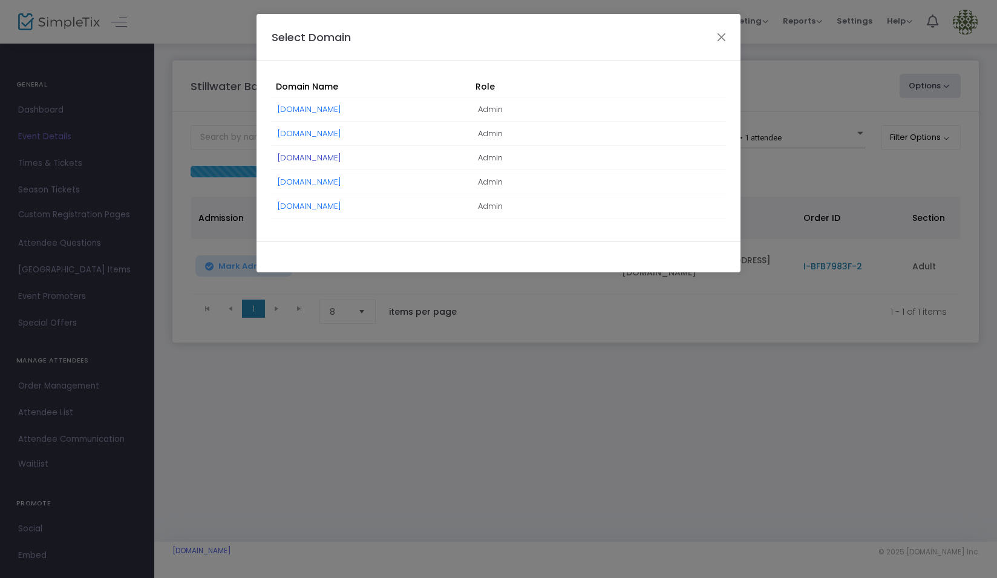
click at [332, 156] on link "[DOMAIN_NAME]" at bounding box center [310, 157] width 64 height 11
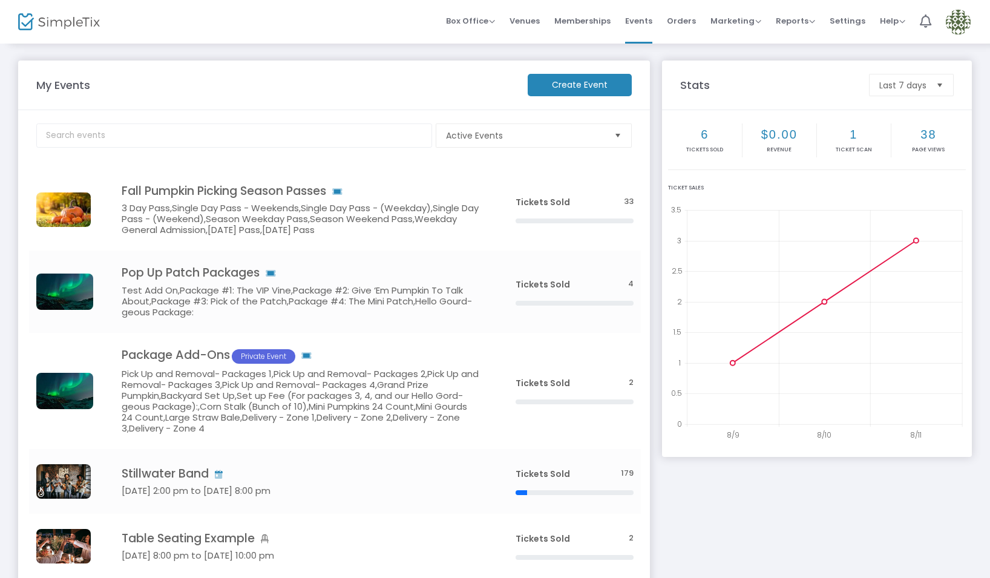
click at [954, 26] on img at bounding box center [958, 22] width 25 height 25
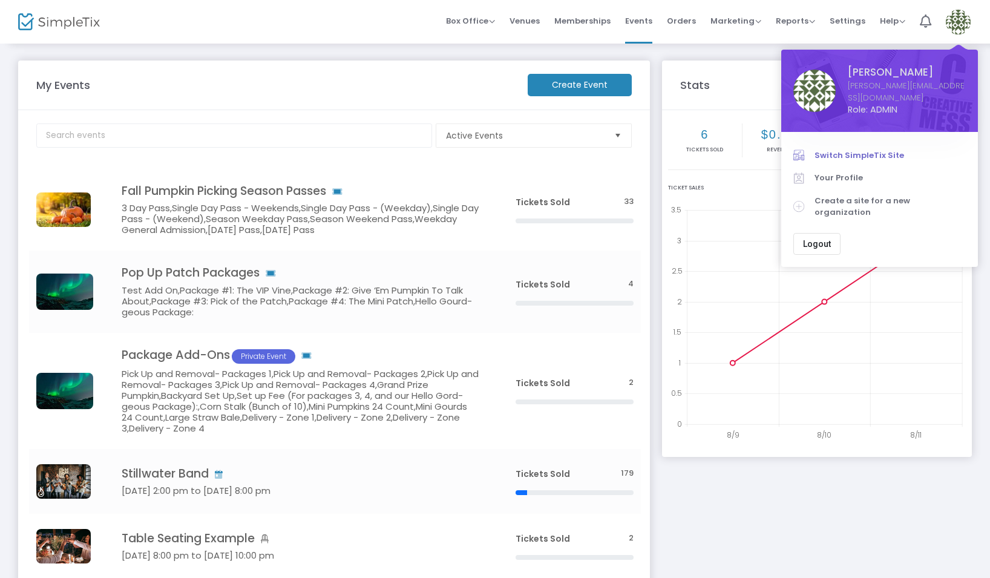
click at [885, 149] on span "Switch SimpleTix Site" at bounding box center [889, 155] width 151 height 12
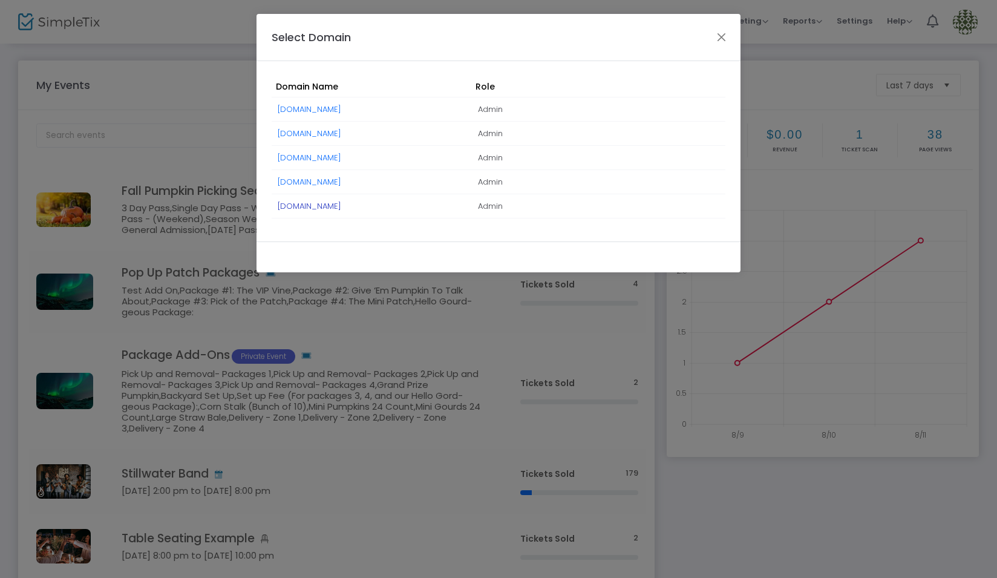
click at [337, 204] on link "[DOMAIN_NAME]" at bounding box center [310, 205] width 64 height 11
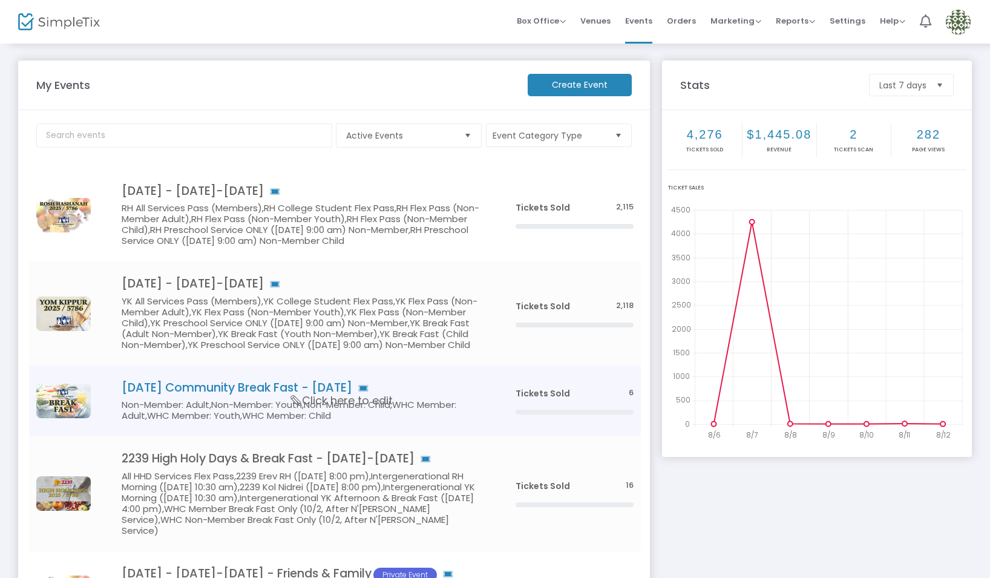
click at [420, 400] on h5 "Non-Member: Adult,Non-Member: Youth,Non-Member: Child,WHC Member: Adult,WHC Mem…" at bounding box center [301, 410] width 358 height 22
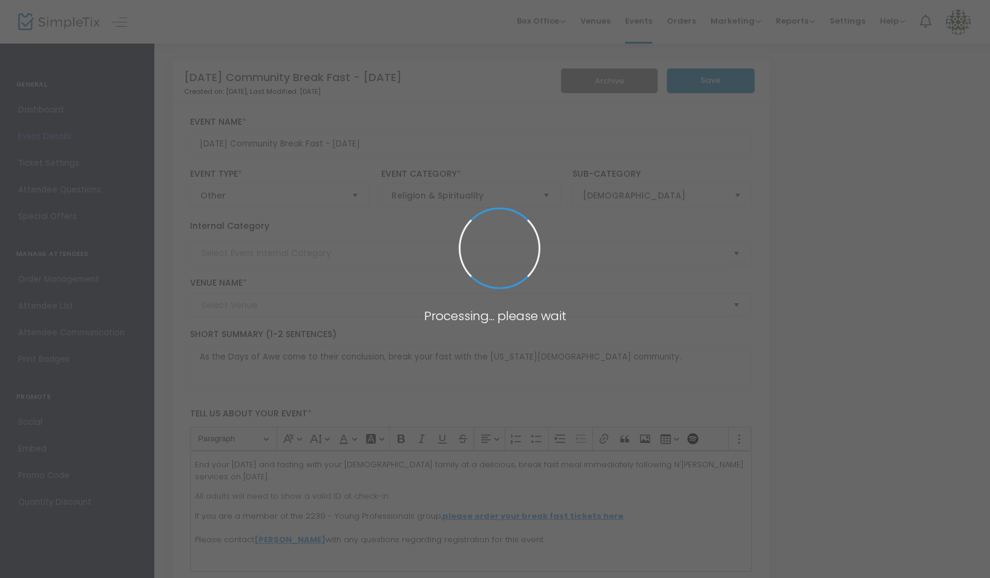
type input "HHD: Break Fast"
type input "[US_STATE] Hebrew Congregation"
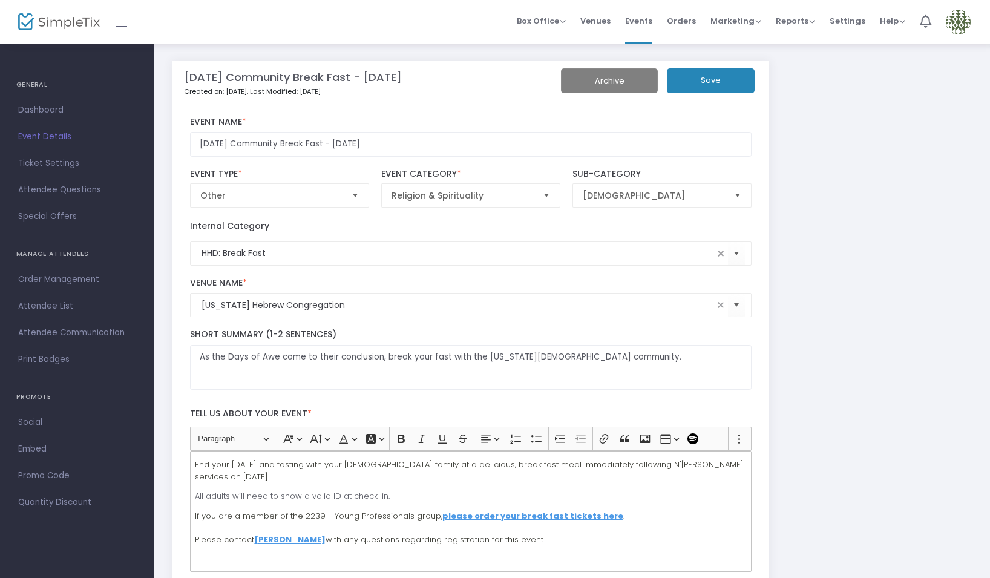
drag, startPoint x: 72, startPoint y: 163, endPoint x: 97, endPoint y: 180, distance: 30.4
click at [72, 163] on span "Ticket Settings" at bounding box center [77, 163] width 118 height 16
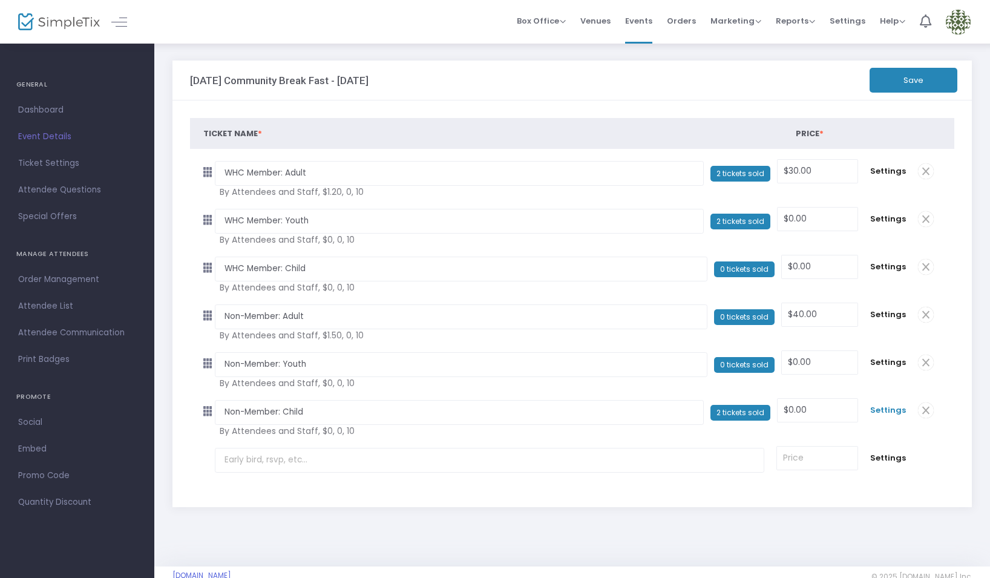
click at [891, 409] on span "Settings" at bounding box center [888, 410] width 36 height 12
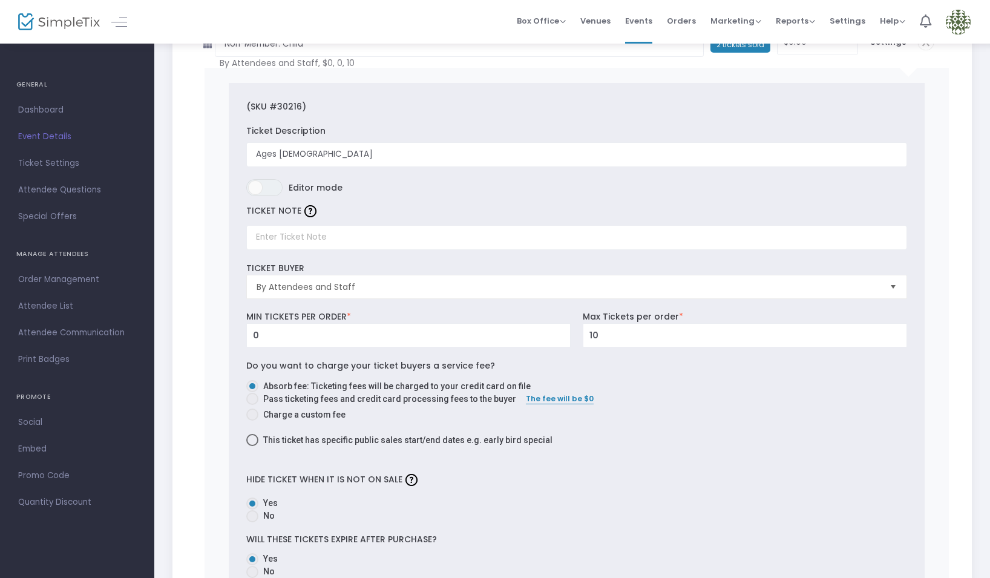
scroll to position [773, 0]
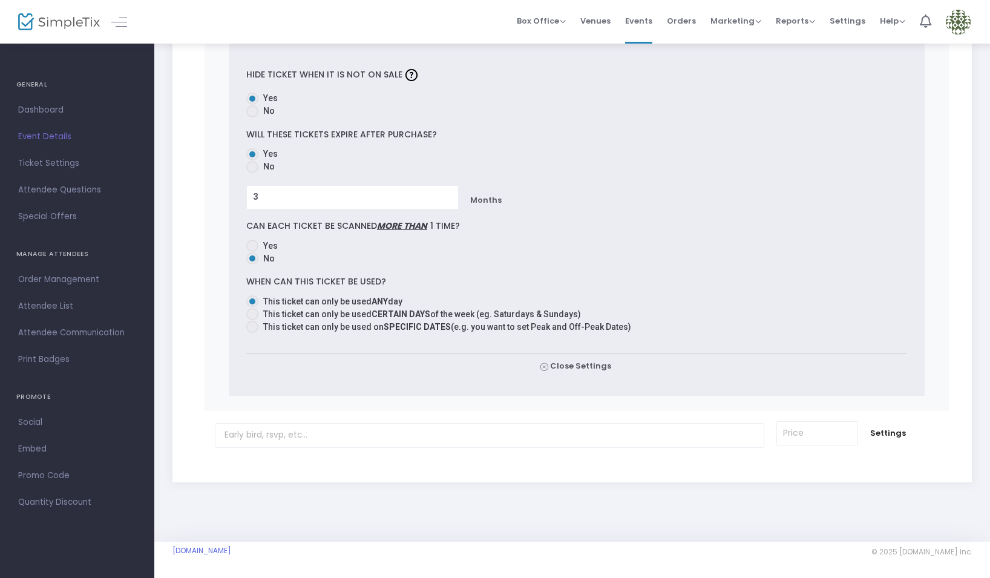
click at [258, 329] on span "This ticket can only be used on SPECIFIC DATES (e.g. you want to set Peak and O…" at bounding box center [444, 327] width 373 height 13
click at [252, 333] on input "This ticket can only be used on SPECIFIC DATES (e.g. you want to set Peak and O…" at bounding box center [252, 333] width 1 height 1
radio input "true"
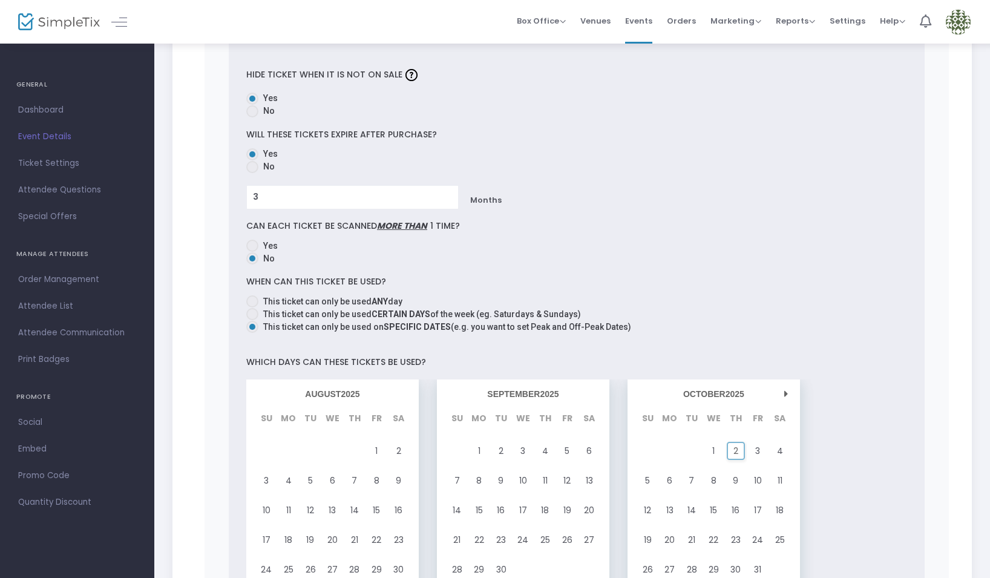
click at [740, 448] on div "2" at bounding box center [736, 451] width 22 height 30
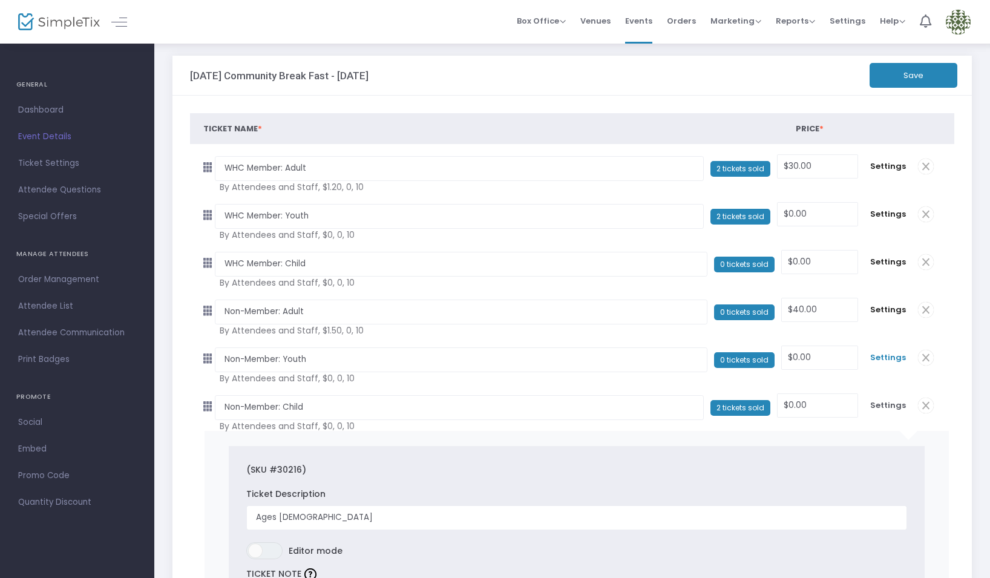
scroll to position [10, 0]
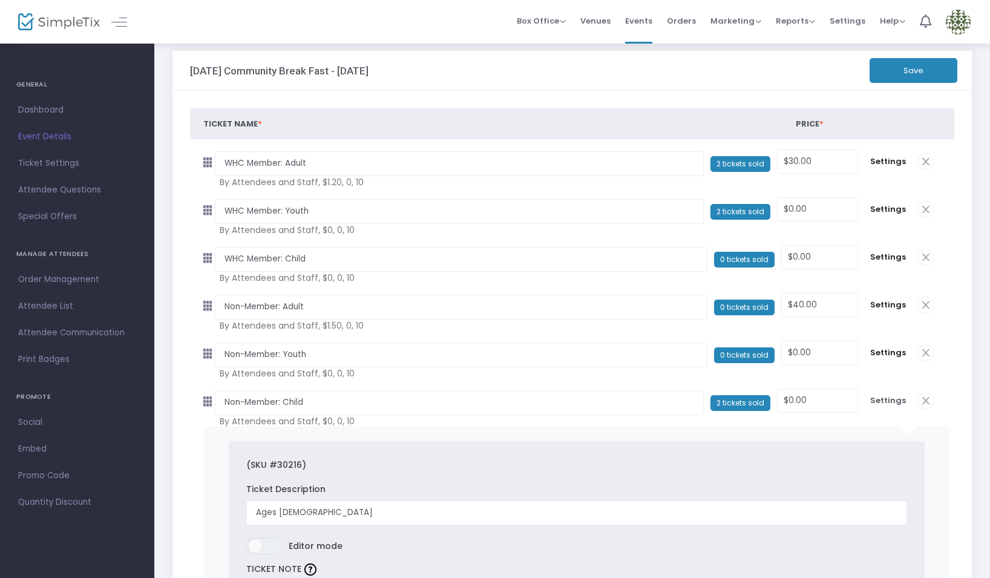
click at [917, 70] on button "Save" at bounding box center [913, 70] width 88 height 25
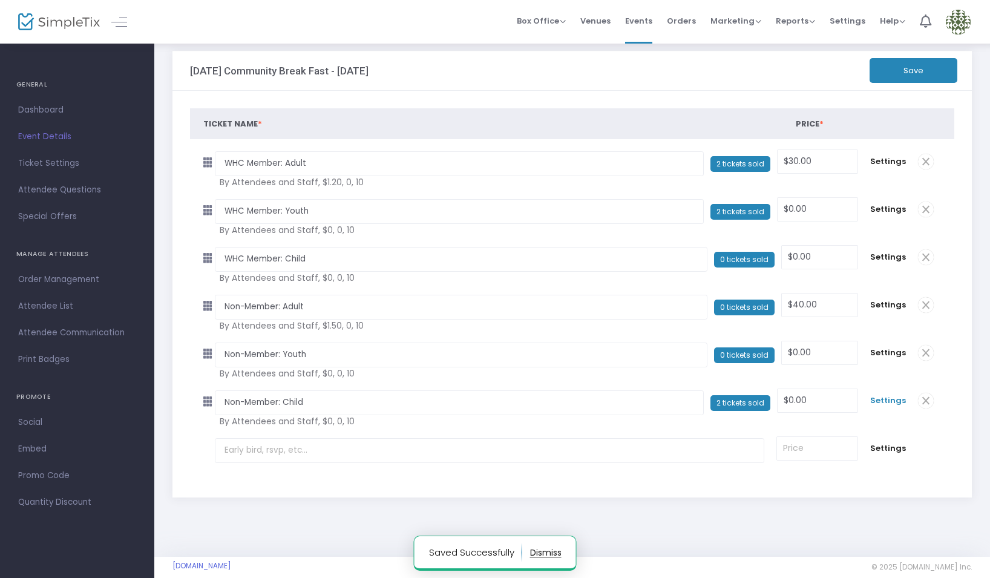
click at [888, 400] on span "Settings" at bounding box center [888, 400] width 36 height 12
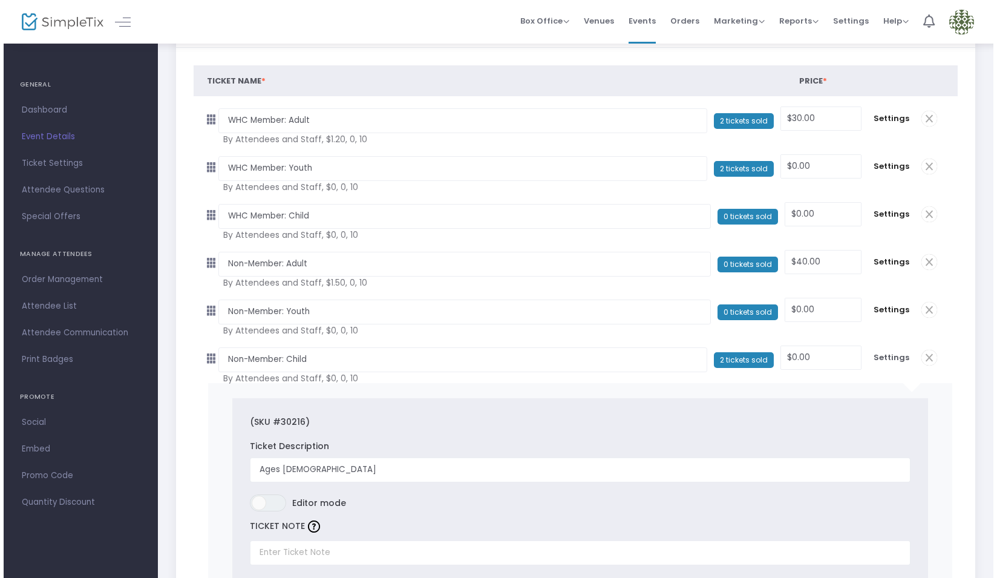
scroll to position [0, 0]
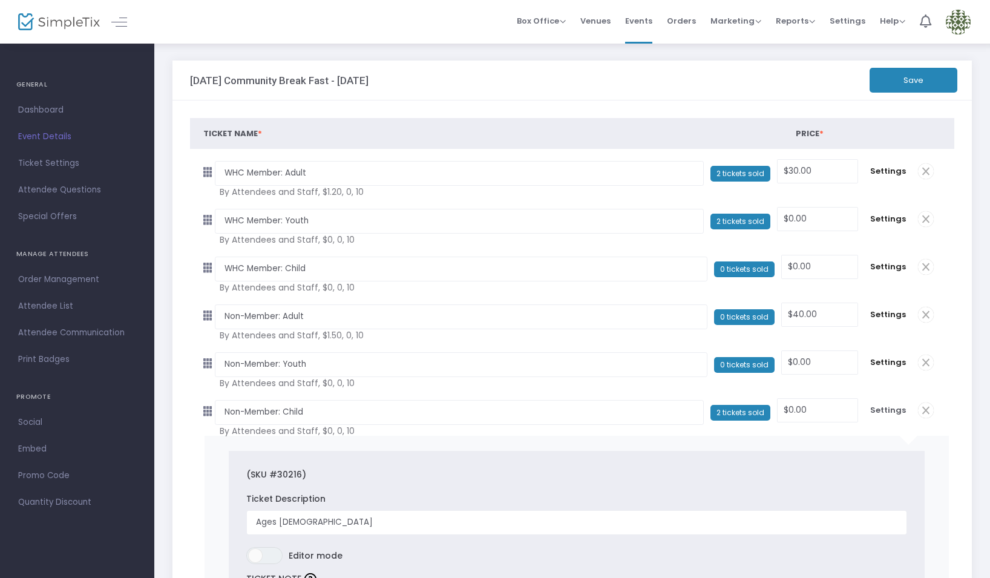
click at [893, 83] on button "Save" at bounding box center [913, 80] width 88 height 25
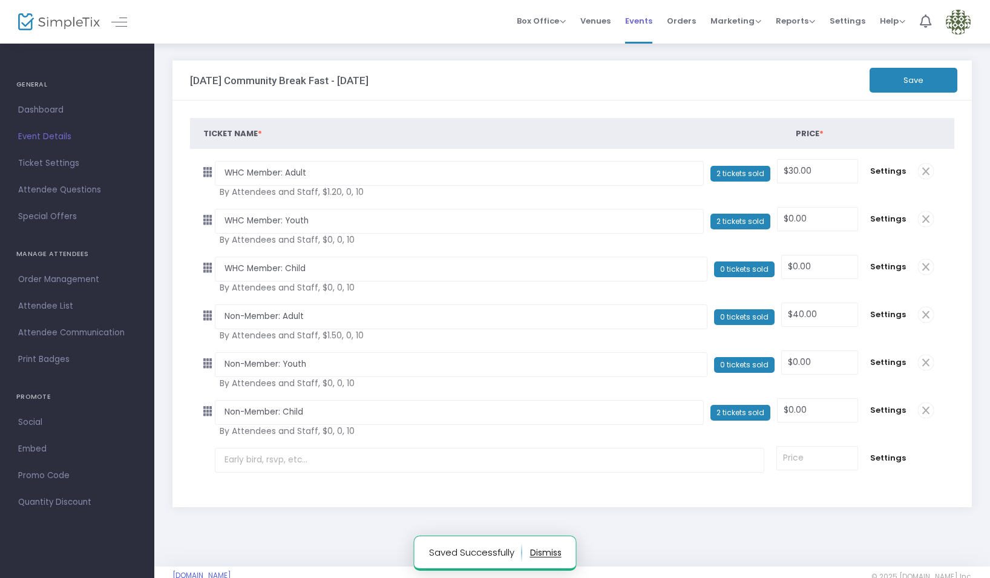
drag, startPoint x: 636, startPoint y: 24, endPoint x: 630, endPoint y: 30, distance: 8.6
click at [636, 24] on span "Events" at bounding box center [638, 20] width 27 height 31
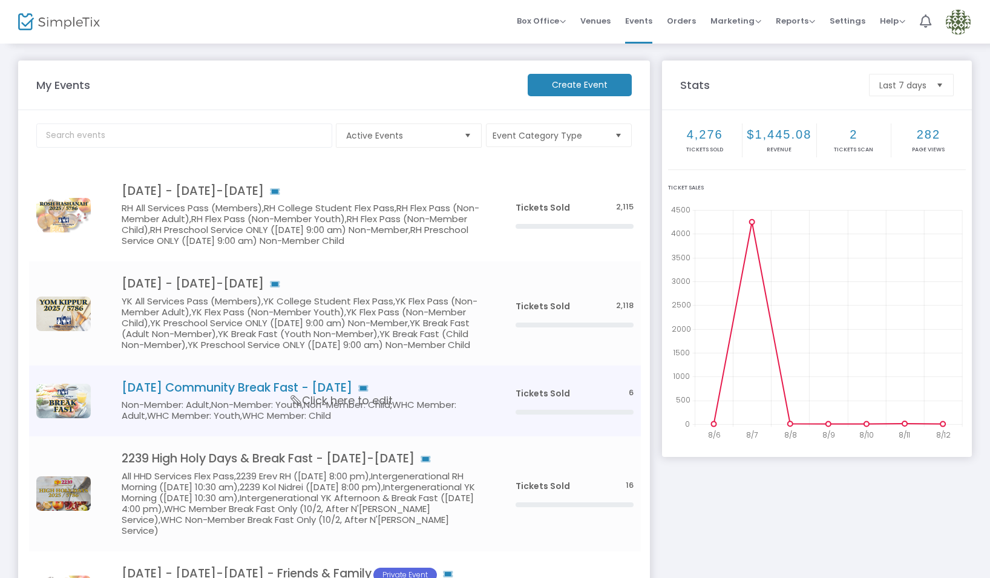
click at [400, 397] on td "Yom Kippur Community Break Fast - October 2 Non-Member: Adult,Non-Member: Youth…" at bounding box center [300, 400] width 415 height 71
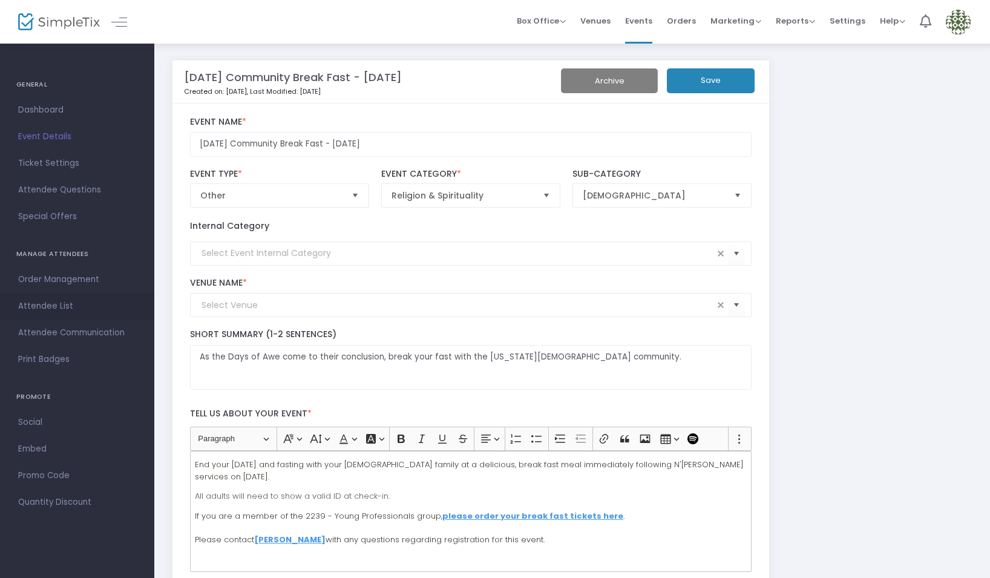
click at [100, 308] on span "Attendee List" at bounding box center [77, 306] width 118 height 16
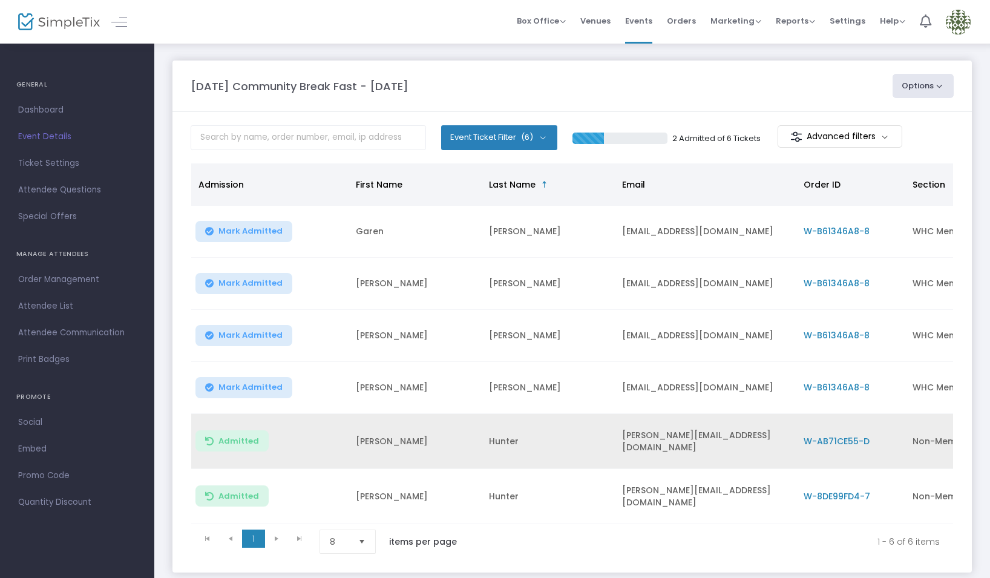
click at [834, 436] on span "W-AB71CE55-D" at bounding box center [836, 441] width 66 height 12
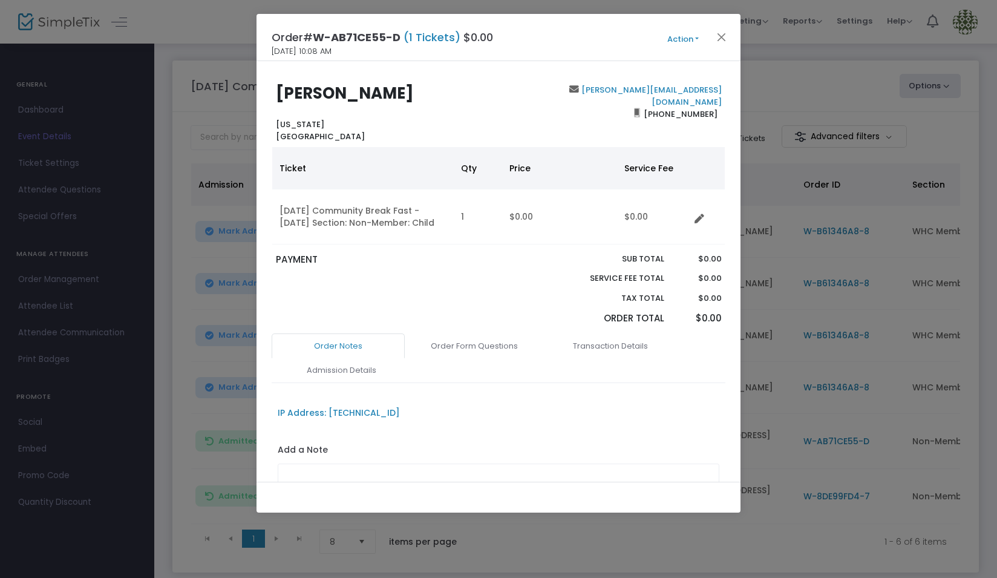
click at [687, 37] on button "Action" at bounding box center [683, 39] width 73 height 13
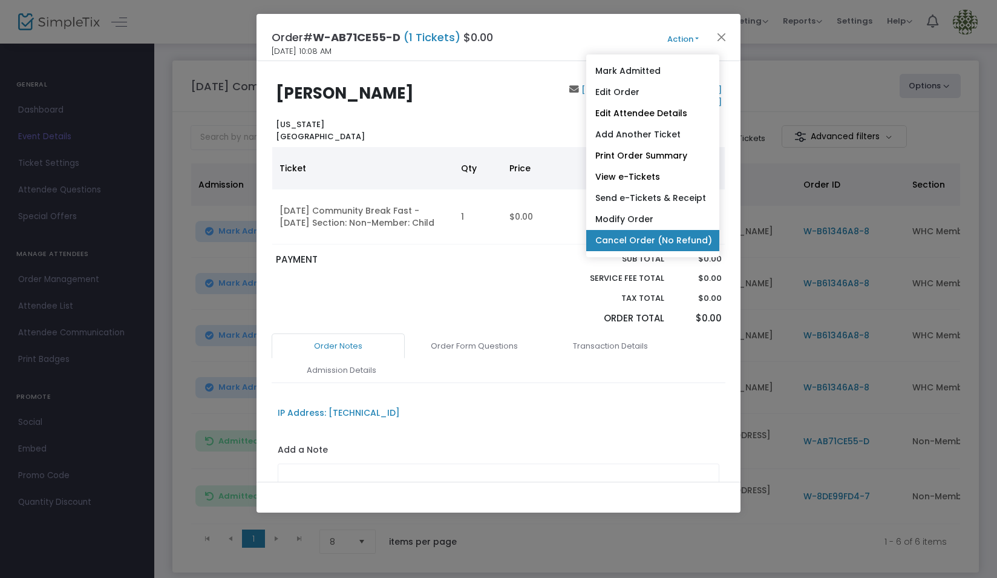
click at [672, 237] on link "Cancel Order (No Refund)" at bounding box center [652, 240] width 133 height 21
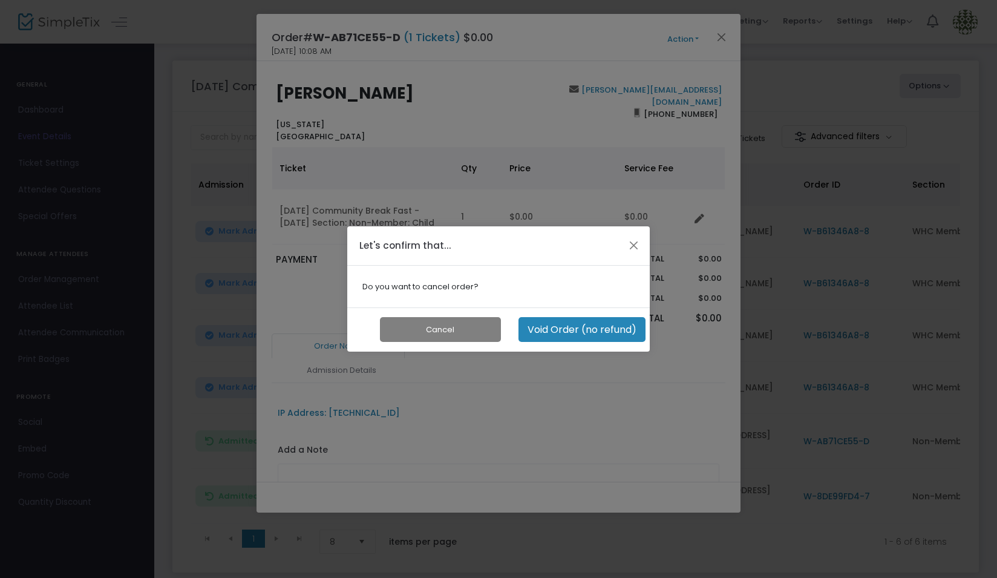
click at [574, 332] on button "Void Order (no refund)" at bounding box center [581, 329] width 127 height 25
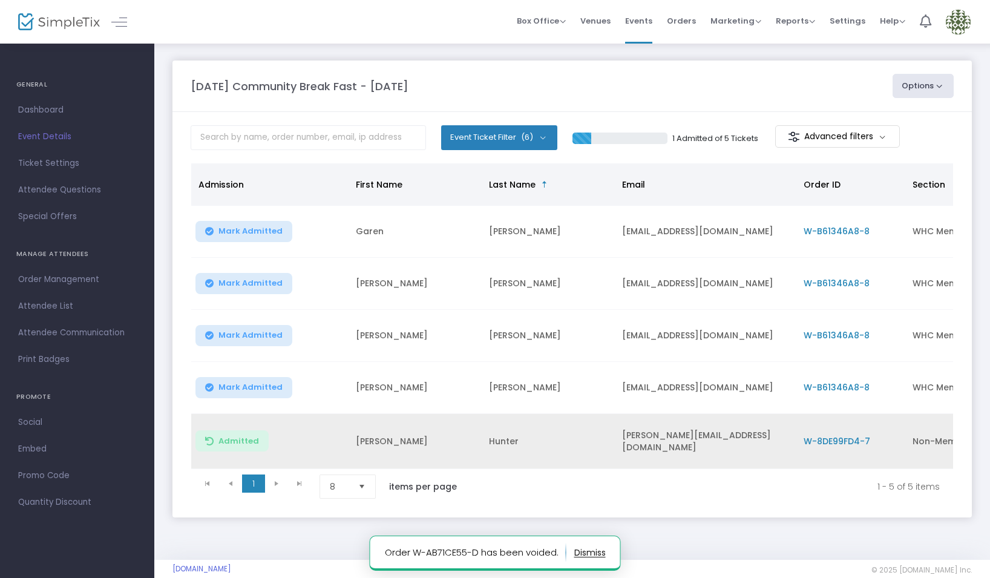
click at [851, 439] on span "W-8DE99FD4-7" at bounding box center [836, 441] width 67 height 12
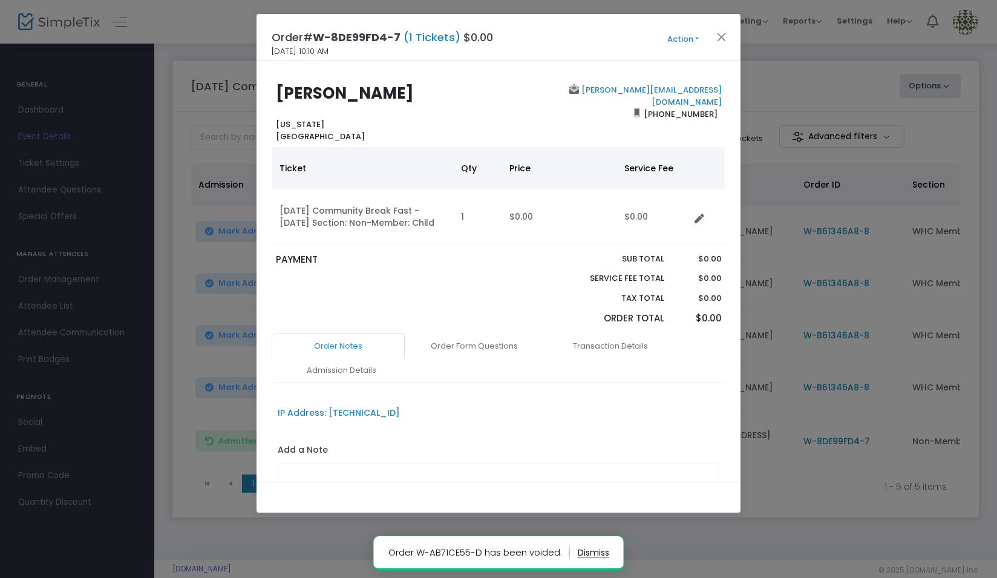
click at [689, 31] on span "Action Mark Admitted Edit Order Edit Attendee Details Add Another Ticket Print …" at bounding box center [706, 37] width 70 height 13
click at [684, 38] on button "Action" at bounding box center [683, 39] width 73 height 13
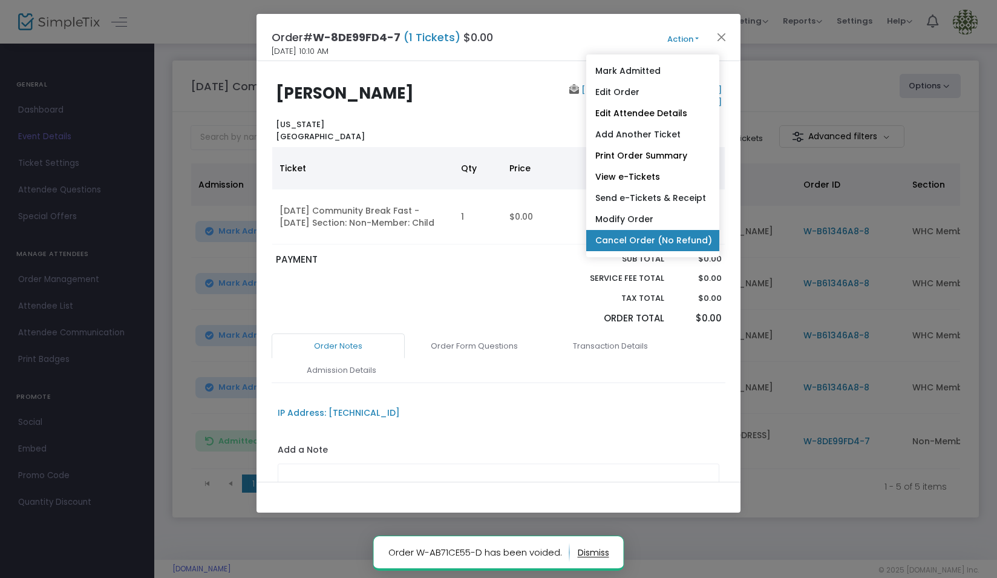
click at [677, 246] on link "Cancel Order (No Refund)" at bounding box center [652, 240] width 133 height 21
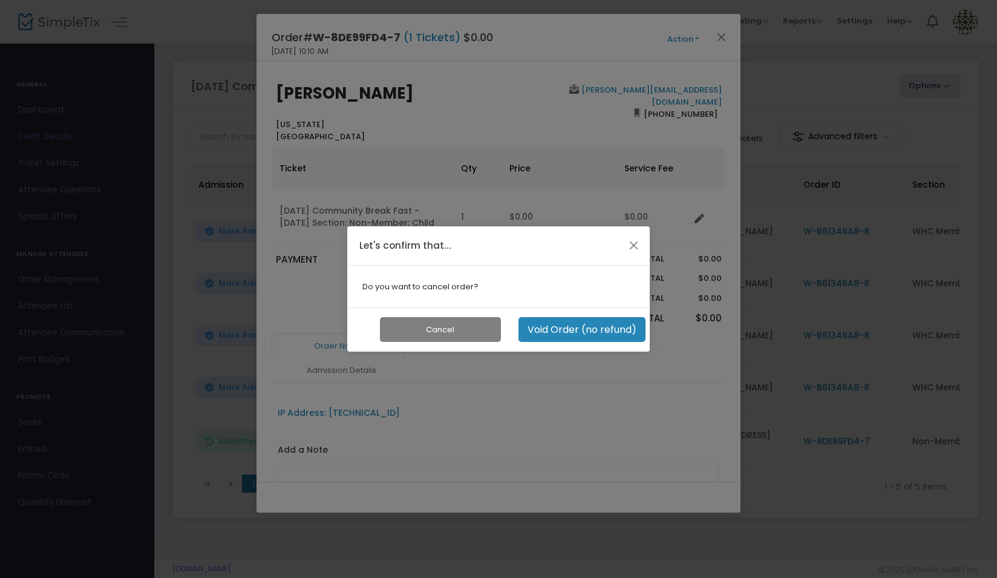
click at [589, 329] on button "Void Order (no refund)" at bounding box center [581, 329] width 127 height 25
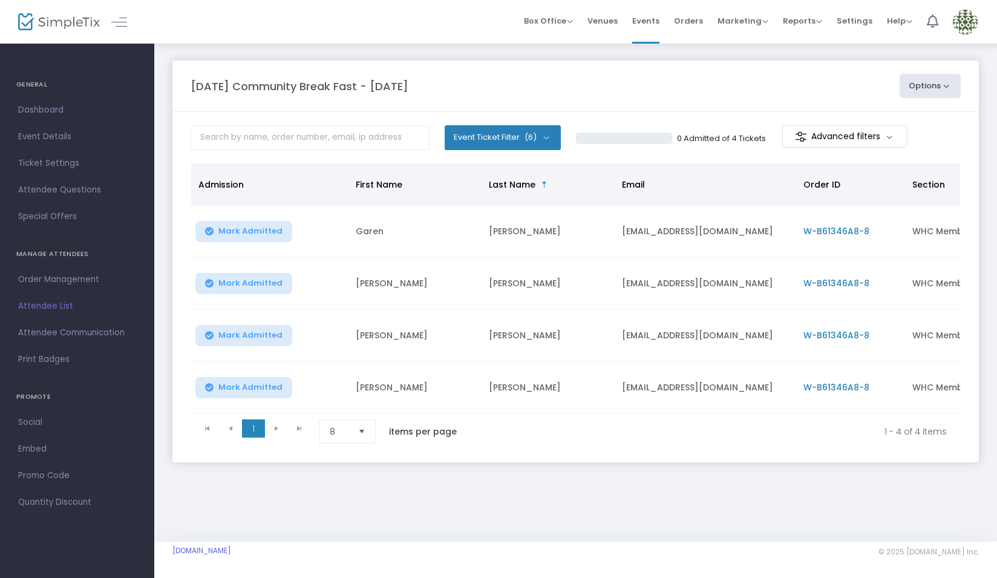
drag, startPoint x: 105, startPoint y: 307, endPoint x: 114, endPoint y: 306, distance: 9.1
click at [105, 307] on span "Attendee List" at bounding box center [77, 306] width 118 height 16
click at [943, 90] on button "Options" at bounding box center [931, 86] width 62 height 24
click at [970, 23] on img at bounding box center [965, 22] width 25 height 25
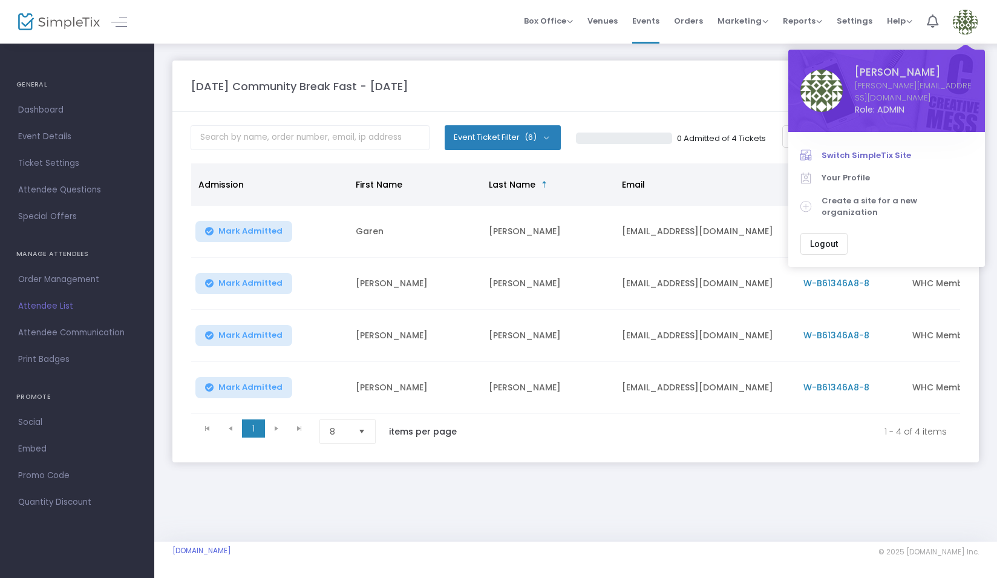
click at [884, 149] on span "Switch SimpleTix Site" at bounding box center [897, 155] width 151 height 12
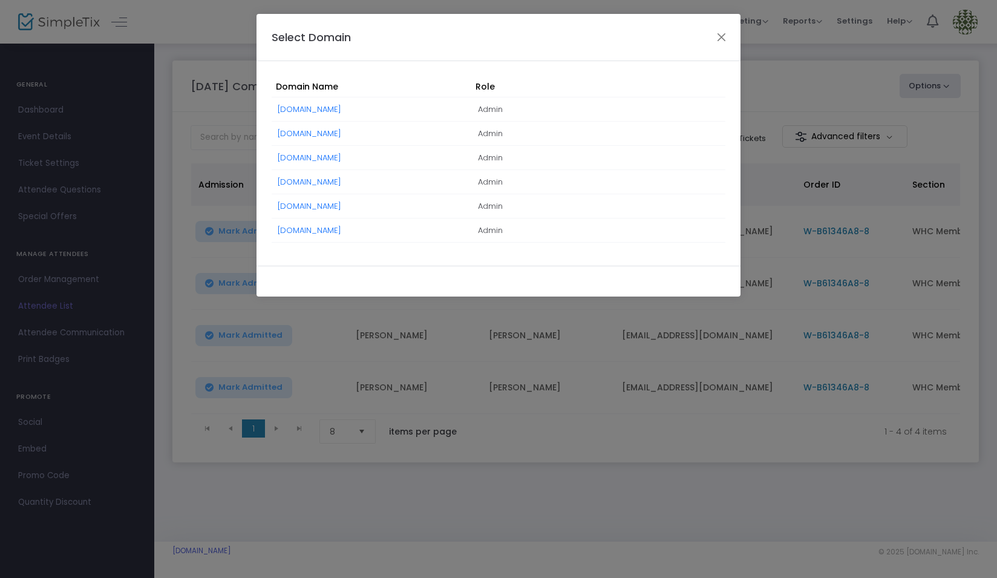
drag, startPoint x: 325, startPoint y: 227, endPoint x: 334, endPoint y: 234, distance: 10.4
click at [325, 227] on link "[DOMAIN_NAME]" at bounding box center [310, 229] width 64 height 11
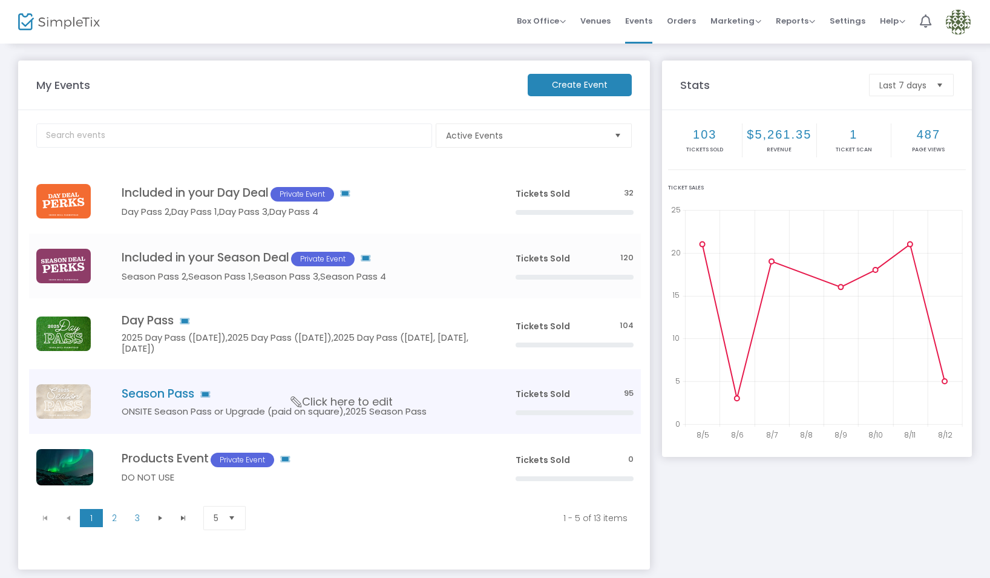
click at [344, 411] on h5 "ONSITE Season Pass or Upgrade (paid on square),2025 Season Pass" at bounding box center [301, 411] width 358 height 11
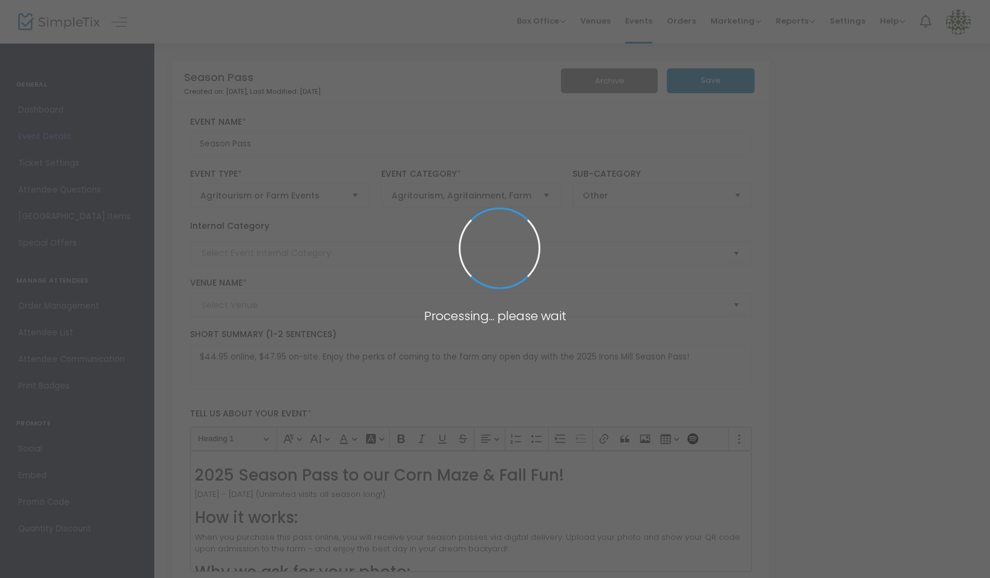
type input "[GEOGRAPHIC_DATA]"
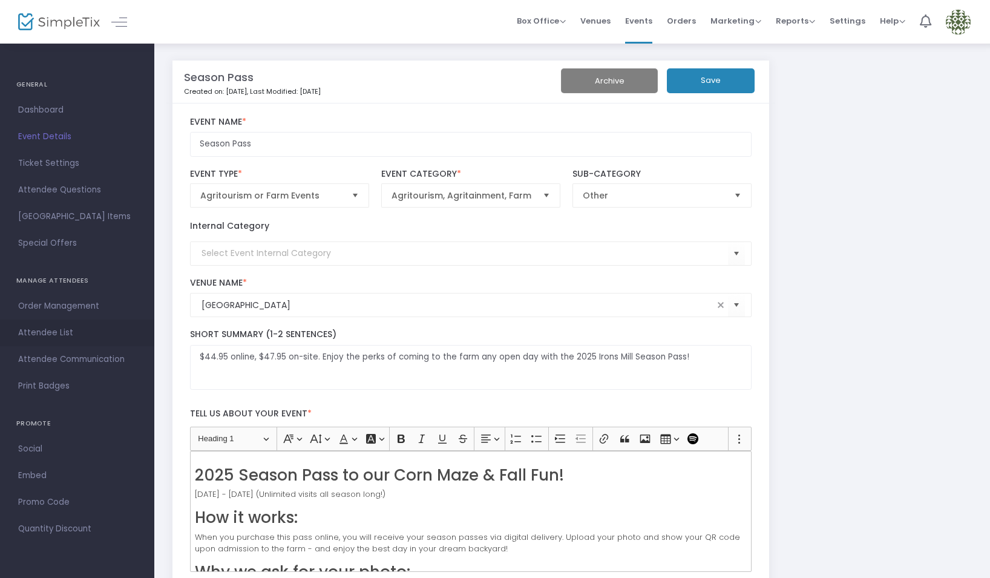
click at [66, 330] on span "Attendee List" at bounding box center [77, 333] width 118 height 16
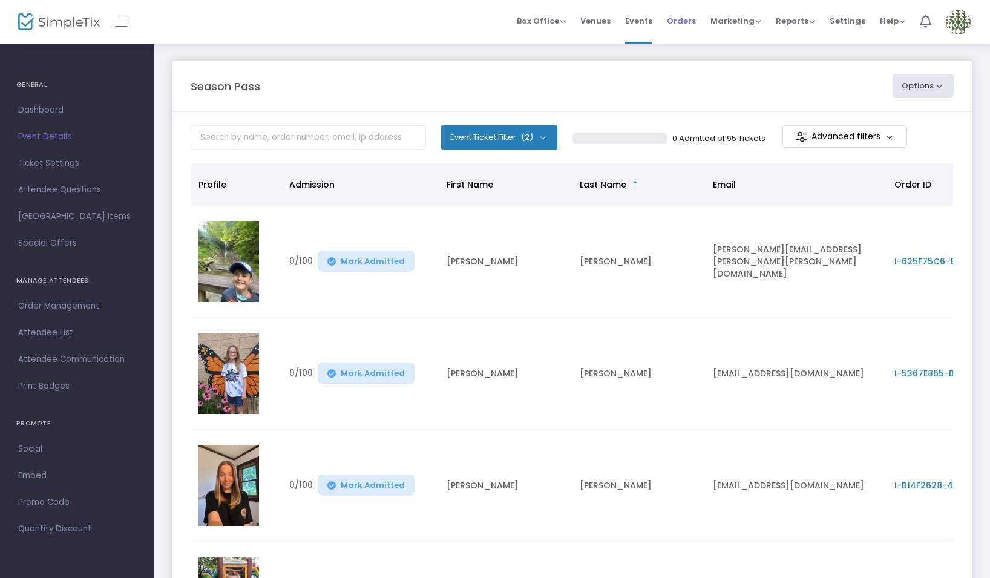
click at [685, 21] on span "Orders" at bounding box center [681, 20] width 29 height 31
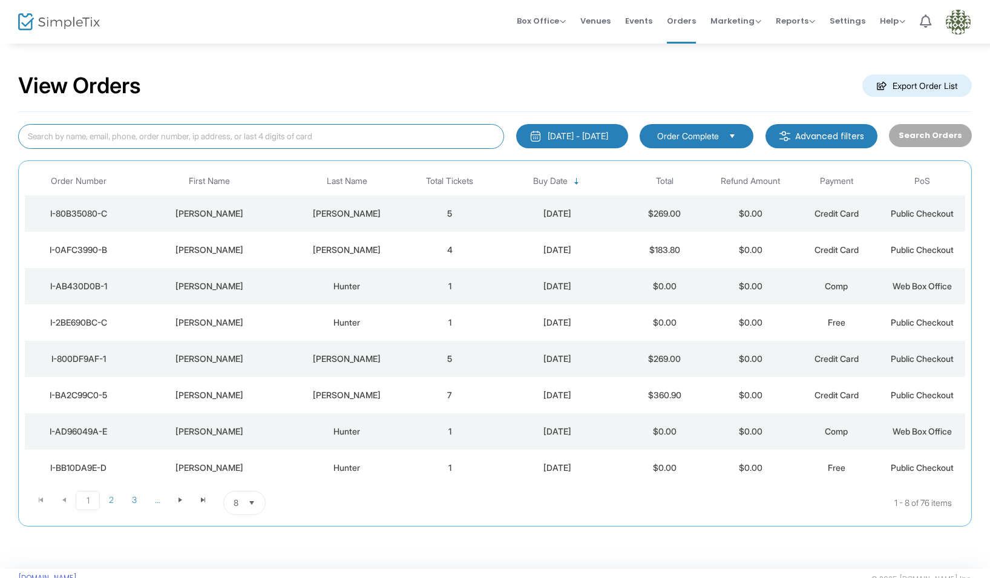
click at [291, 140] on input at bounding box center [261, 136] width 486 height 25
type input "[PERSON_NAME]"
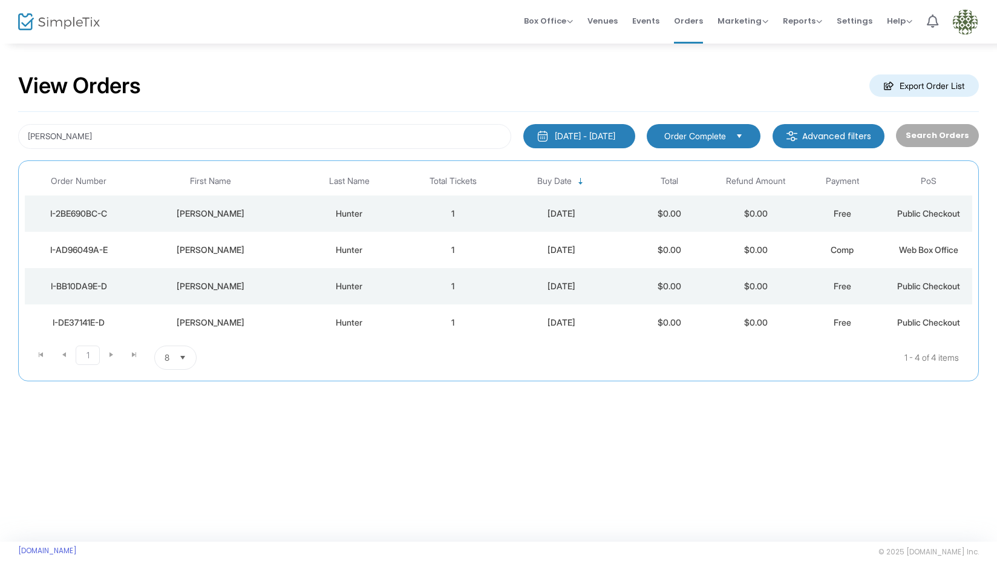
click at [351, 209] on div "Hunter" at bounding box center [349, 214] width 115 height 12
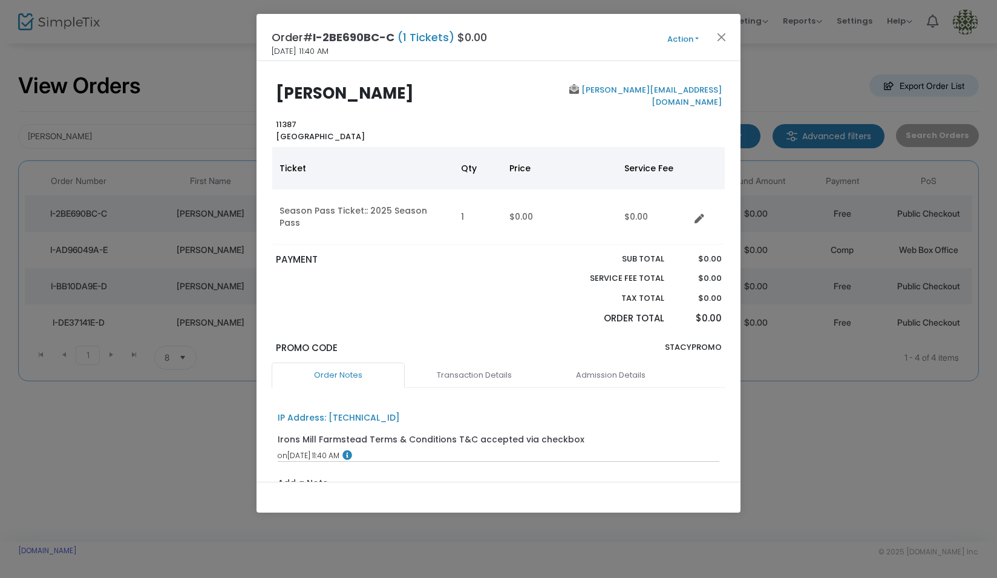
click at [693, 36] on button "Action" at bounding box center [683, 39] width 73 height 13
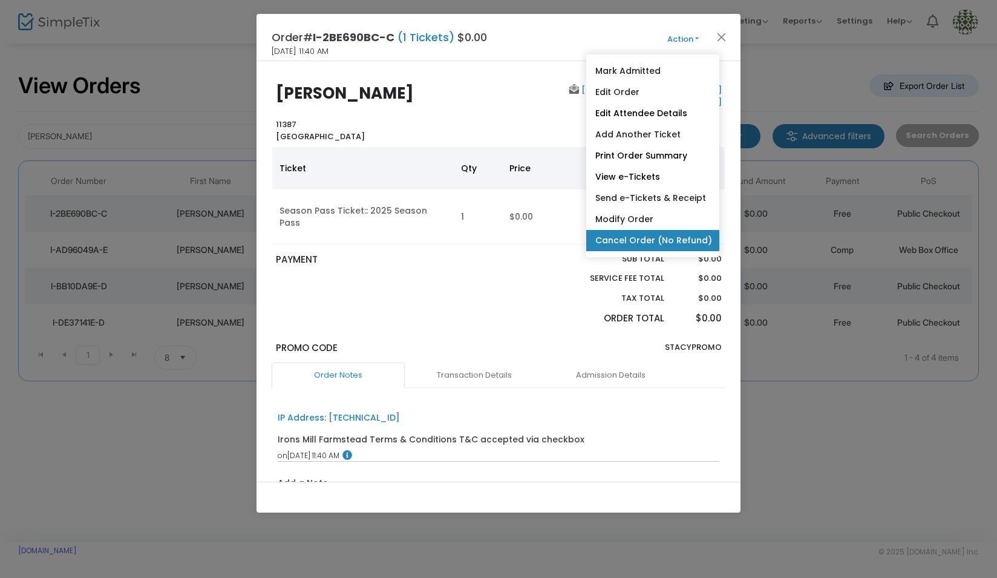
click at [690, 237] on link "Cancel Order (No Refund)" at bounding box center [652, 240] width 133 height 21
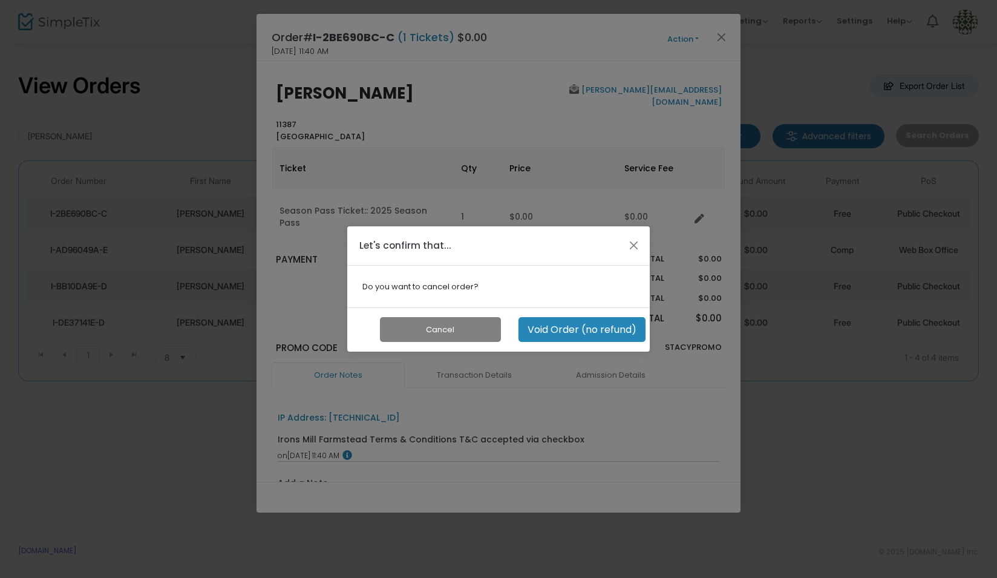
click at [607, 334] on button "Void Order (no refund)" at bounding box center [581, 329] width 127 height 25
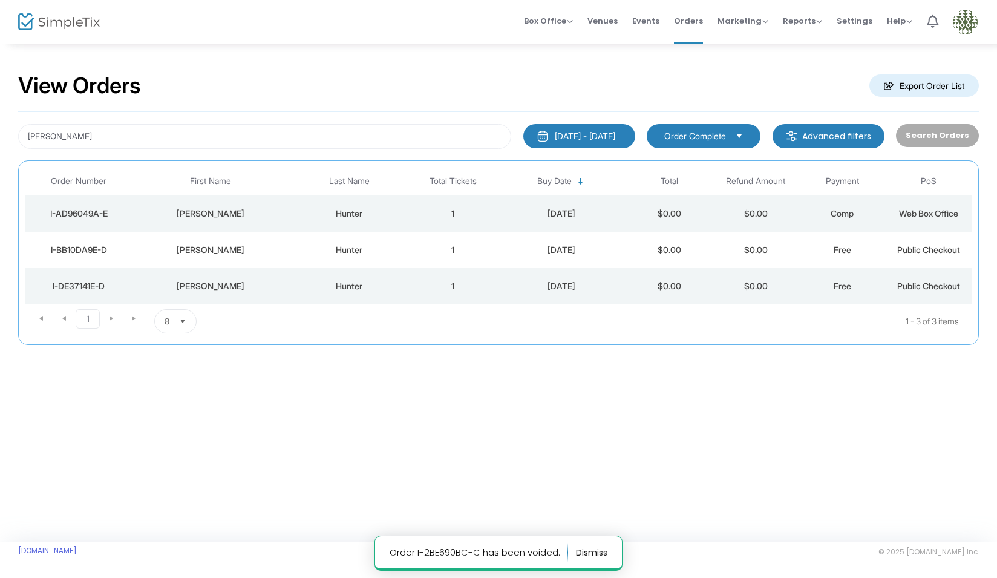
click at [490, 209] on td "1" at bounding box center [453, 213] width 87 height 36
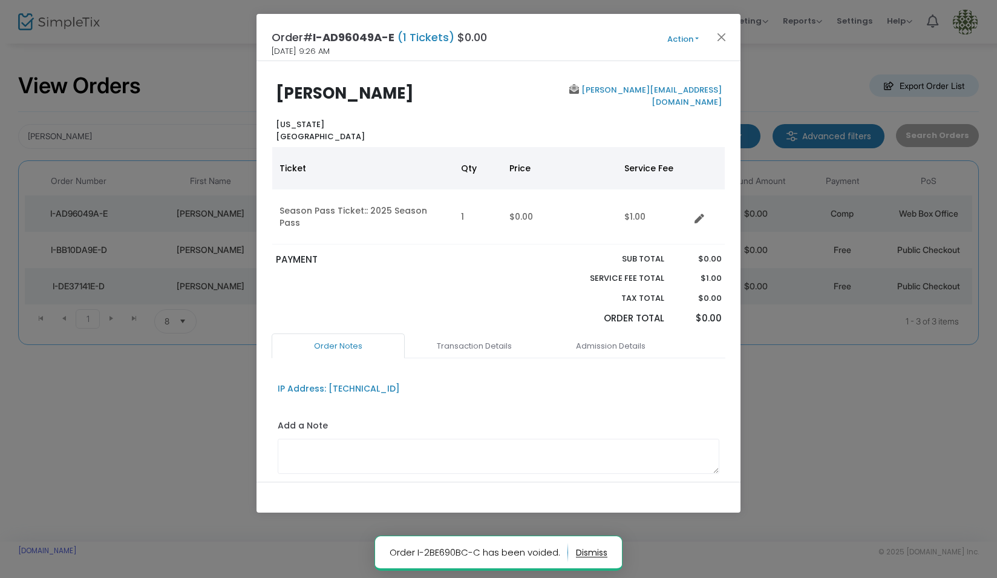
drag, startPoint x: 696, startPoint y: 36, endPoint x: 695, endPoint y: 42, distance: 6.8
click at [696, 36] on button "Action" at bounding box center [683, 39] width 73 height 13
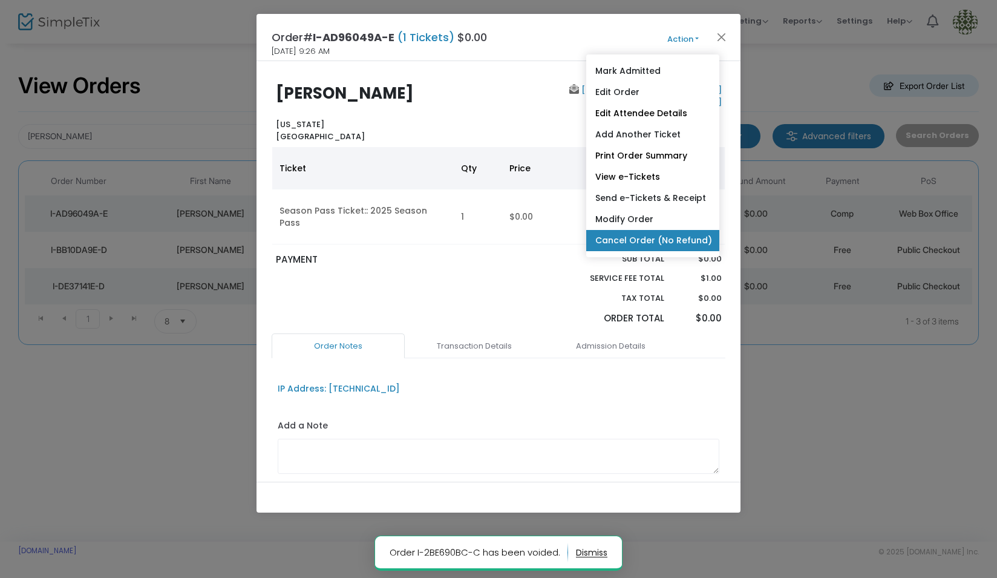
click at [678, 237] on link "Cancel Order (No Refund)" at bounding box center [652, 240] width 133 height 21
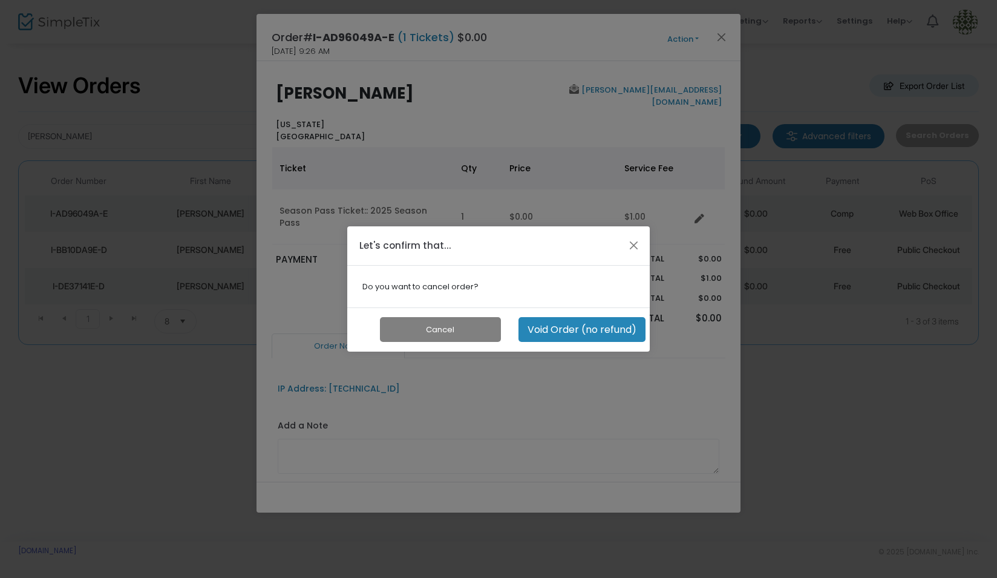
click at [548, 322] on button "Void Order (no refund)" at bounding box center [581, 329] width 127 height 25
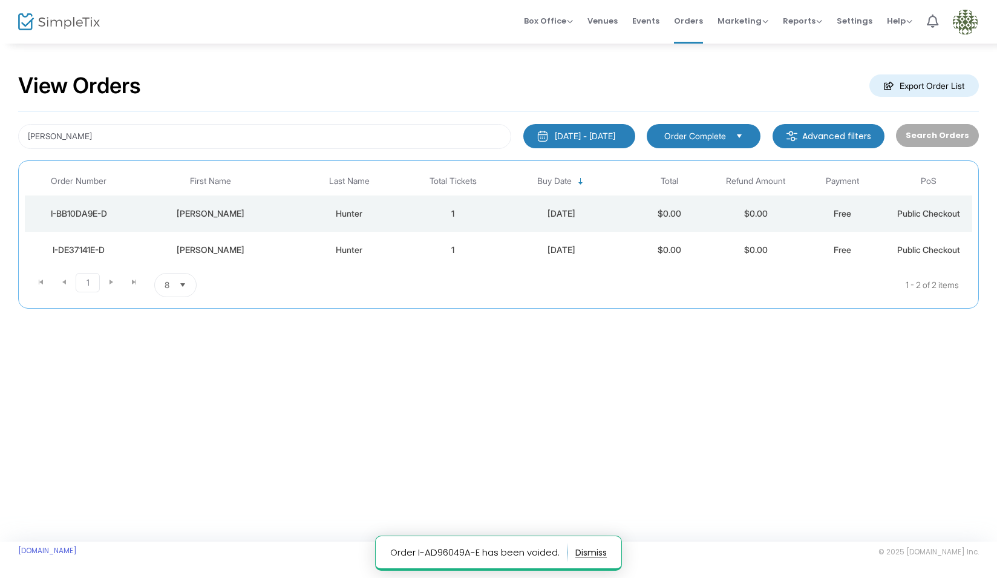
click at [465, 212] on td "1" at bounding box center [453, 213] width 87 height 36
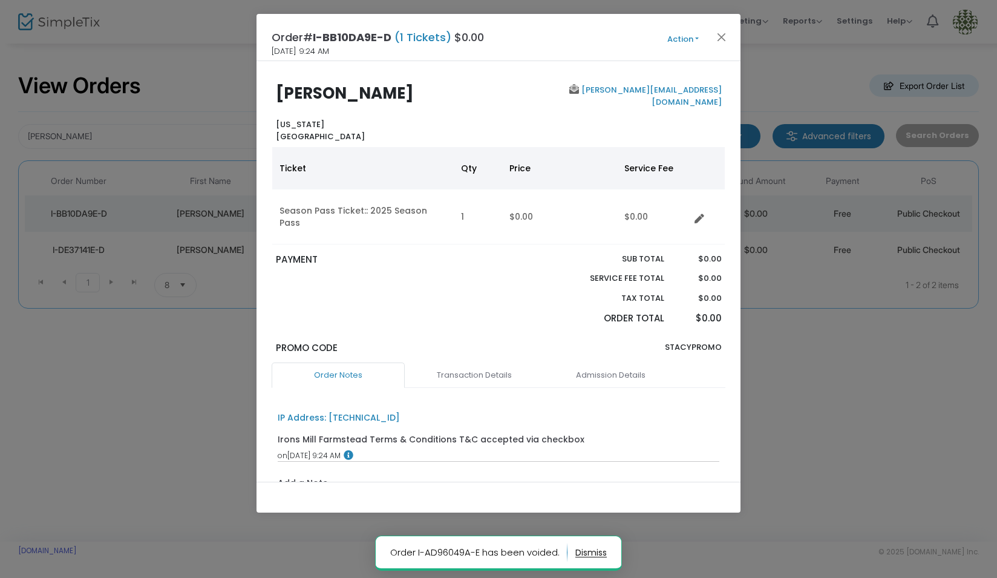
drag, startPoint x: 693, startPoint y: 35, endPoint x: 691, endPoint y: 52, distance: 17.0
click at [693, 36] on button "Action" at bounding box center [683, 39] width 73 height 13
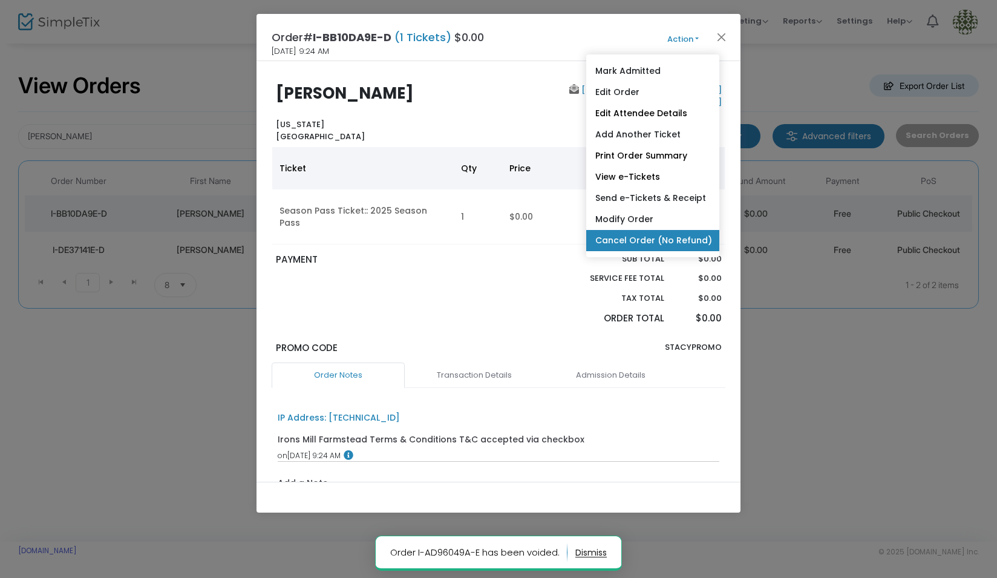
click at [674, 236] on link "Cancel Order (No Refund)" at bounding box center [652, 240] width 133 height 21
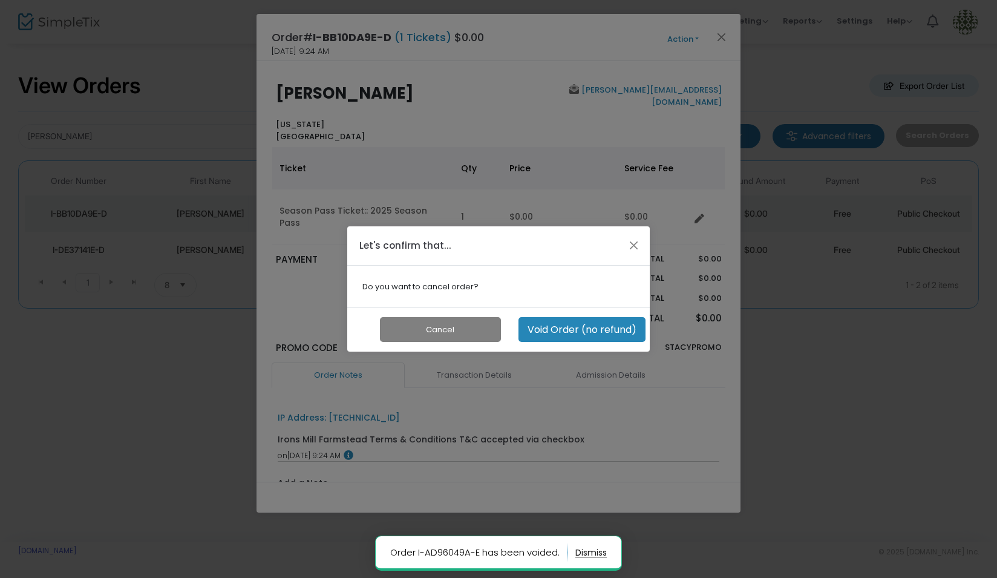
click at [615, 327] on button "Void Order (no refund)" at bounding box center [581, 329] width 127 height 25
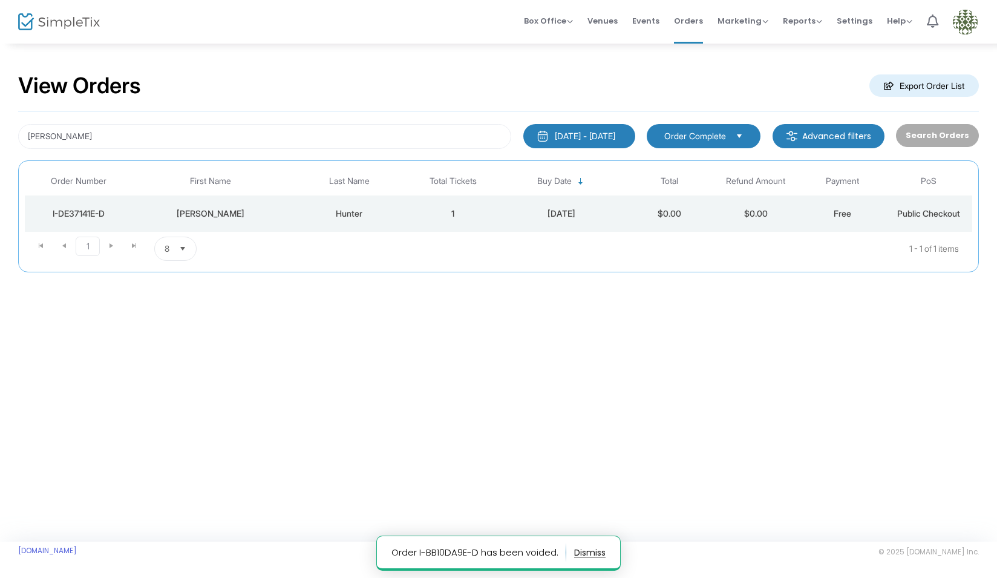
click at [432, 217] on td "1" at bounding box center [453, 213] width 87 height 36
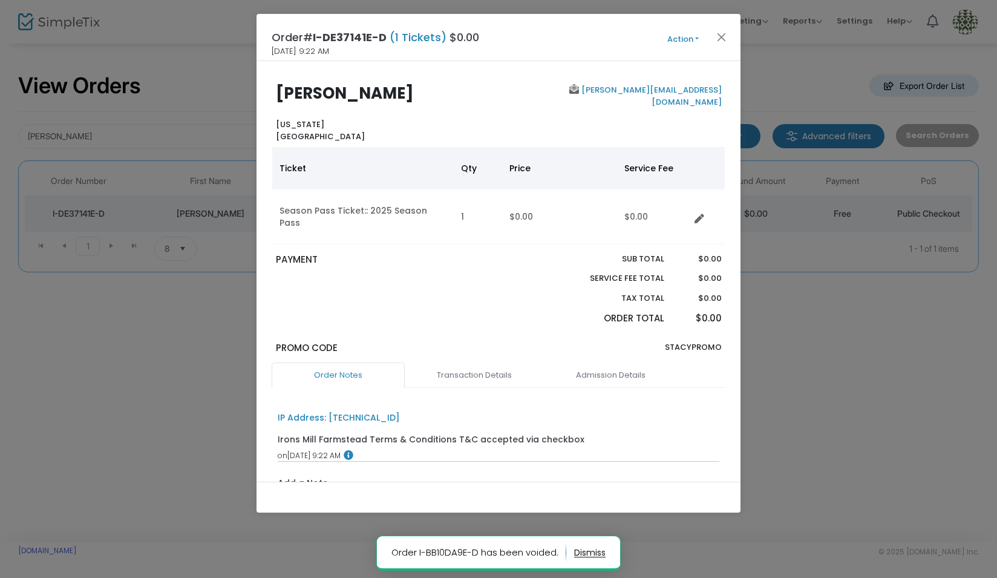
click at [677, 37] on button "Action" at bounding box center [683, 39] width 73 height 13
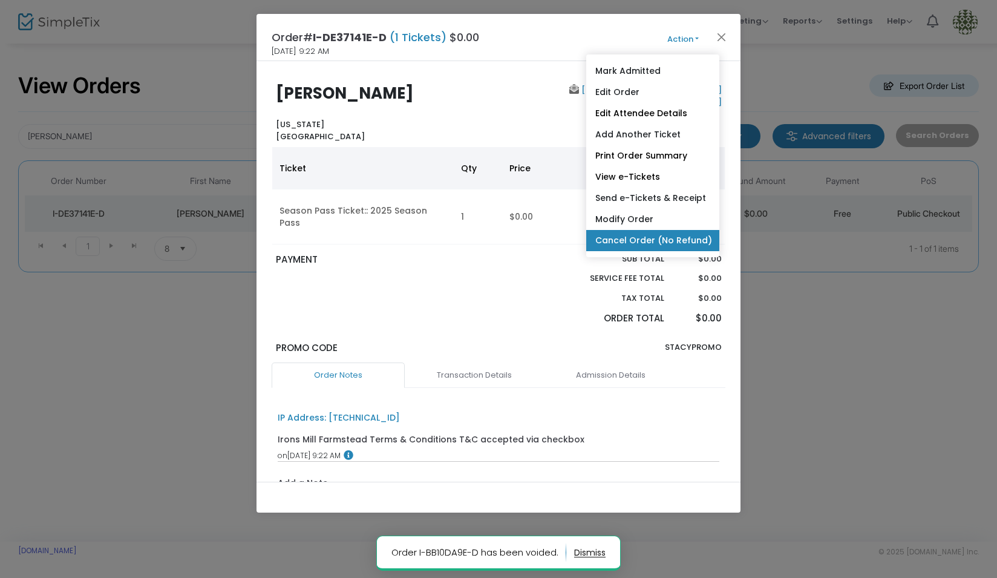
click at [687, 237] on link "Cancel Order (No Refund)" at bounding box center [652, 240] width 133 height 21
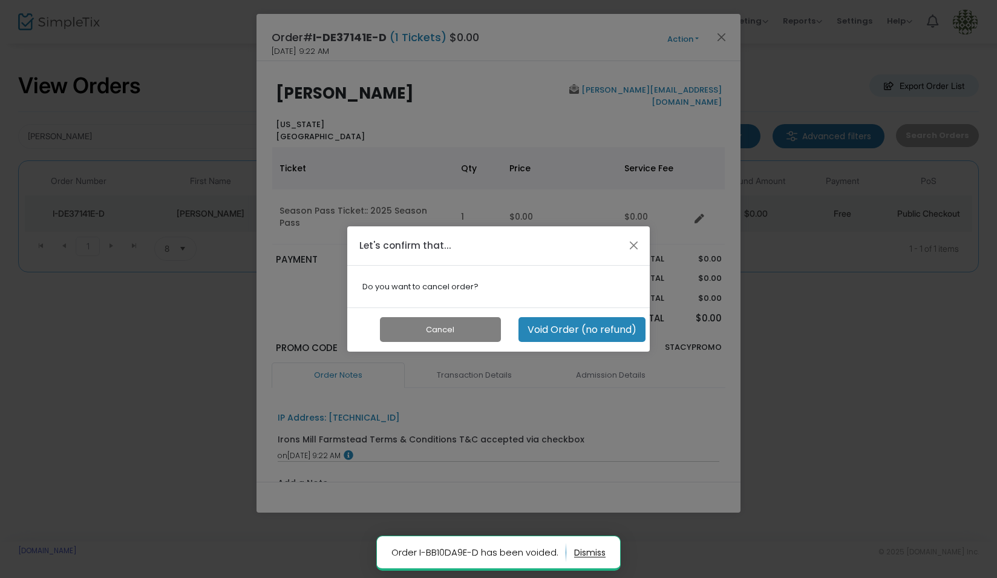
click at [572, 326] on button "Void Order (no refund)" at bounding box center [581, 329] width 127 height 25
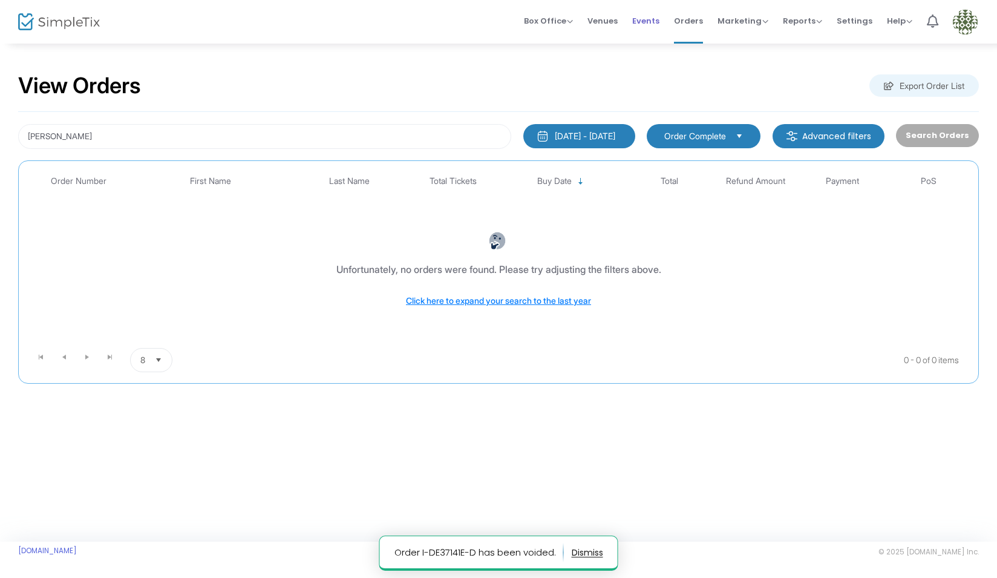
click at [655, 12] on span "Events" at bounding box center [645, 20] width 27 height 31
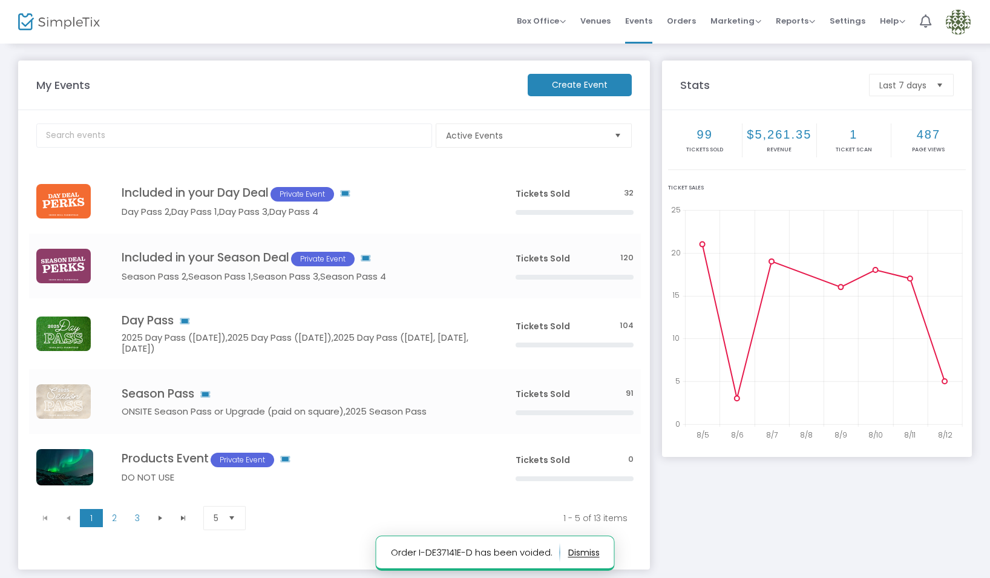
click at [968, 22] on img at bounding box center [958, 22] width 25 height 25
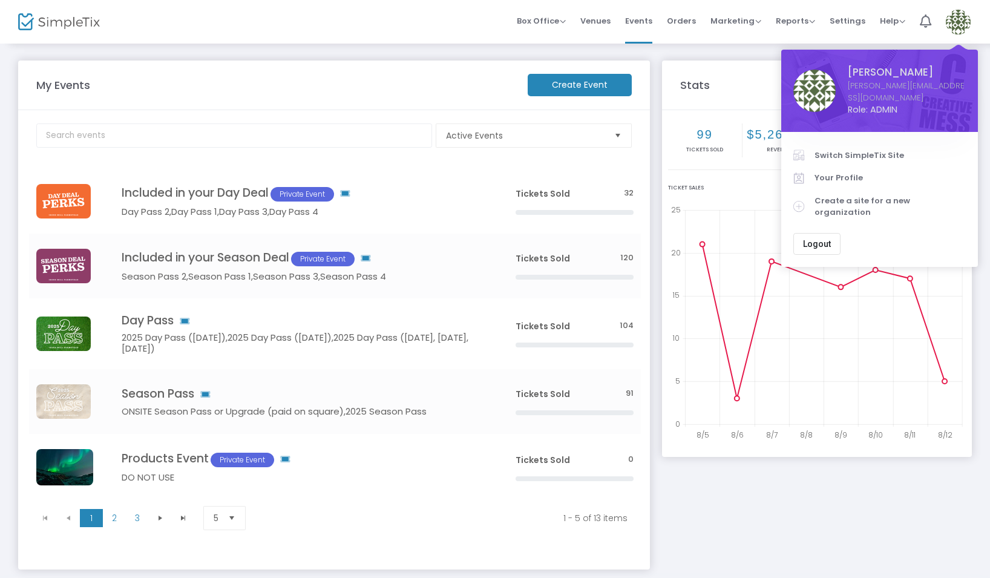
click at [841, 149] on span "Switch SimpleTix Site" at bounding box center [889, 155] width 151 height 12
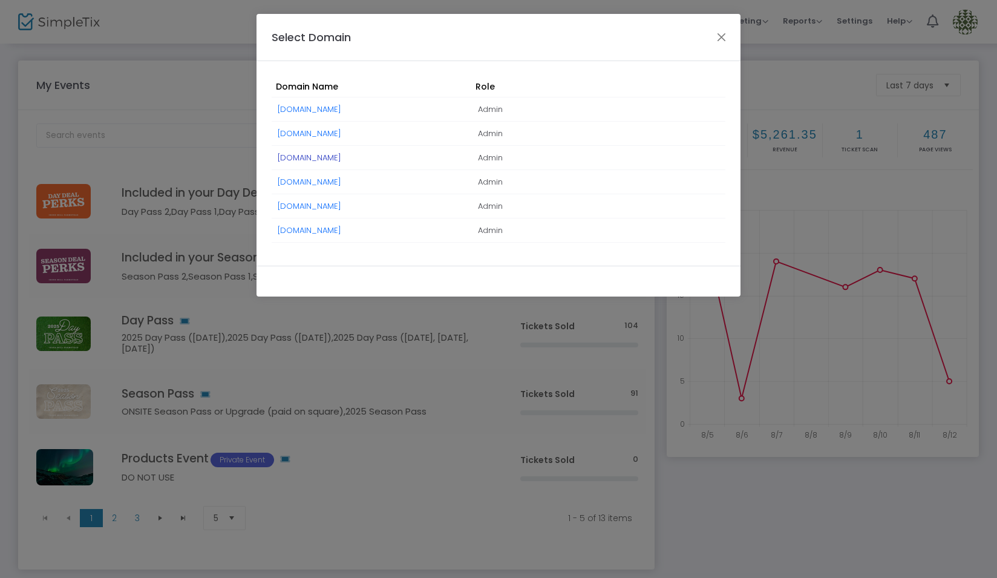
click at [336, 158] on link "[DOMAIN_NAME]" at bounding box center [310, 157] width 64 height 11
